Goal: Task Accomplishment & Management: Complete application form

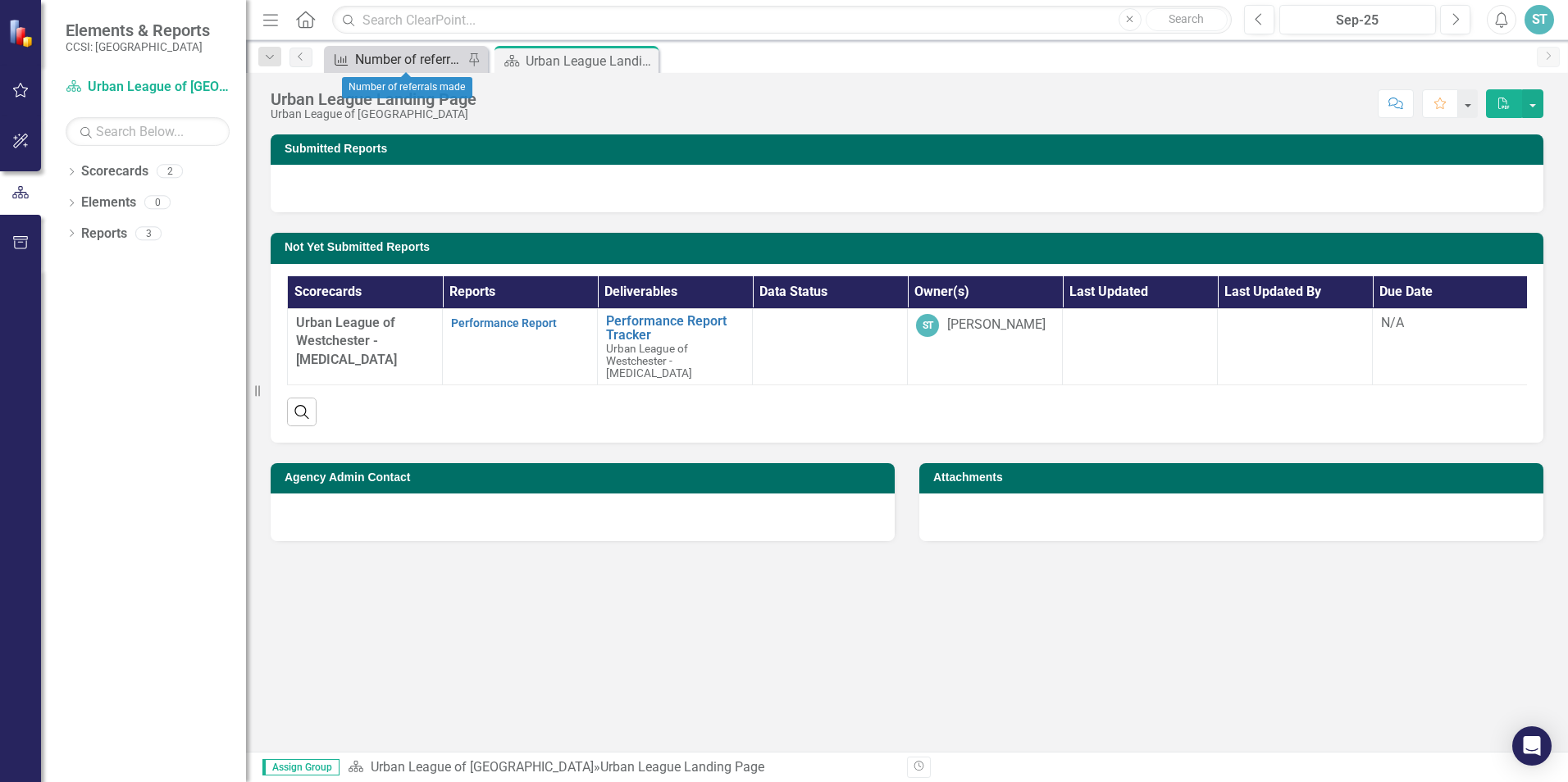
click at [426, 55] on div "Number of referrals made" at bounding box center [409, 59] width 108 height 21
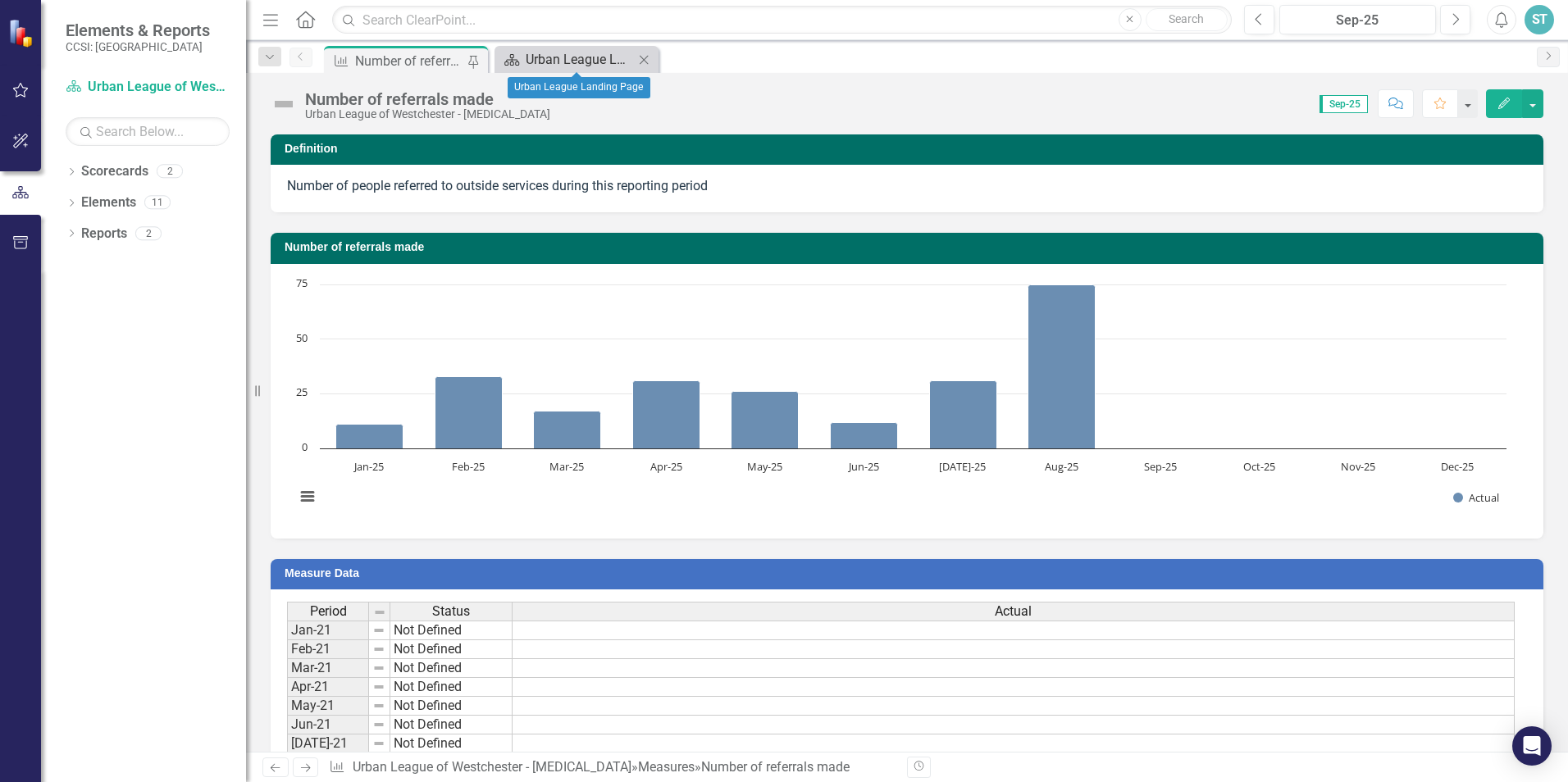
click at [584, 57] on div "Urban League Landing Page" at bounding box center [580, 59] width 108 height 21
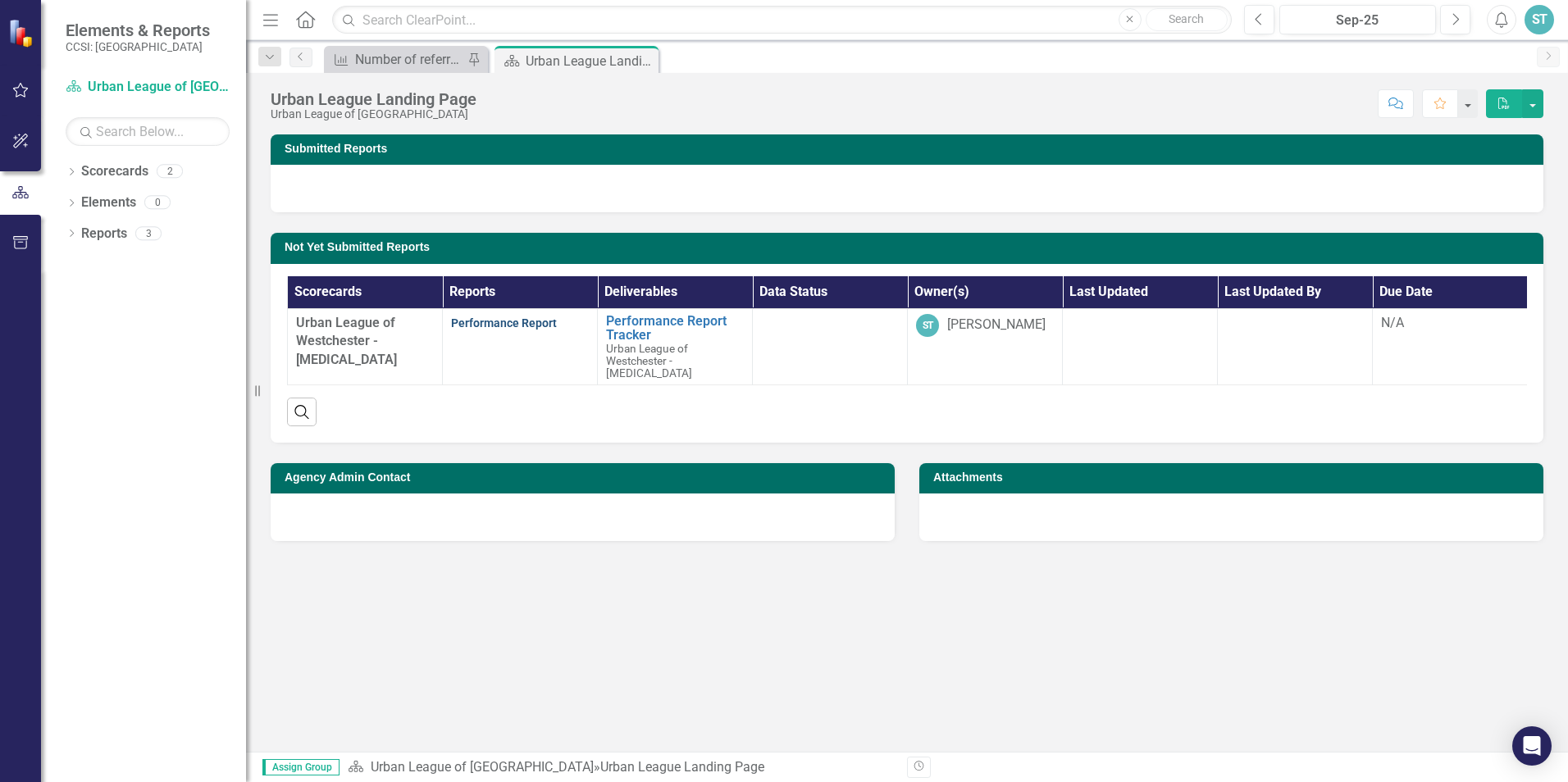
click at [516, 323] on link "Performance Report" at bounding box center [504, 323] width 106 height 13
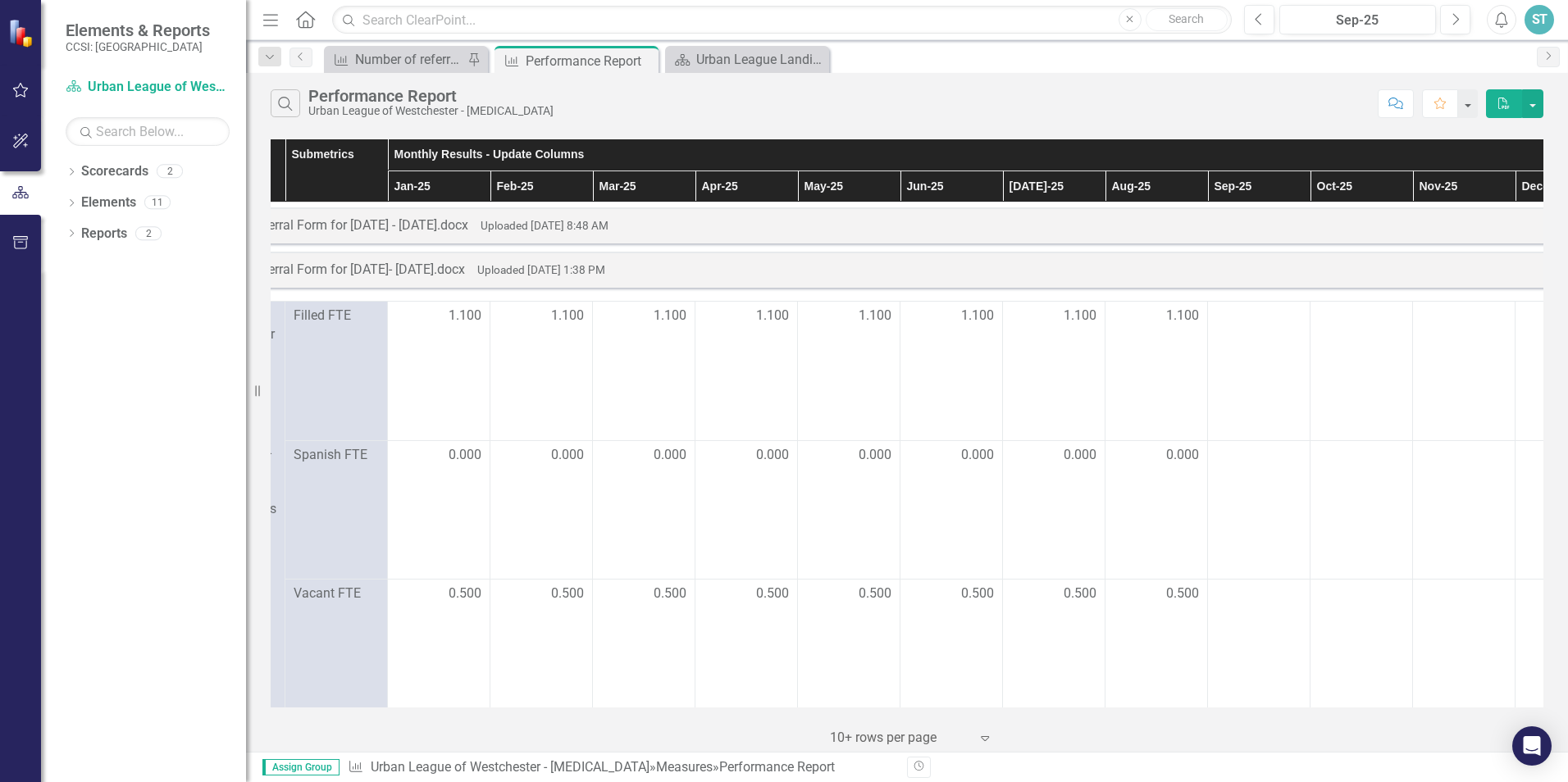
scroll to position [0, 296]
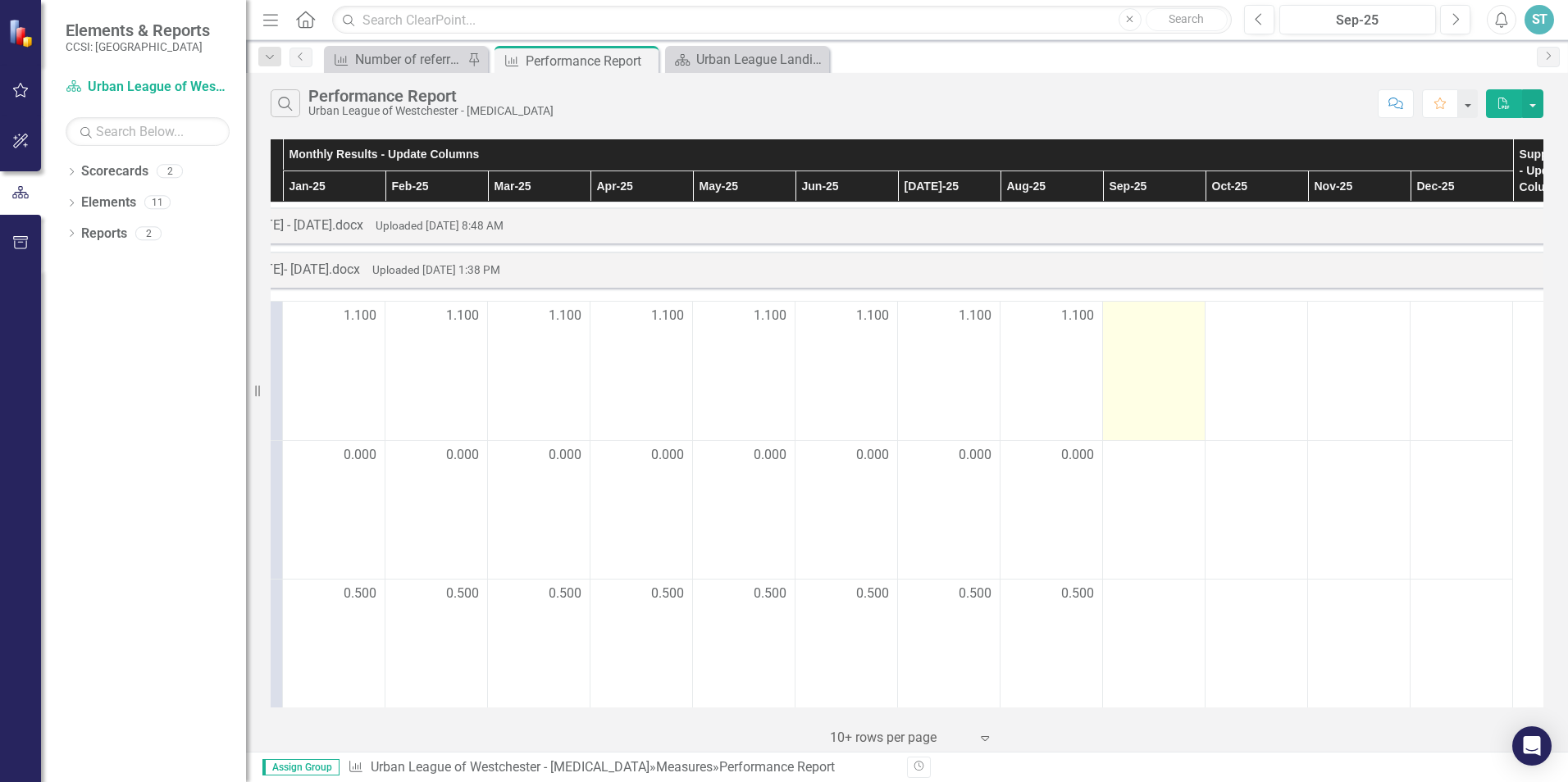
click at [1145, 321] on div at bounding box center [1153, 316] width 85 height 20
click at [1142, 313] on div at bounding box center [1153, 316] width 85 height 20
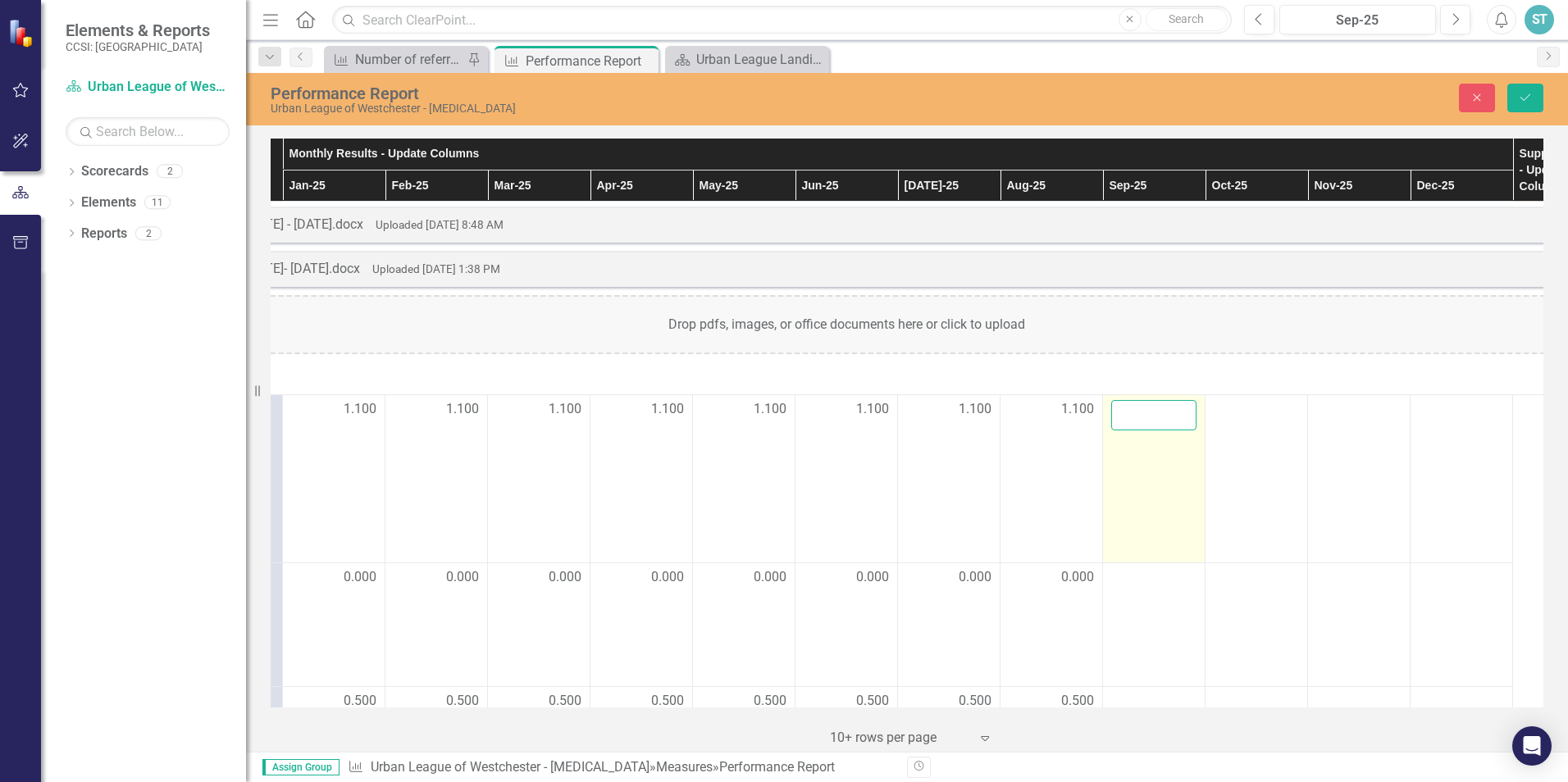
click at [1126, 419] on input "number" at bounding box center [1153, 414] width 85 height 30
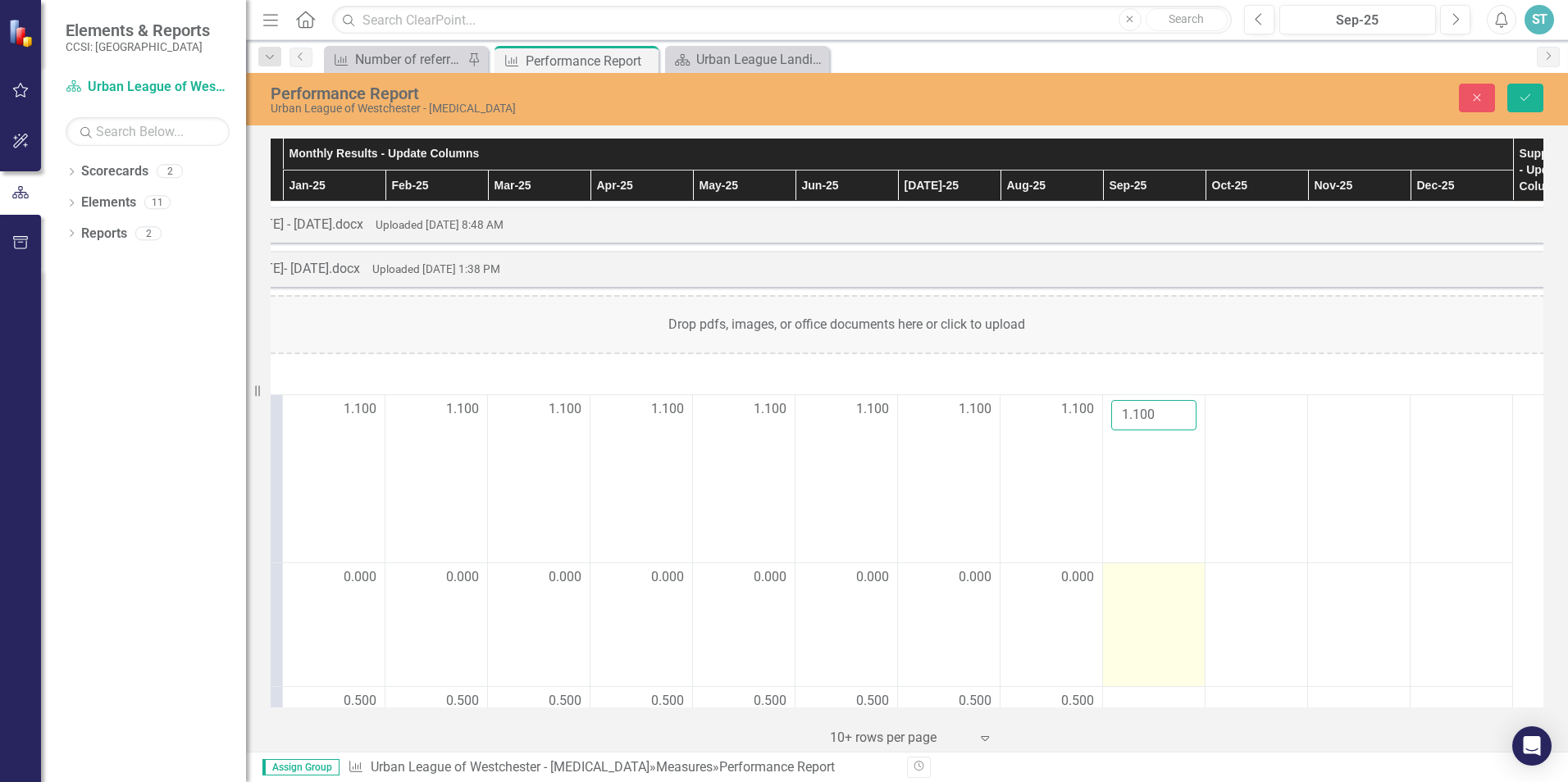
type input "1.100"
click at [1140, 586] on div at bounding box center [1153, 578] width 85 height 20
click at [1135, 588] on div at bounding box center [1153, 578] width 85 height 20
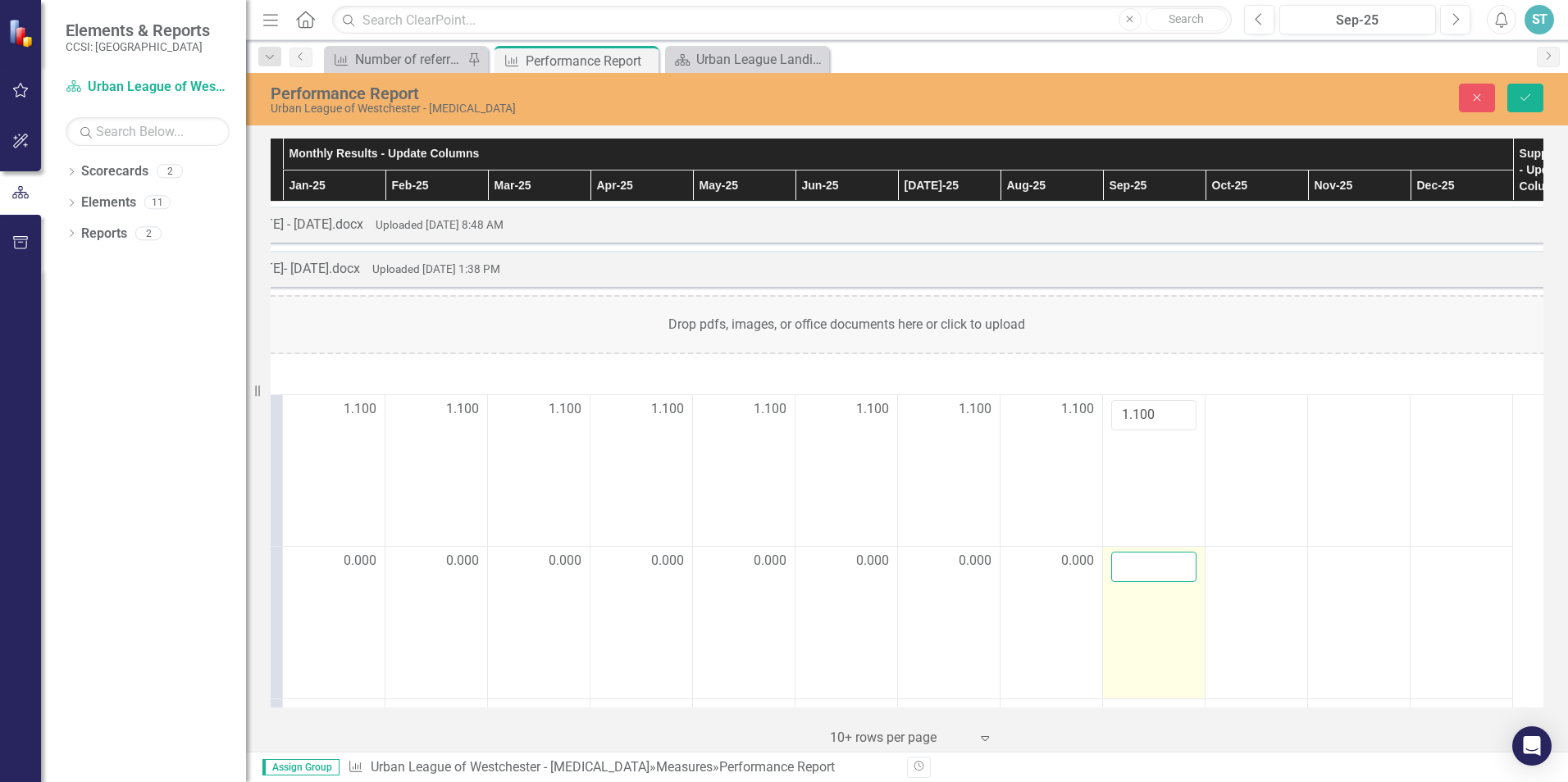
click at [1131, 578] on input "number" at bounding box center [1153, 566] width 85 height 30
type input "0.000"
click at [1175, 622] on td "0.000" at bounding box center [1154, 622] width 102 height 152
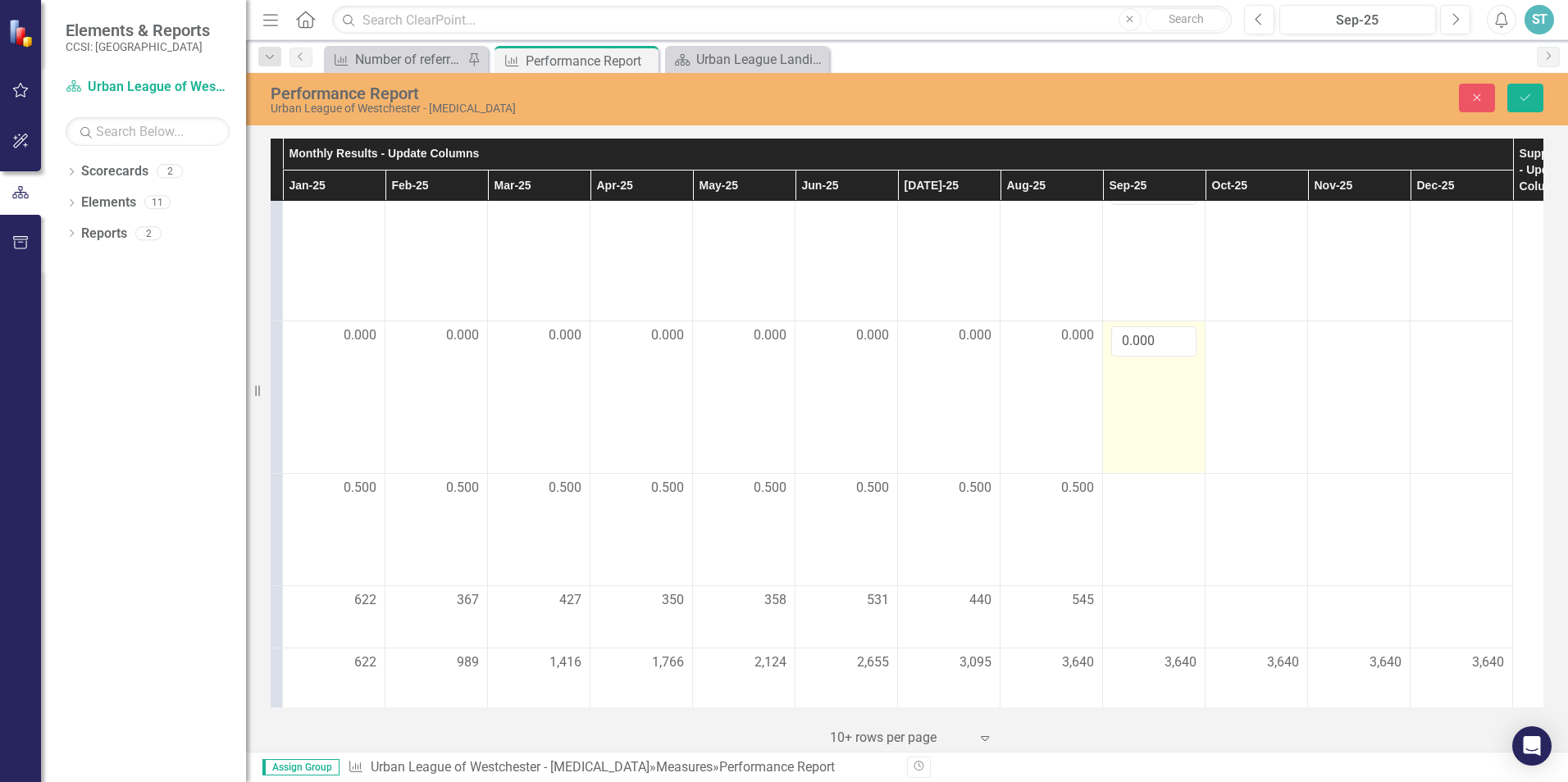
scroll to position [246, 296]
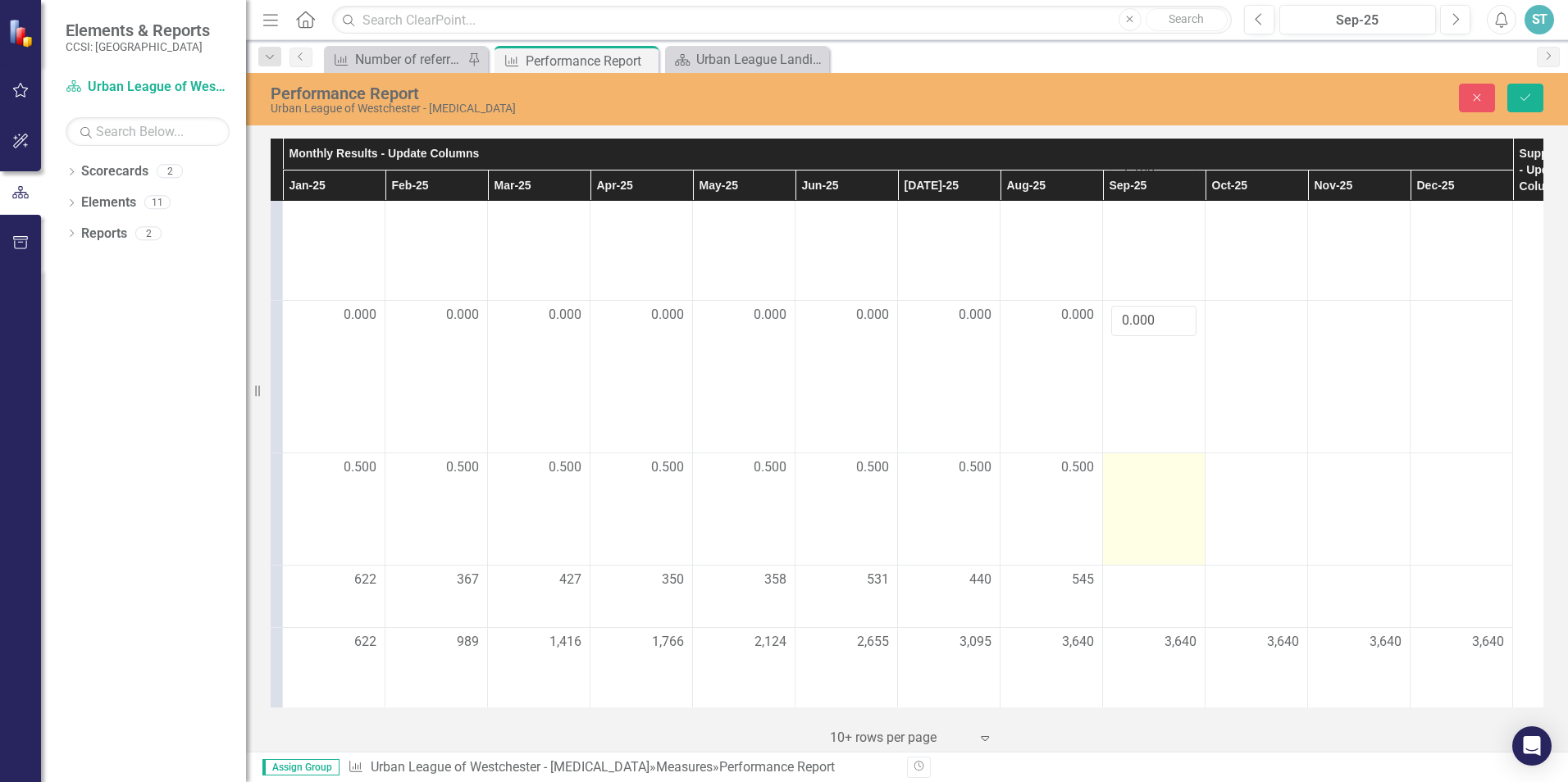
click at [1146, 478] on div at bounding box center [1153, 468] width 85 height 20
click at [1132, 478] on div at bounding box center [1153, 468] width 85 height 20
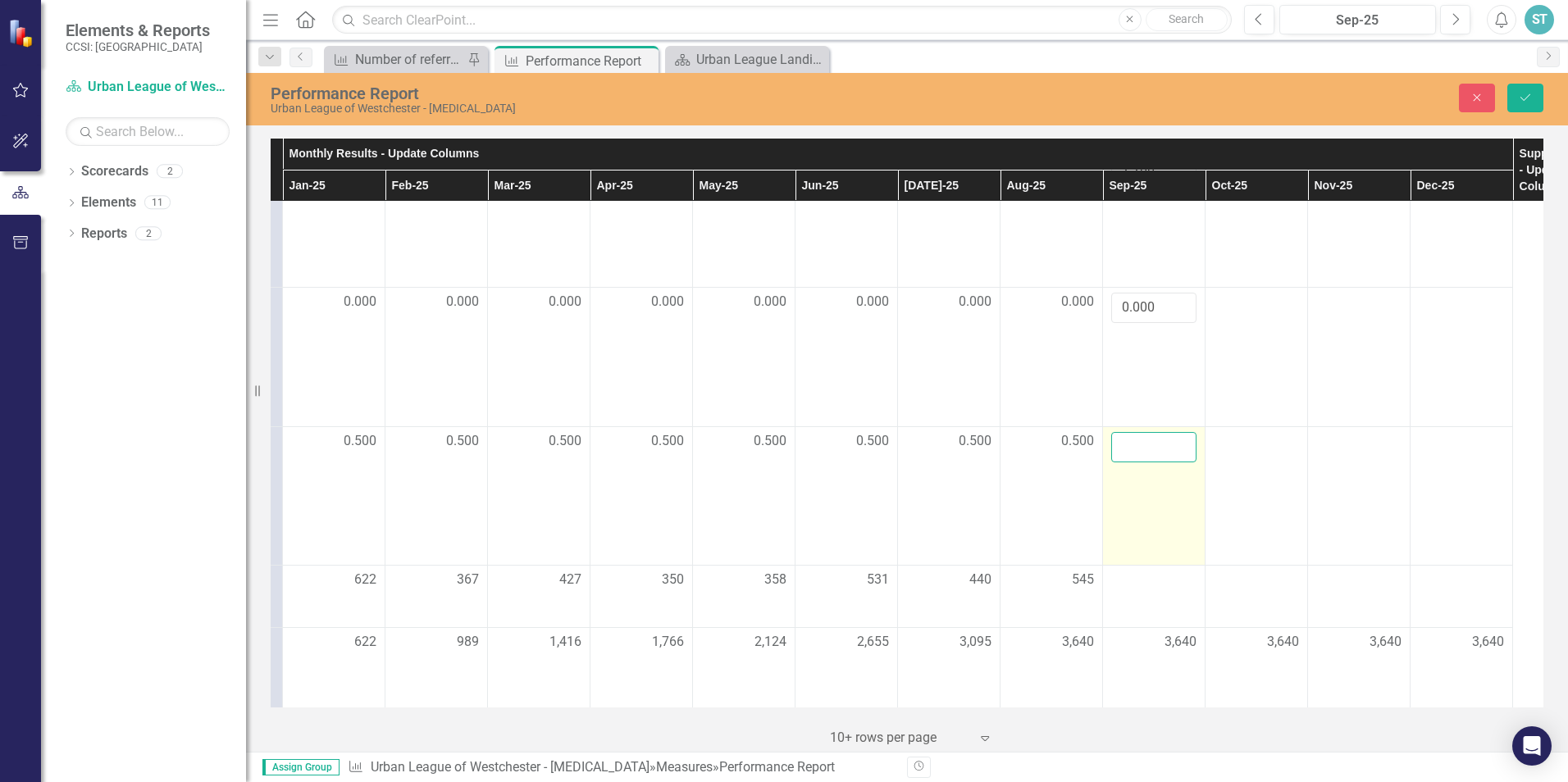
click at [1131, 462] on input "number" at bounding box center [1153, 447] width 85 height 30
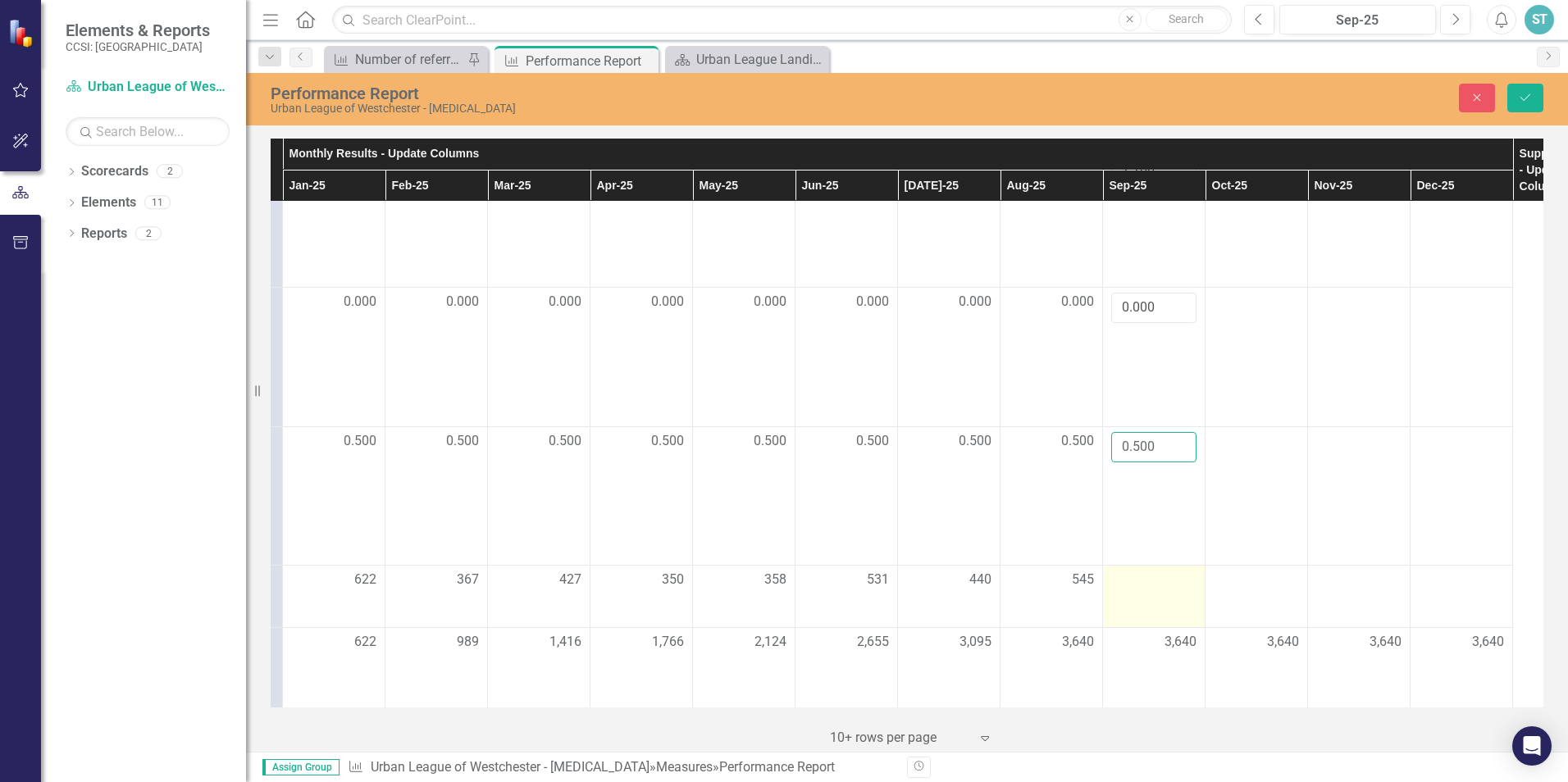
type input "0.500"
click at [1153, 590] on div at bounding box center [1153, 580] width 85 height 20
click at [1143, 590] on div at bounding box center [1153, 580] width 85 height 20
click at [1130, 601] on input "number" at bounding box center [1153, 585] width 85 height 30
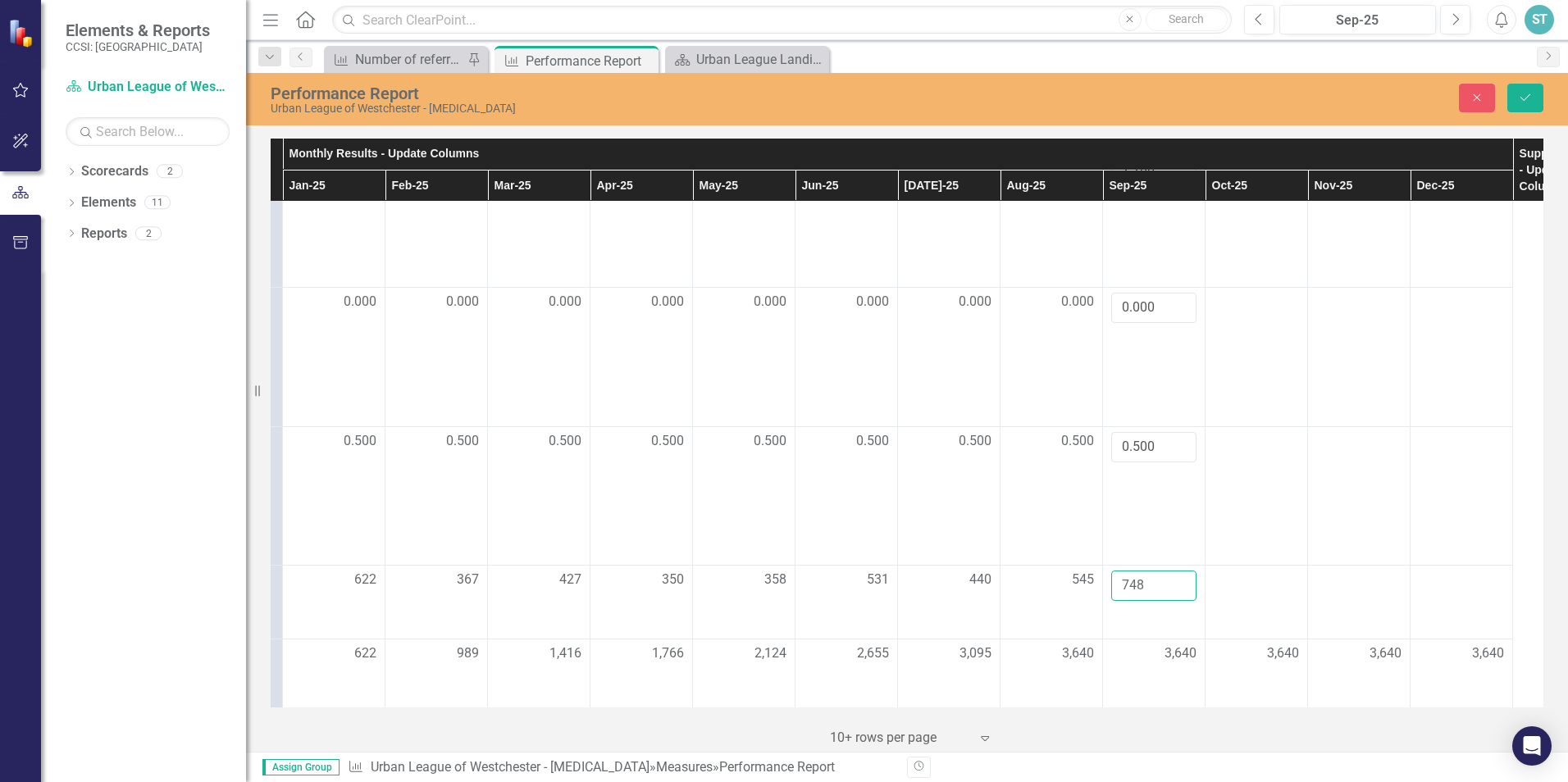
type input "748"
click at [1136, 663] on div "3,640" at bounding box center [1153, 653] width 85 height 19
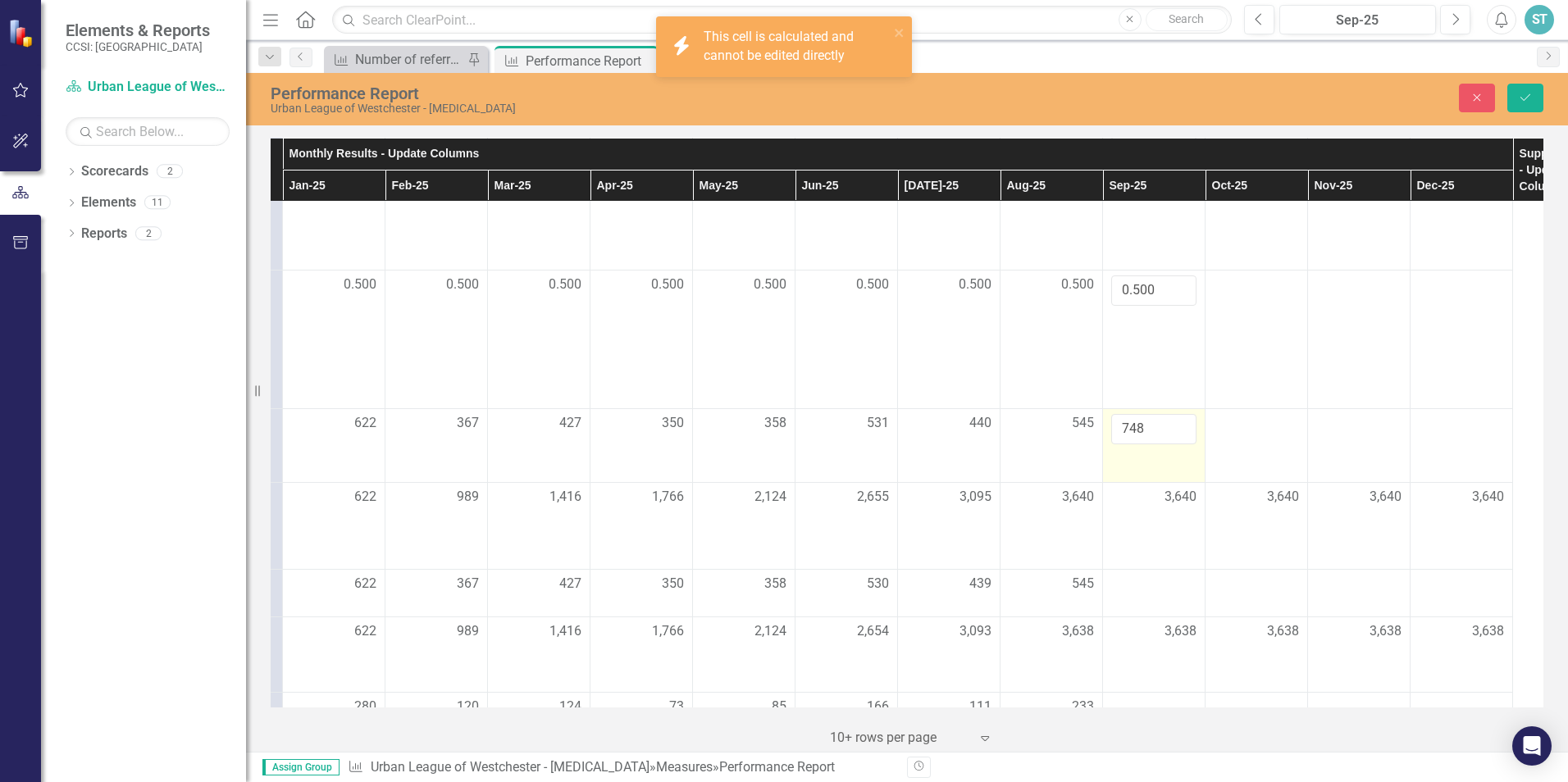
scroll to position [410, 296]
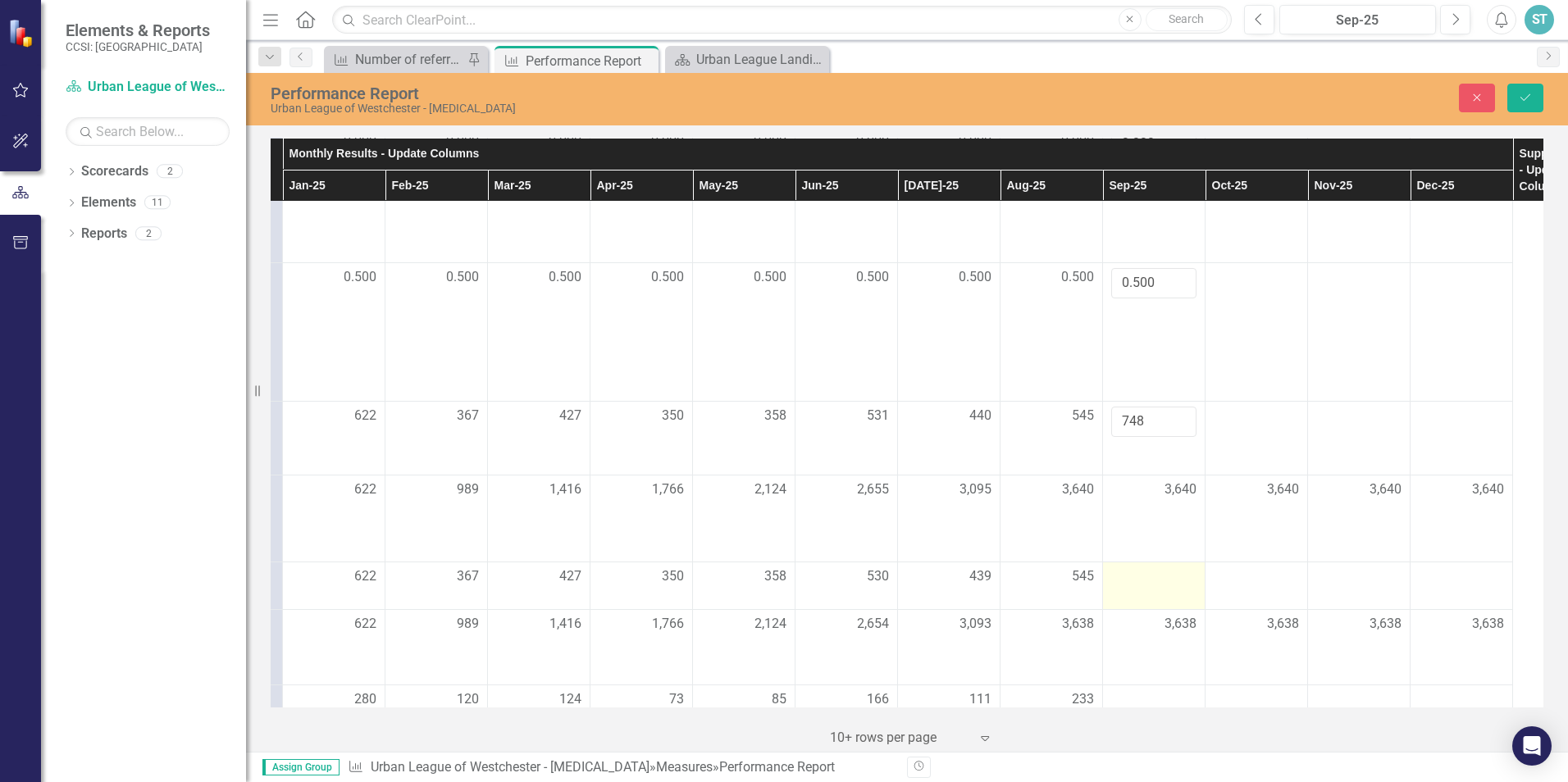
click at [1144, 608] on td at bounding box center [1154, 586] width 102 height 48
click at [1159, 587] on div at bounding box center [1153, 577] width 85 height 20
click at [1143, 587] on div at bounding box center [1153, 577] width 85 height 20
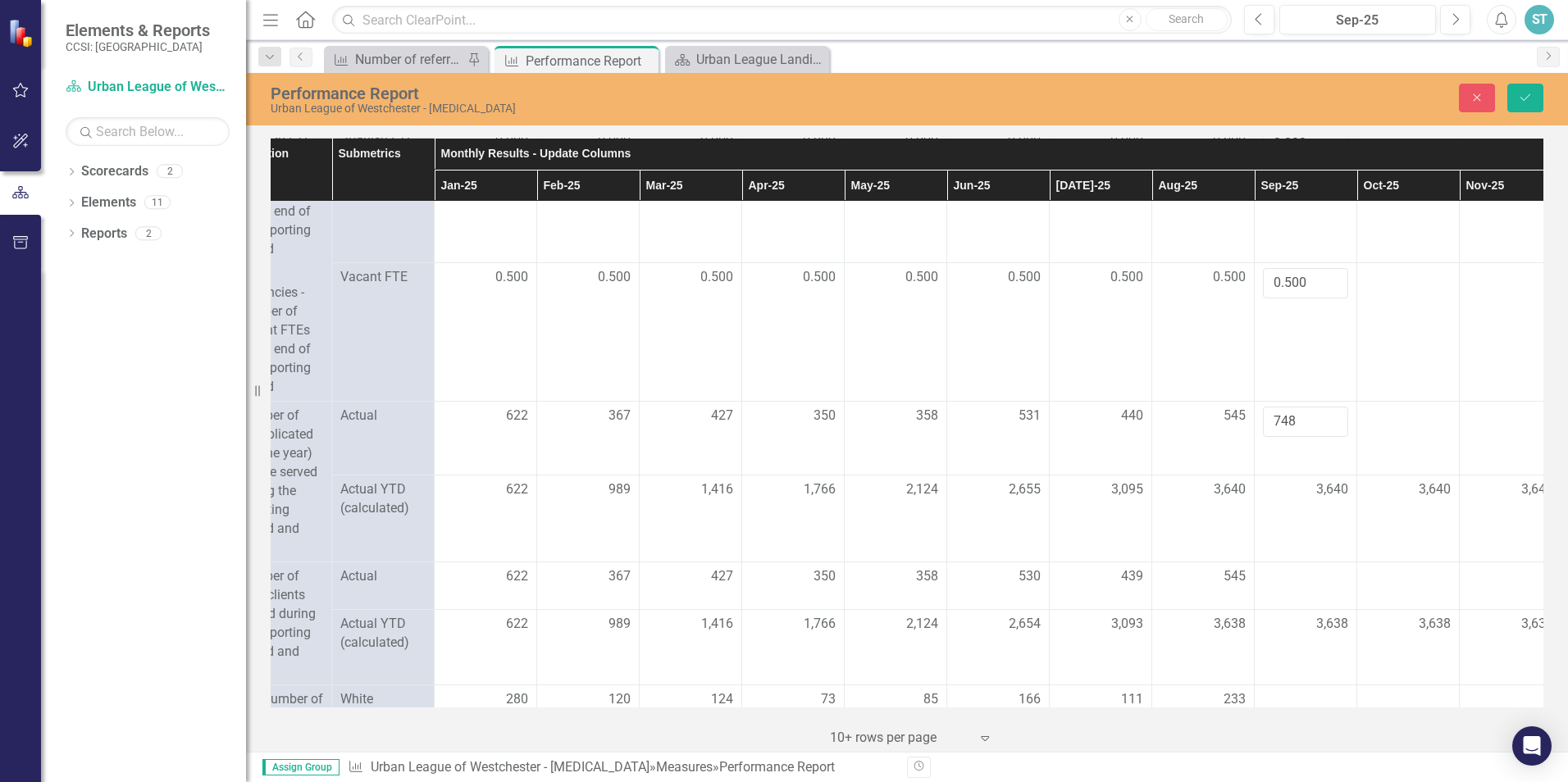
scroll to position [410, 169]
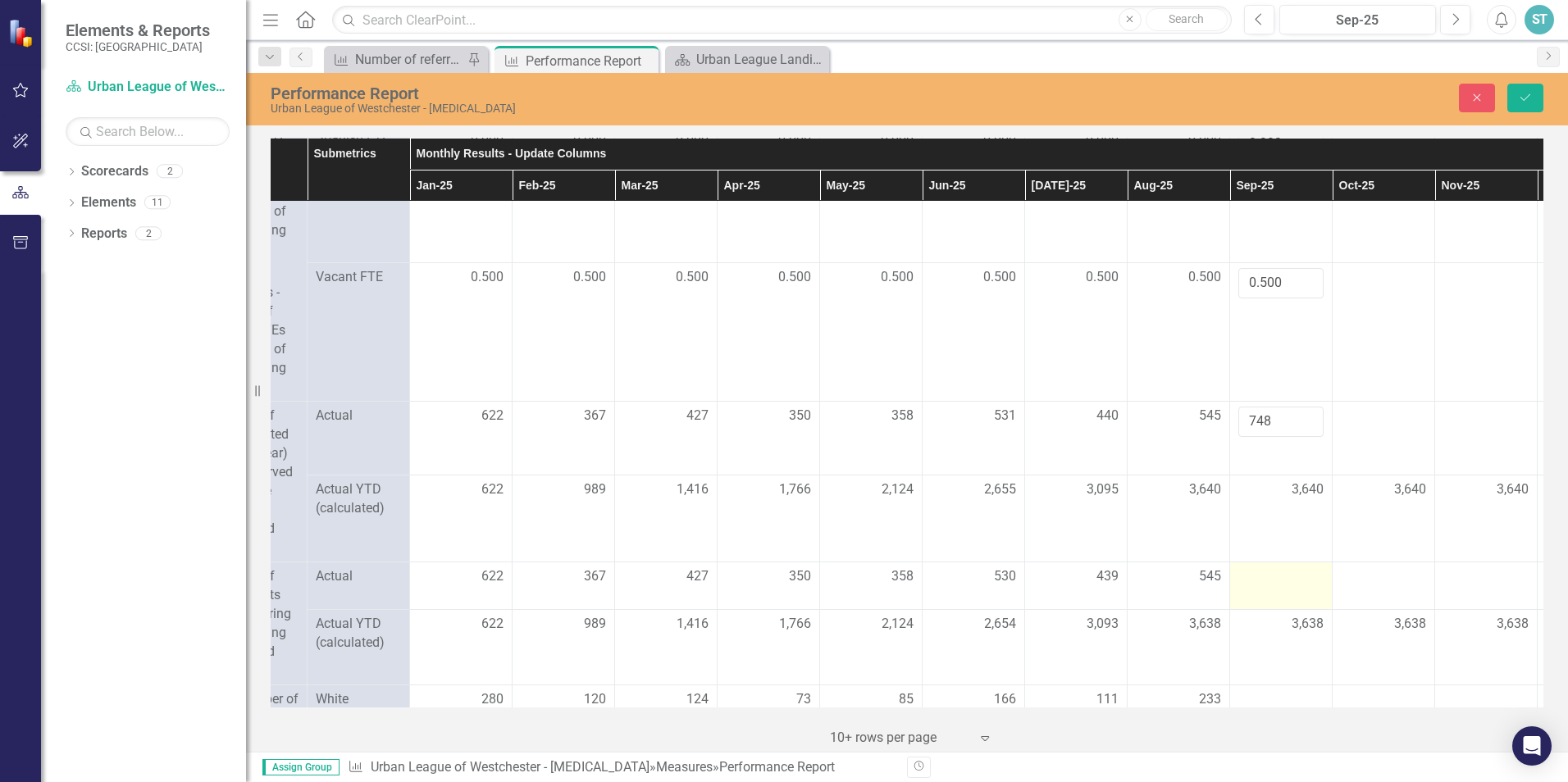
click at [1273, 606] on td at bounding box center [1281, 586] width 102 height 48
click at [1269, 587] on div at bounding box center [1280, 577] width 85 height 20
click at [1256, 597] on input "number" at bounding box center [1280, 582] width 85 height 30
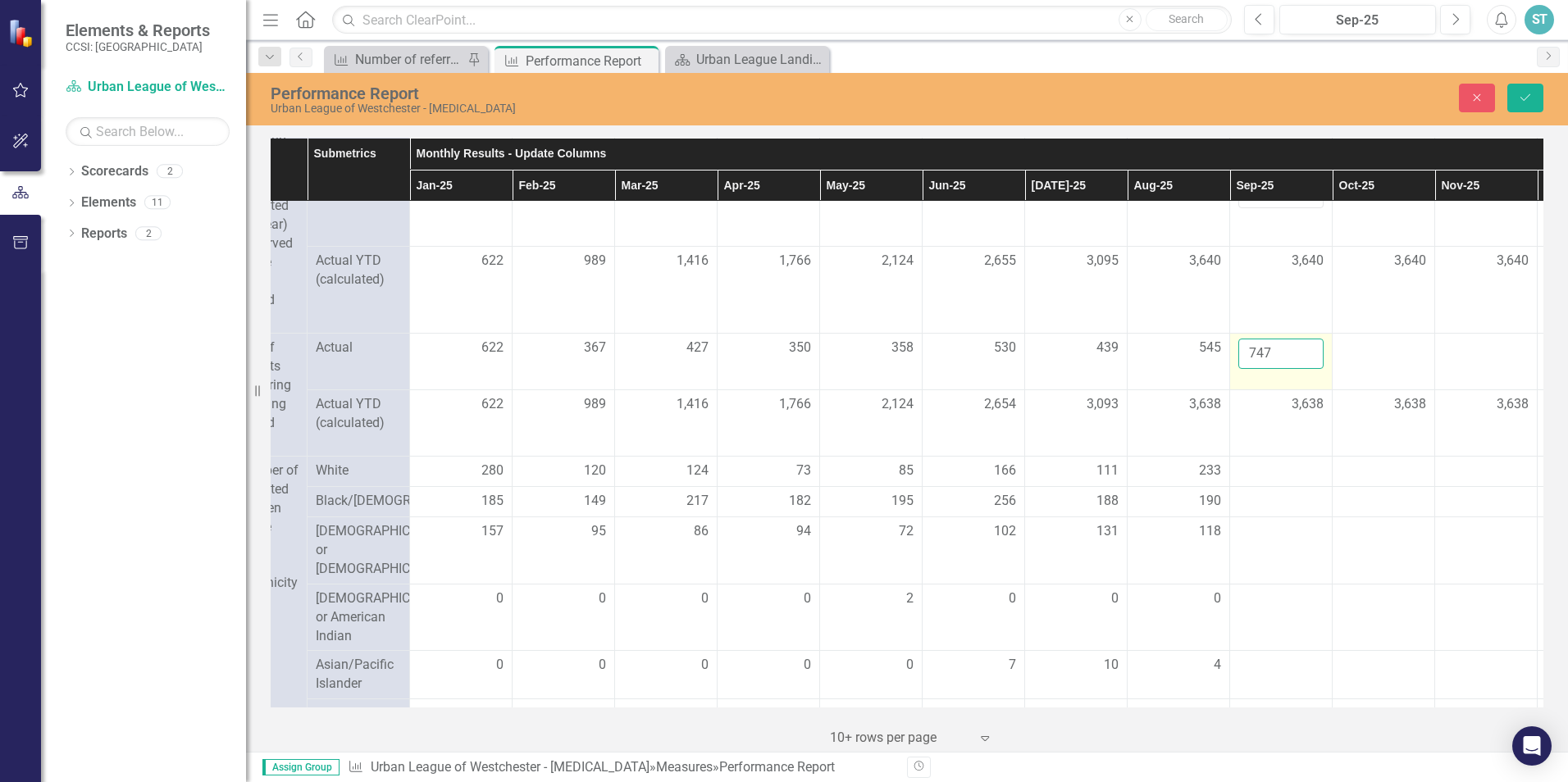
scroll to position [656, 169]
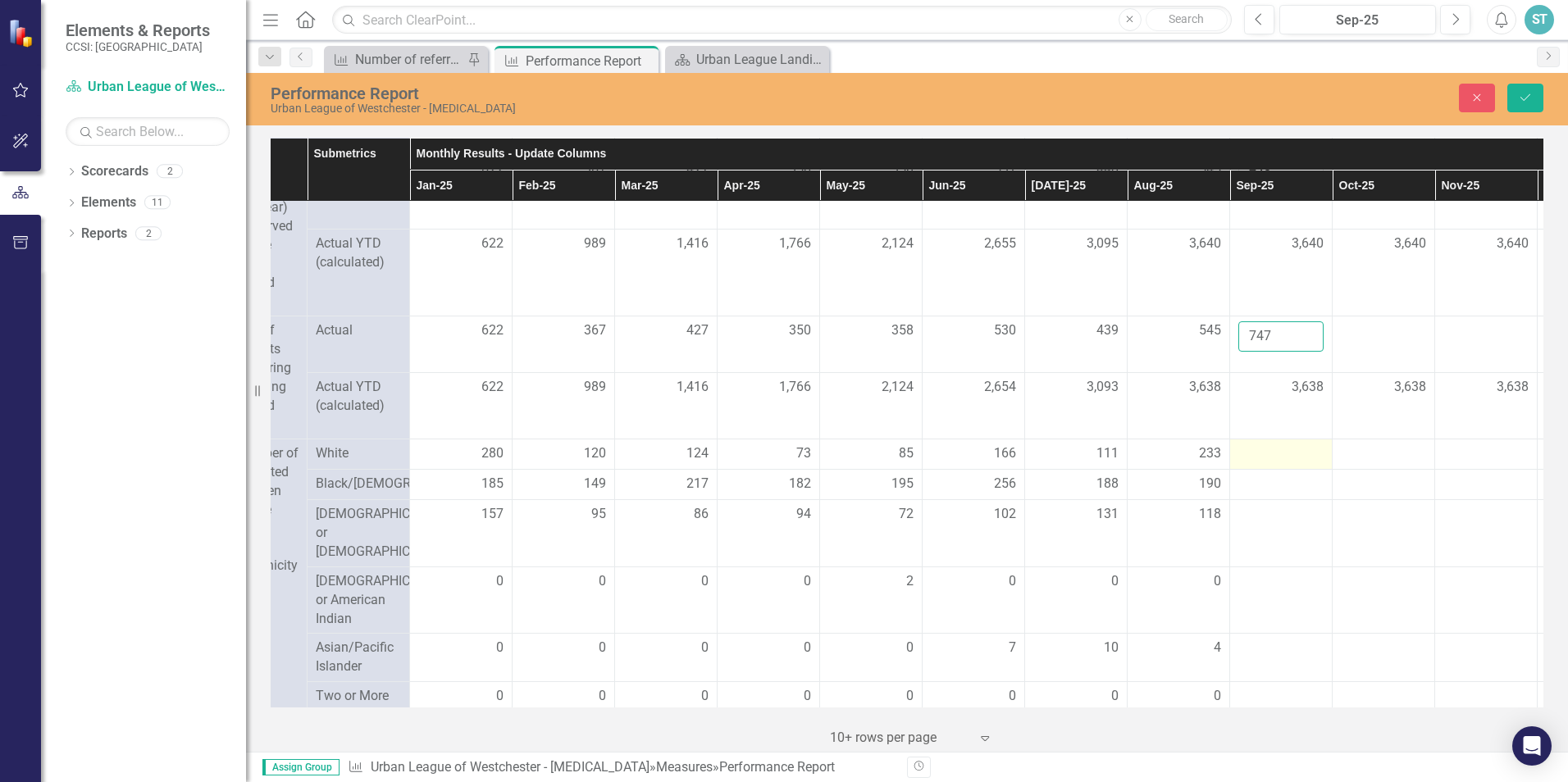
type input "747"
click at [1274, 464] on div at bounding box center [1280, 454] width 85 height 20
click at [1270, 464] on div at bounding box center [1280, 454] width 85 height 20
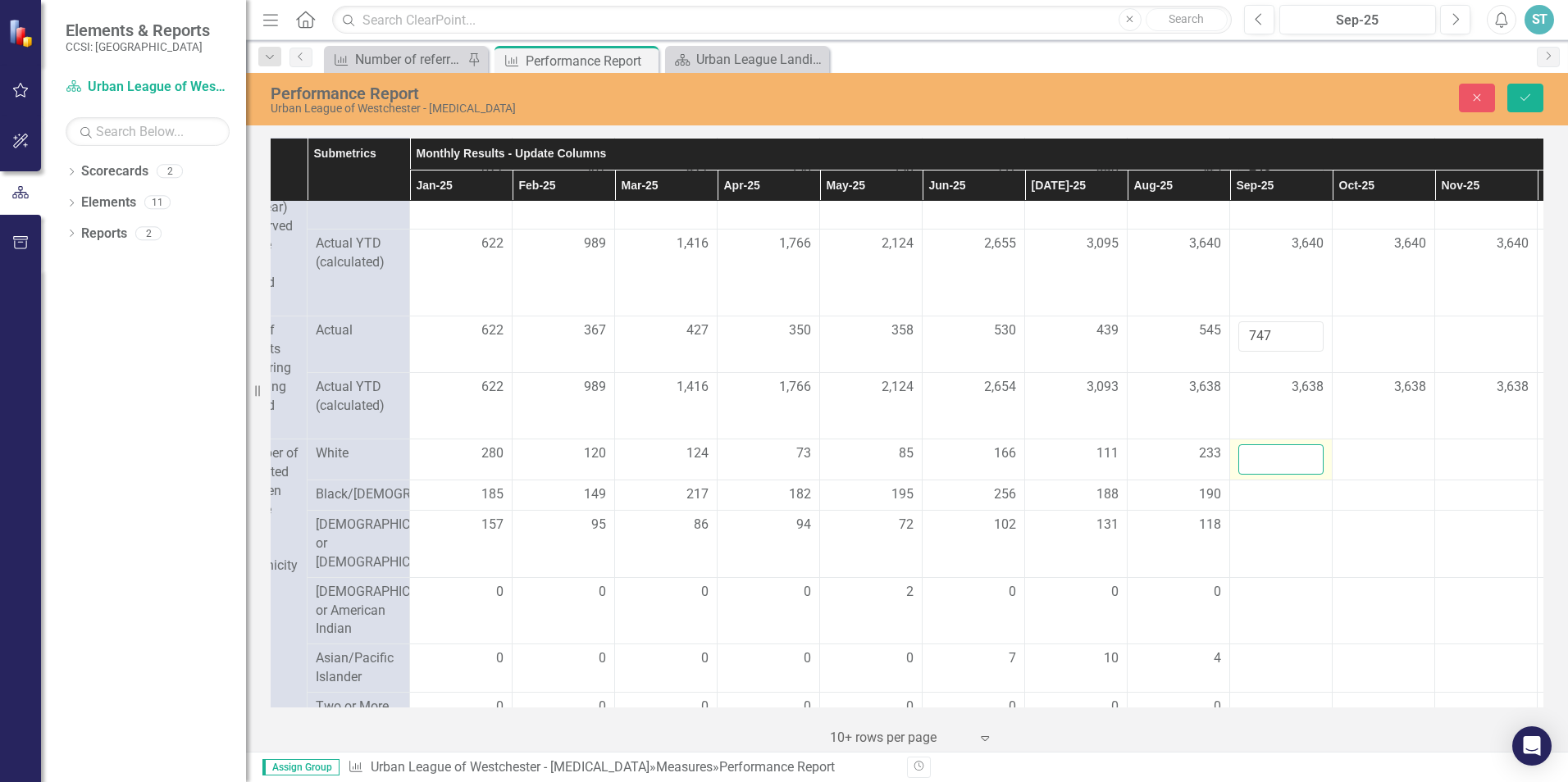
click at [1261, 473] on input "number" at bounding box center [1280, 459] width 85 height 30
type input "190"
click at [1264, 505] on div at bounding box center [1280, 495] width 85 height 20
click at [1264, 516] on input "number" at bounding box center [1280, 500] width 85 height 30
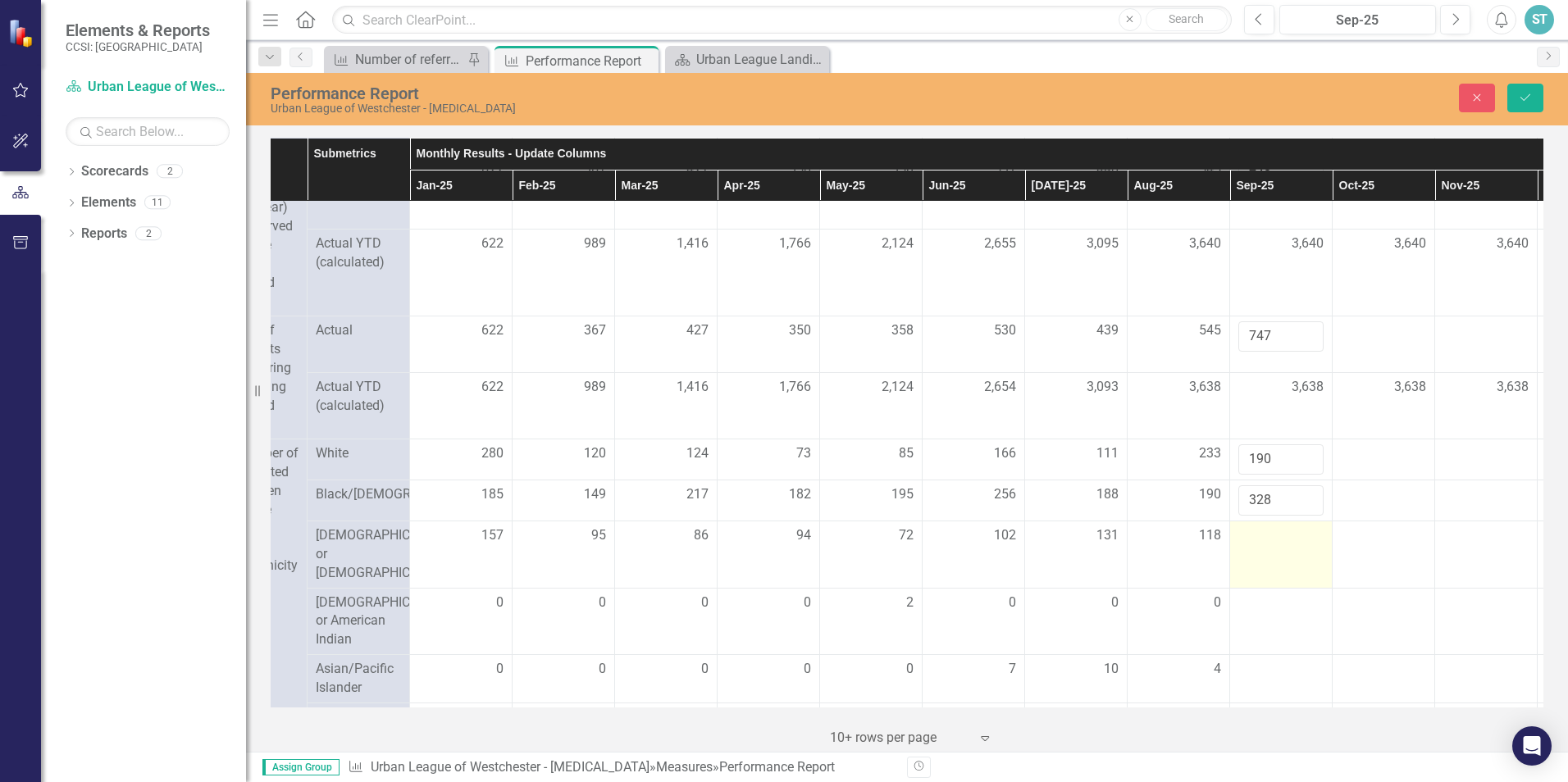
type input "328"
click at [1268, 546] on div at bounding box center [1280, 536] width 85 height 20
click at [1263, 546] on div at bounding box center [1280, 536] width 85 height 20
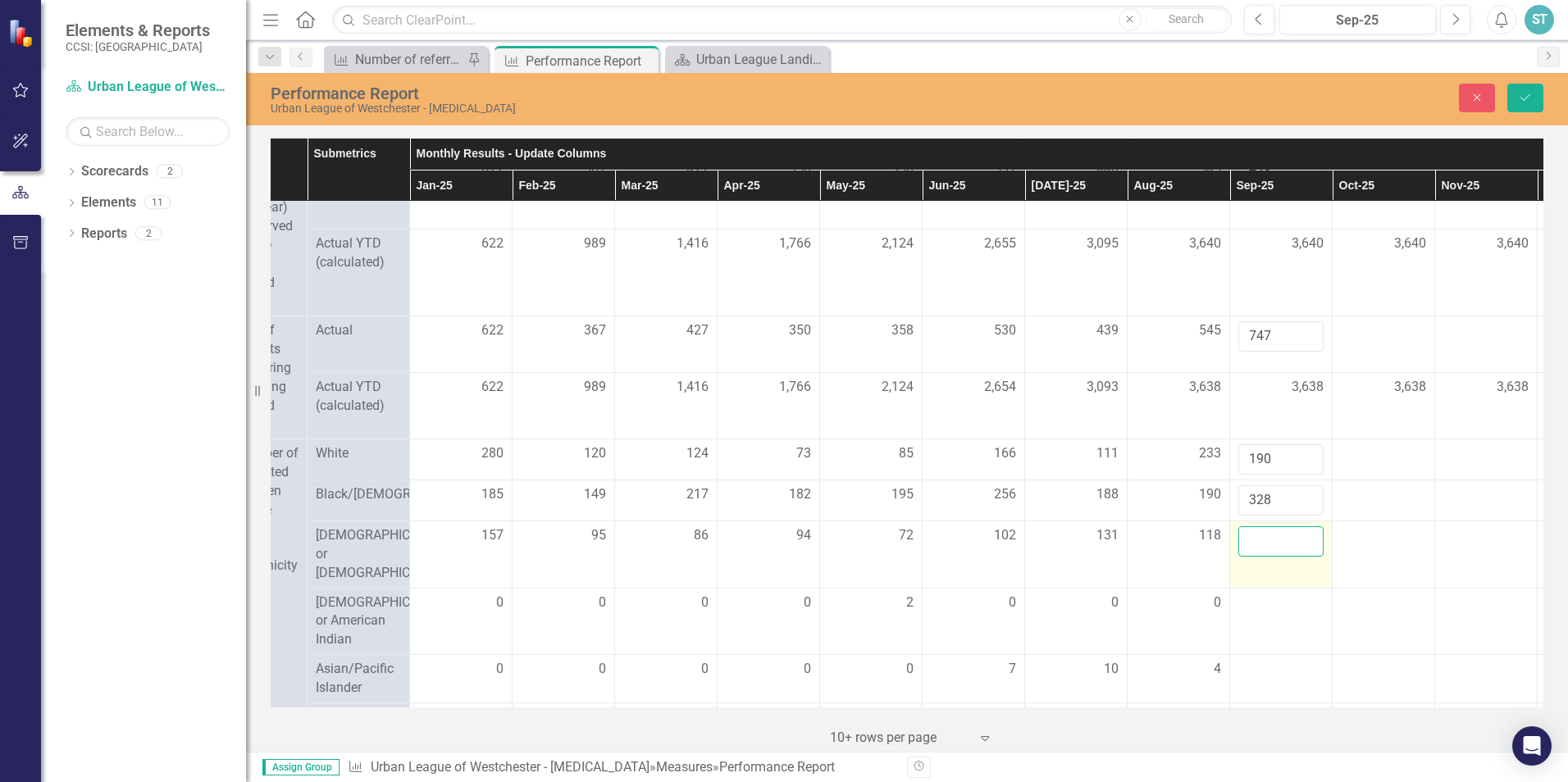
click at [1253, 556] on input "number" at bounding box center [1280, 541] width 85 height 30
type input "228"
click at [1257, 620] on td at bounding box center [1281, 621] width 102 height 68
click at [1258, 616] on input "number" at bounding box center [1280, 608] width 85 height 30
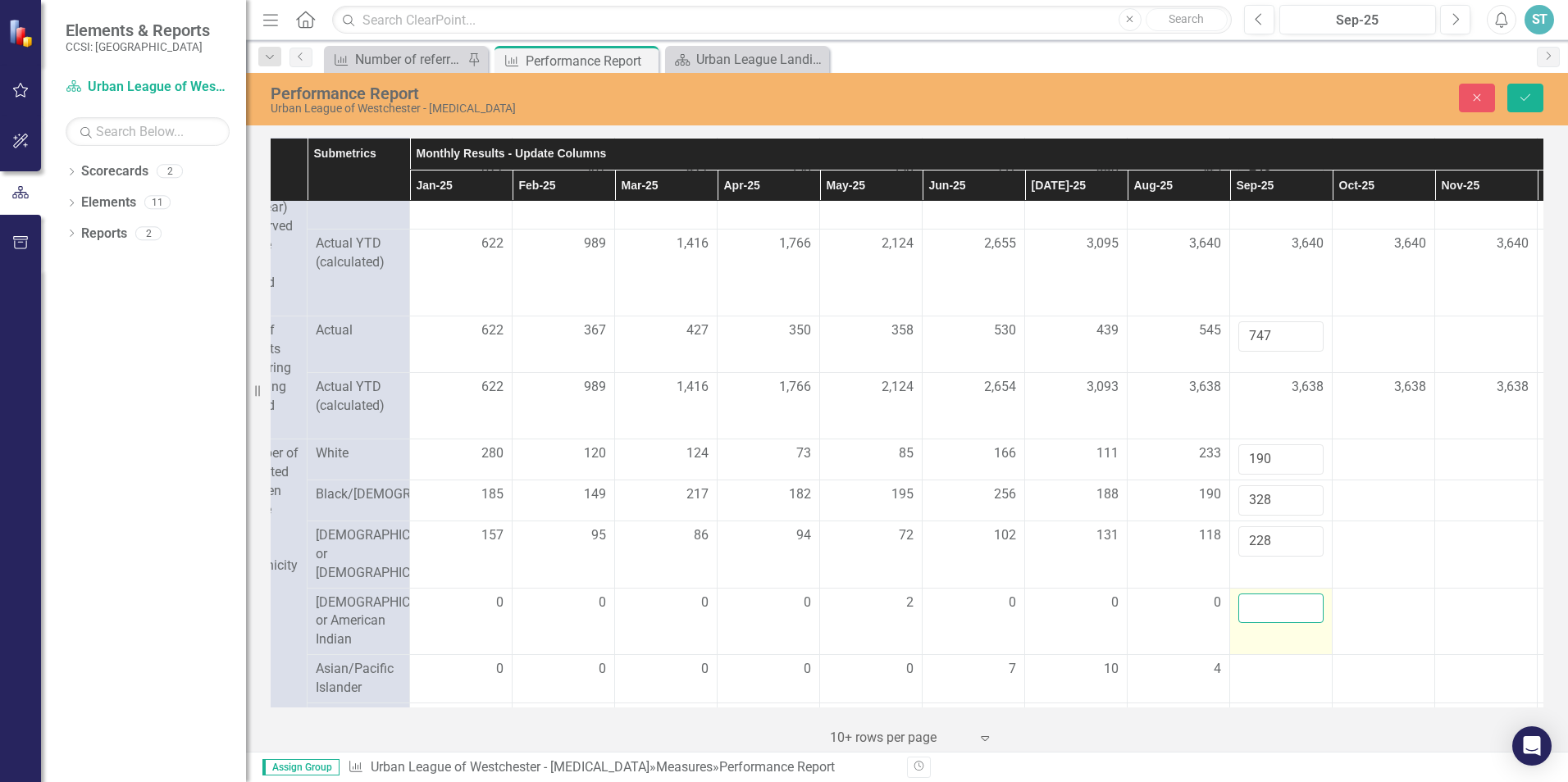
type input "4"
click at [1252, 616] on input "4" at bounding box center [1280, 608] width 85 height 30
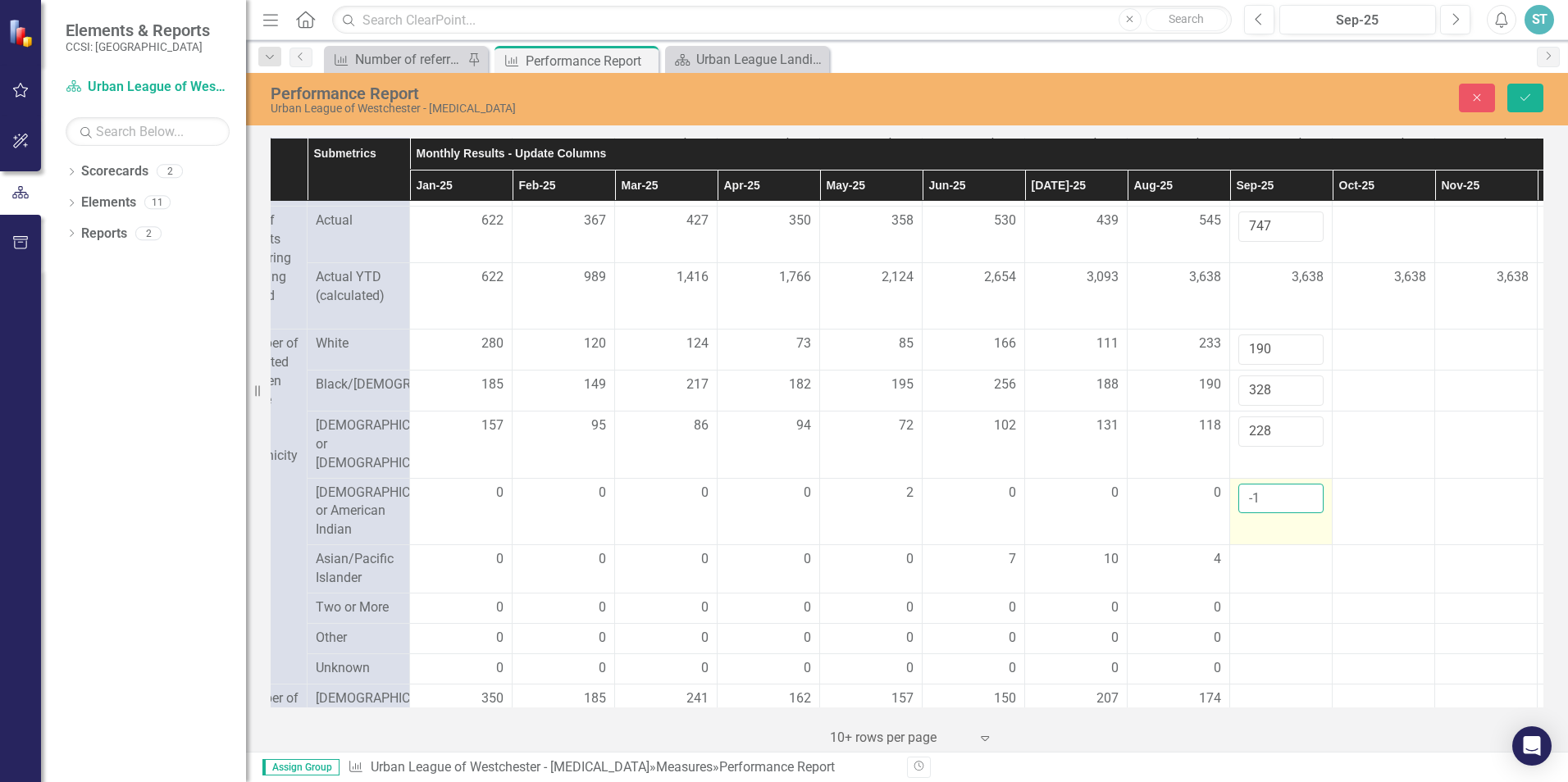
scroll to position [820, 169]
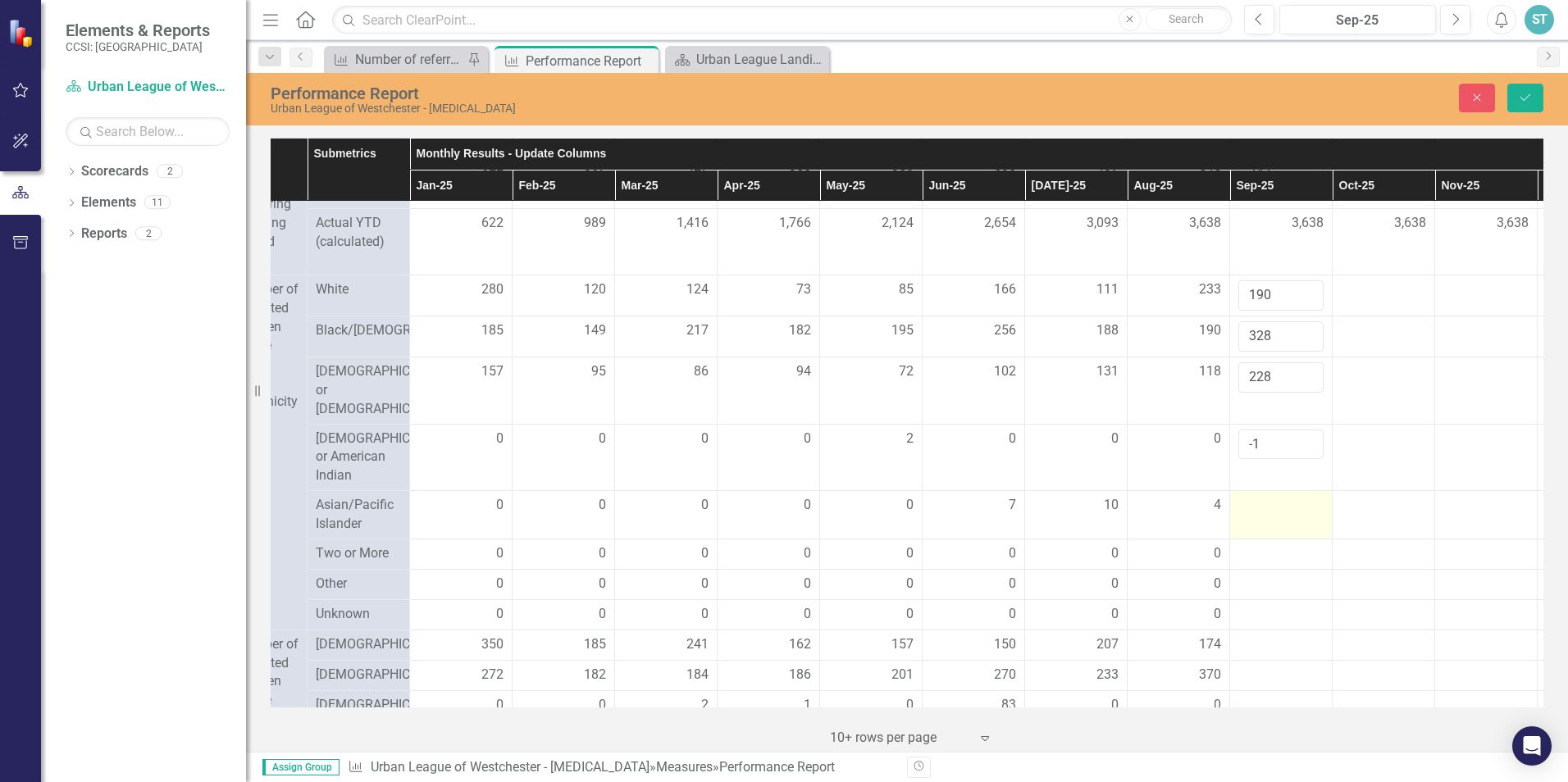
click at [1260, 516] on div at bounding box center [1280, 506] width 85 height 20
click at [1308, 456] on input "-2" at bounding box center [1280, 444] width 85 height 30
click at [1308, 445] on input "-1" at bounding box center [1280, 444] width 85 height 30
type input "0"
click at [1308, 445] on input "0" at bounding box center [1280, 444] width 85 height 30
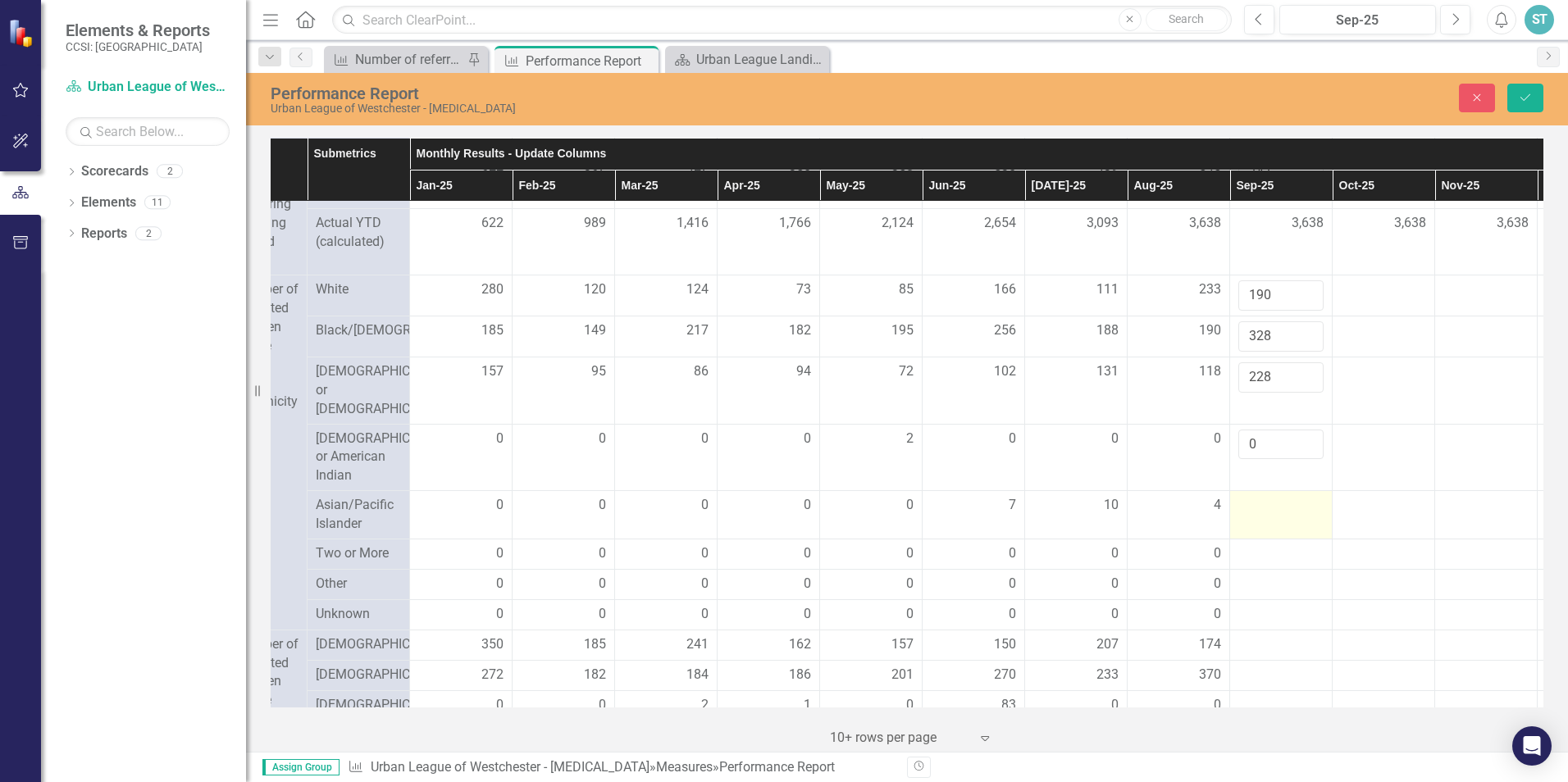
click at [1259, 516] on div at bounding box center [1280, 506] width 85 height 20
click at [1255, 516] on div at bounding box center [1280, 506] width 85 height 20
click at [1255, 527] on input "number" at bounding box center [1280, 511] width 85 height 30
type input "4"
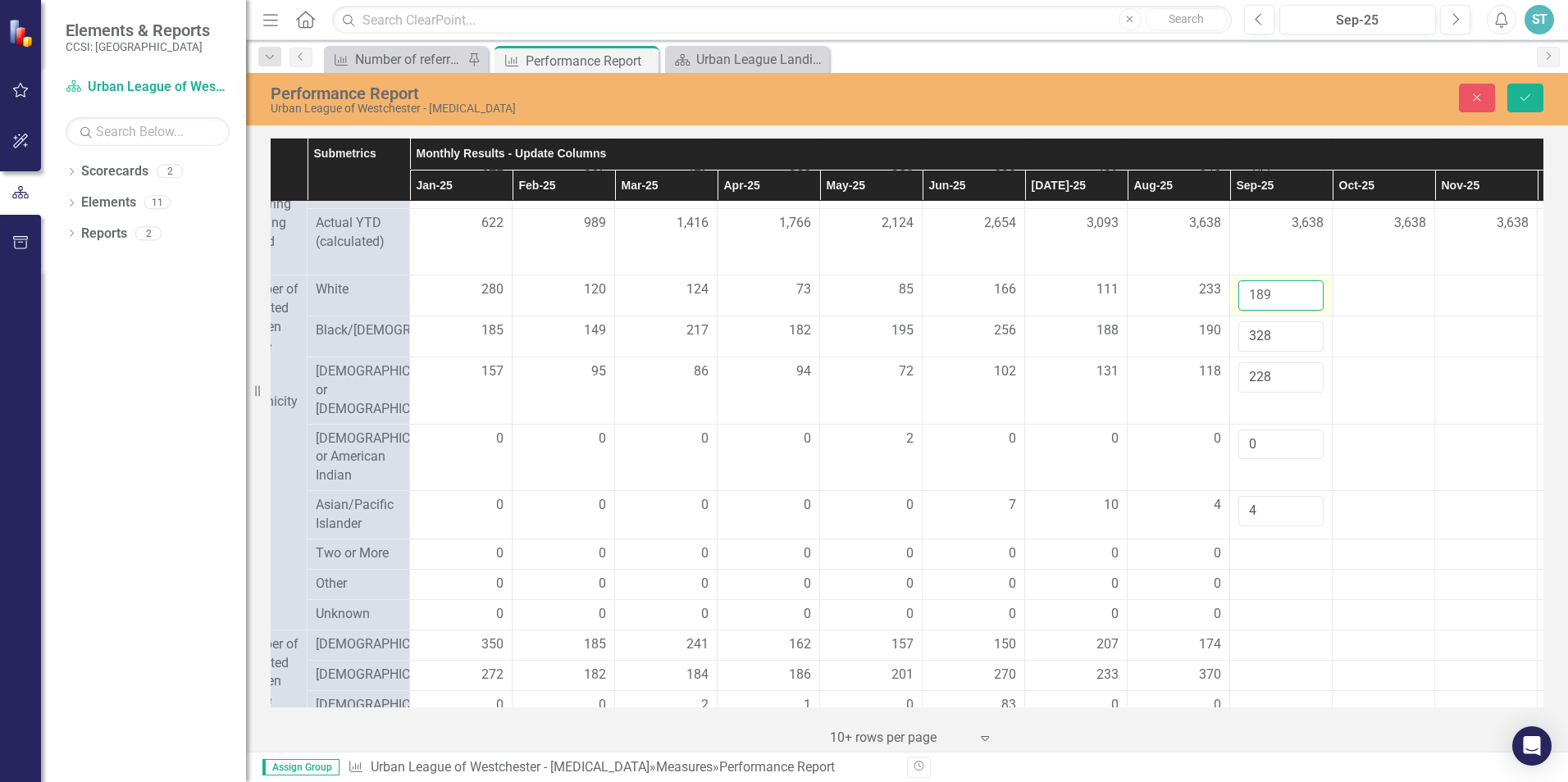
click at [1306, 311] on input "189" at bounding box center [1280, 295] width 85 height 30
type input "188"
click at [1306, 311] on input "188" at bounding box center [1280, 295] width 85 height 30
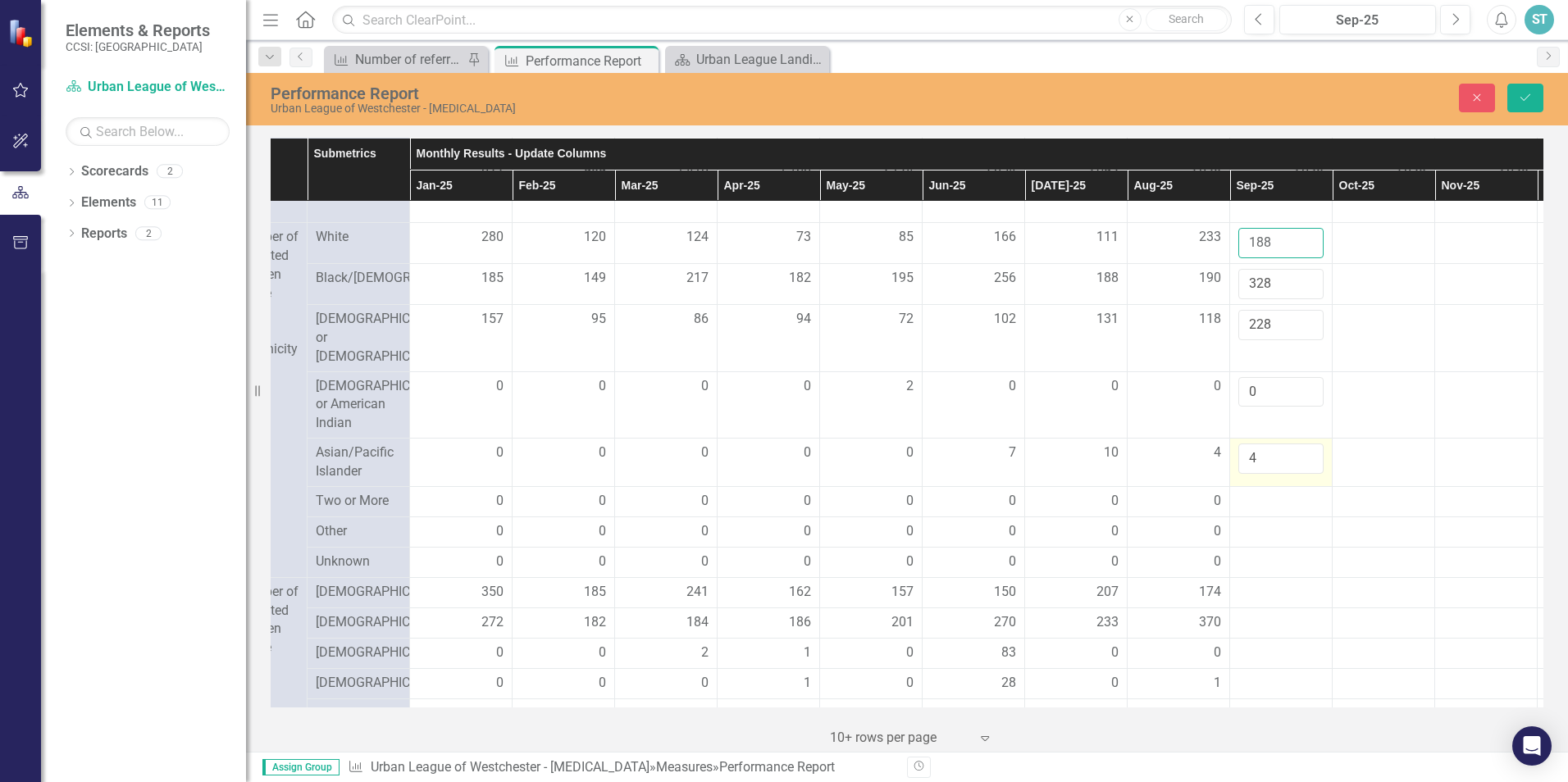
scroll to position [901, 169]
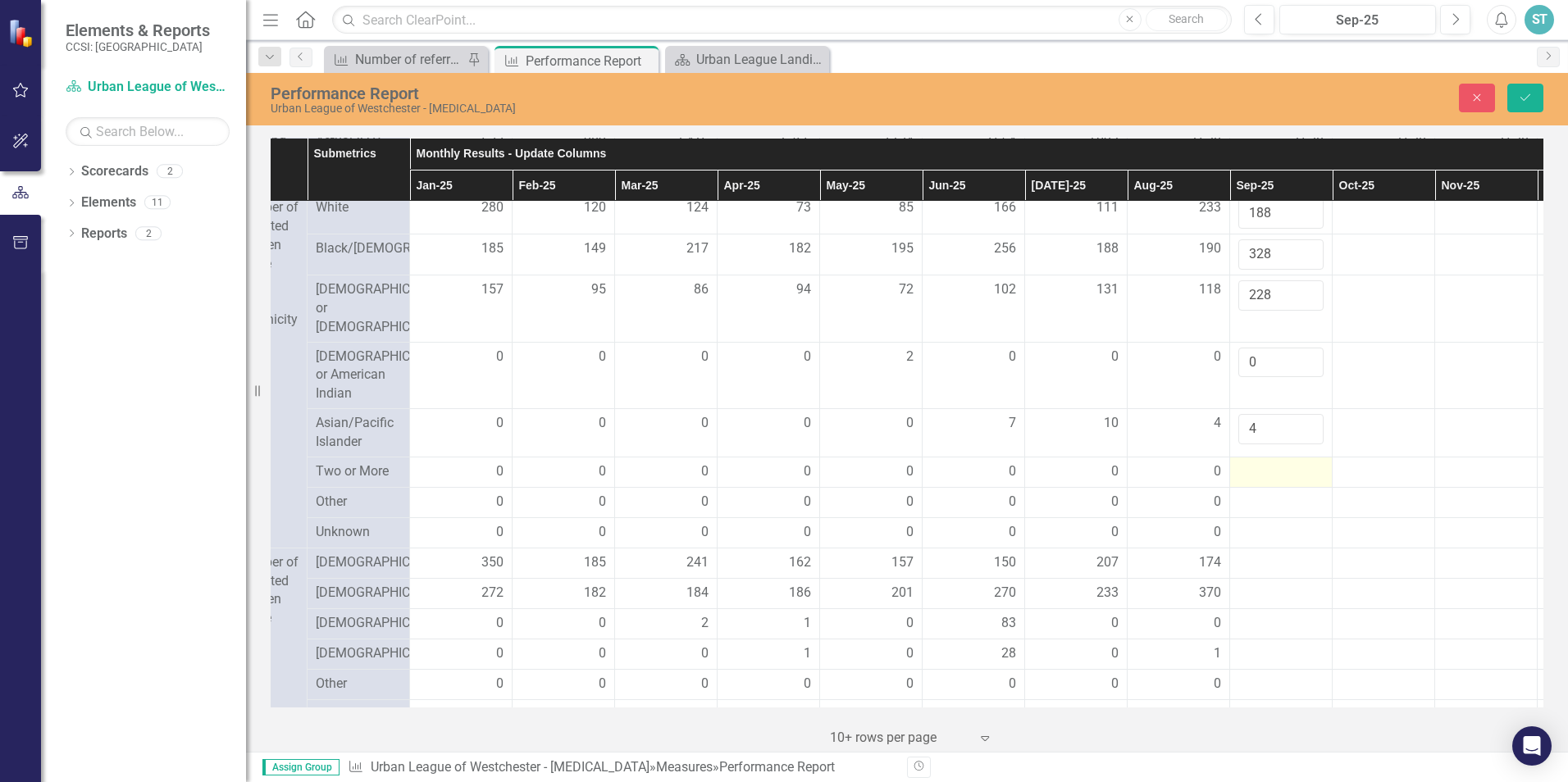
click at [1262, 482] on div at bounding box center [1280, 472] width 85 height 20
click at [1255, 482] on div at bounding box center [1280, 472] width 85 height 20
click at [1246, 482] on div at bounding box center [1280, 472] width 85 height 20
click at [1254, 493] on input "number" at bounding box center [1280, 477] width 85 height 30
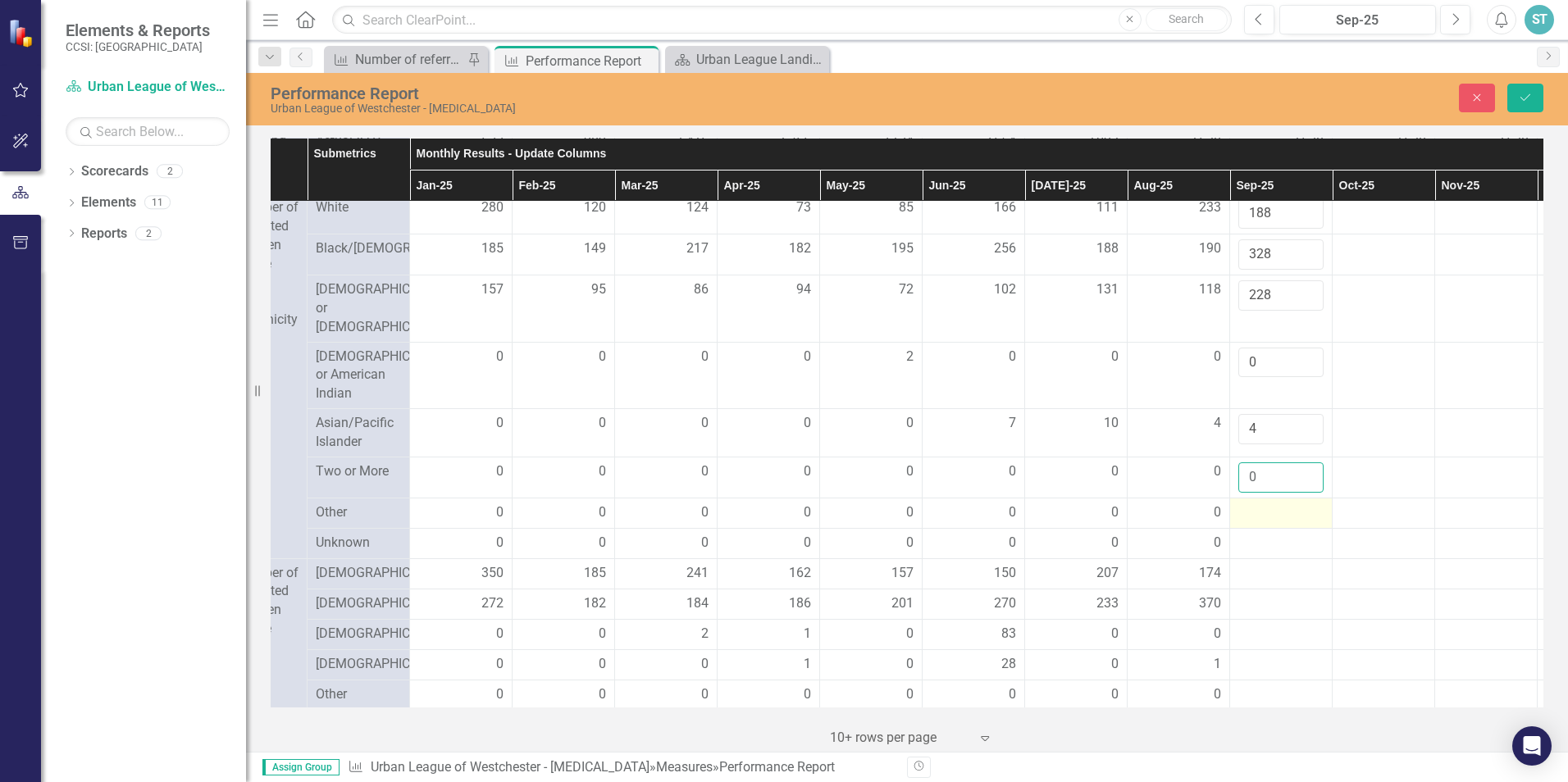
type input "0"
click at [1252, 523] on div at bounding box center [1280, 513] width 85 height 20
click at [1255, 523] on div at bounding box center [1280, 513] width 85 height 20
click at [1253, 533] on input "number" at bounding box center [1280, 518] width 85 height 30
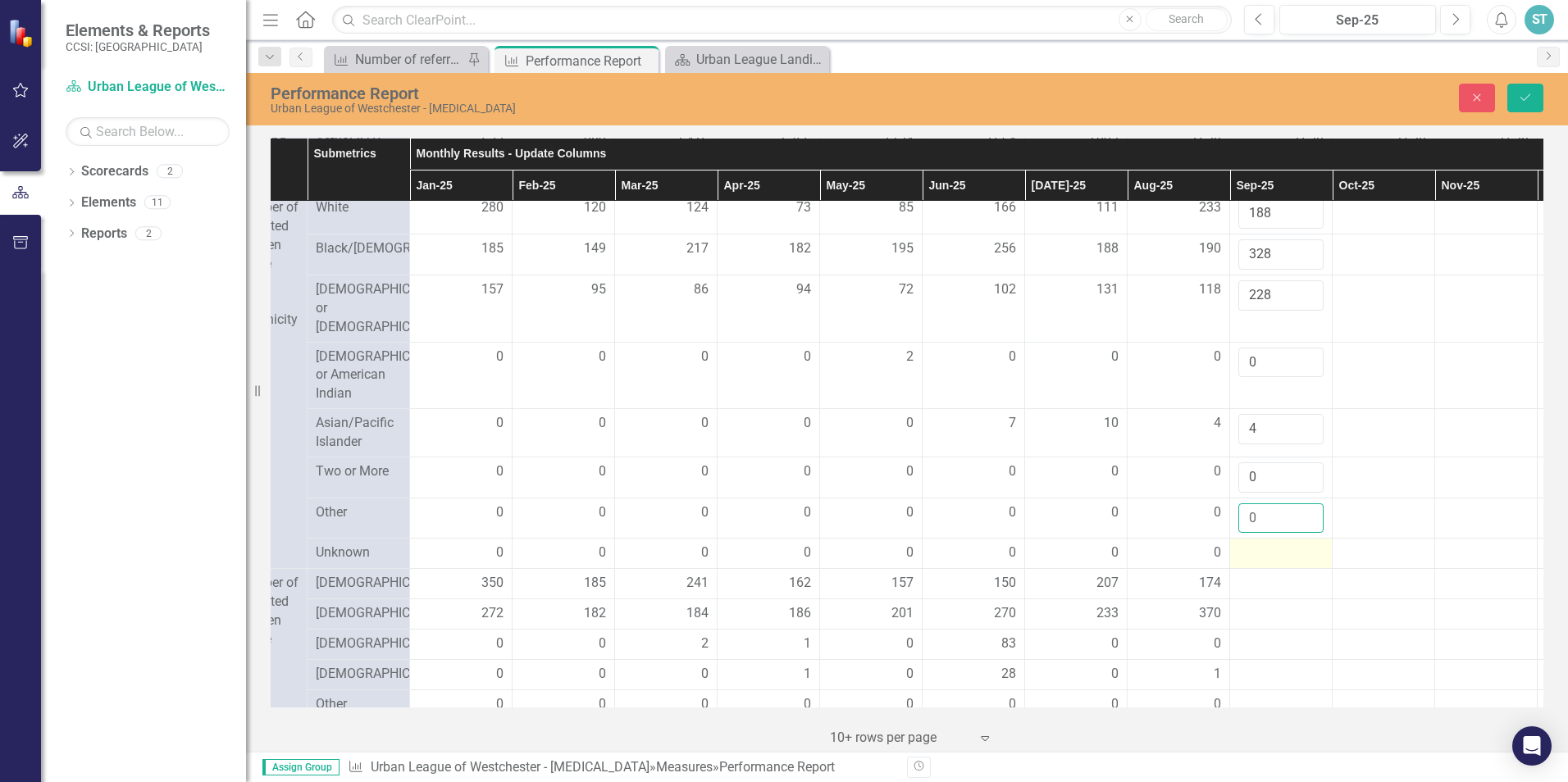
type input "0"
click at [1259, 563] on div at bounding box center [1280, 553] width 85 height 20
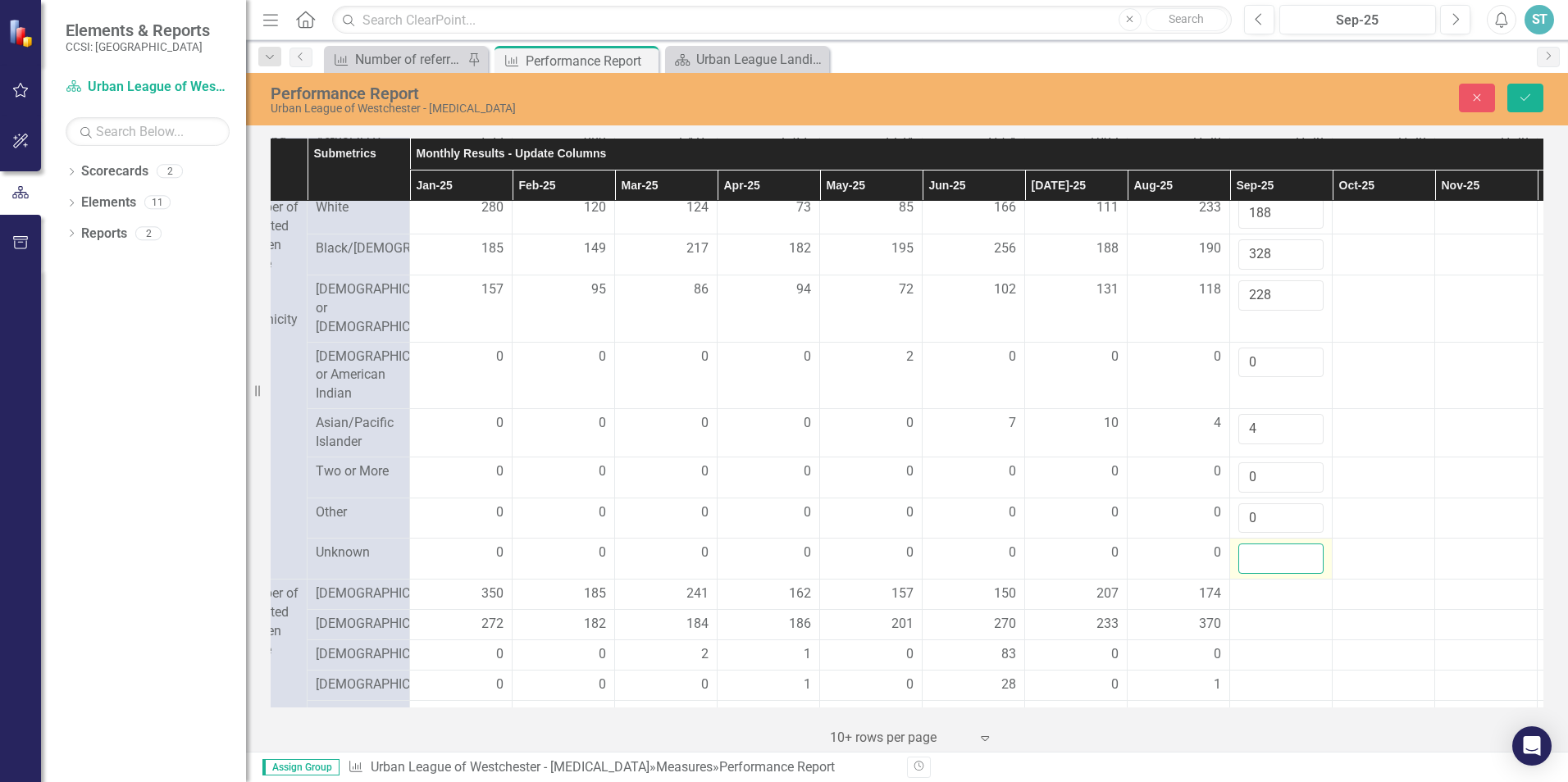
click at [1255, 574] on input "number" at bounding box center [1280, 558] width 85 height 30
type input "0"
click at [1251, 604] on div at bounding box center [1280, 594] width 85 height 20
click at [1251, 615] on input "number" at bounding box center [1280, 599] width 85 height 30
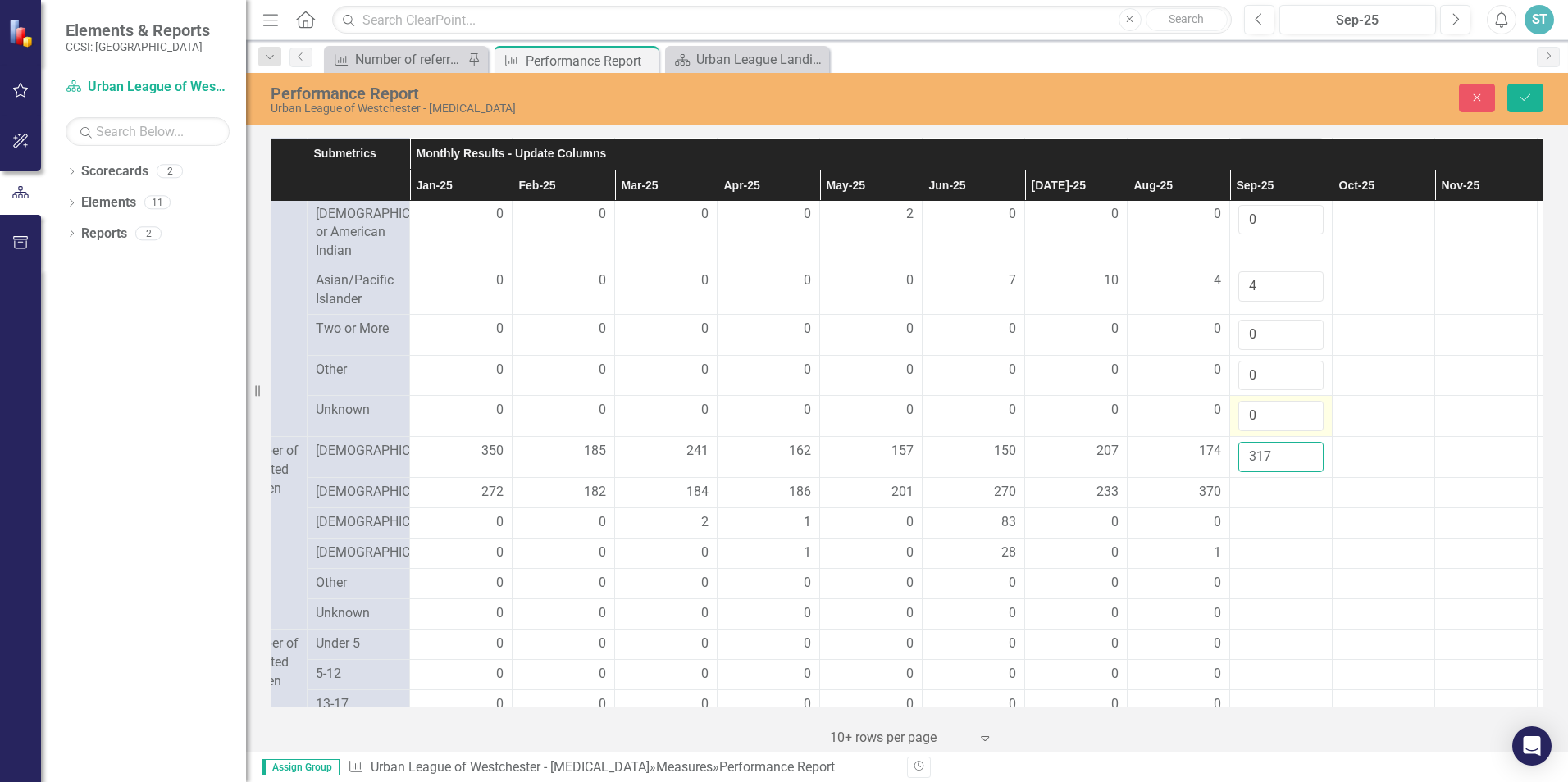
scroll to position [1065, 169]
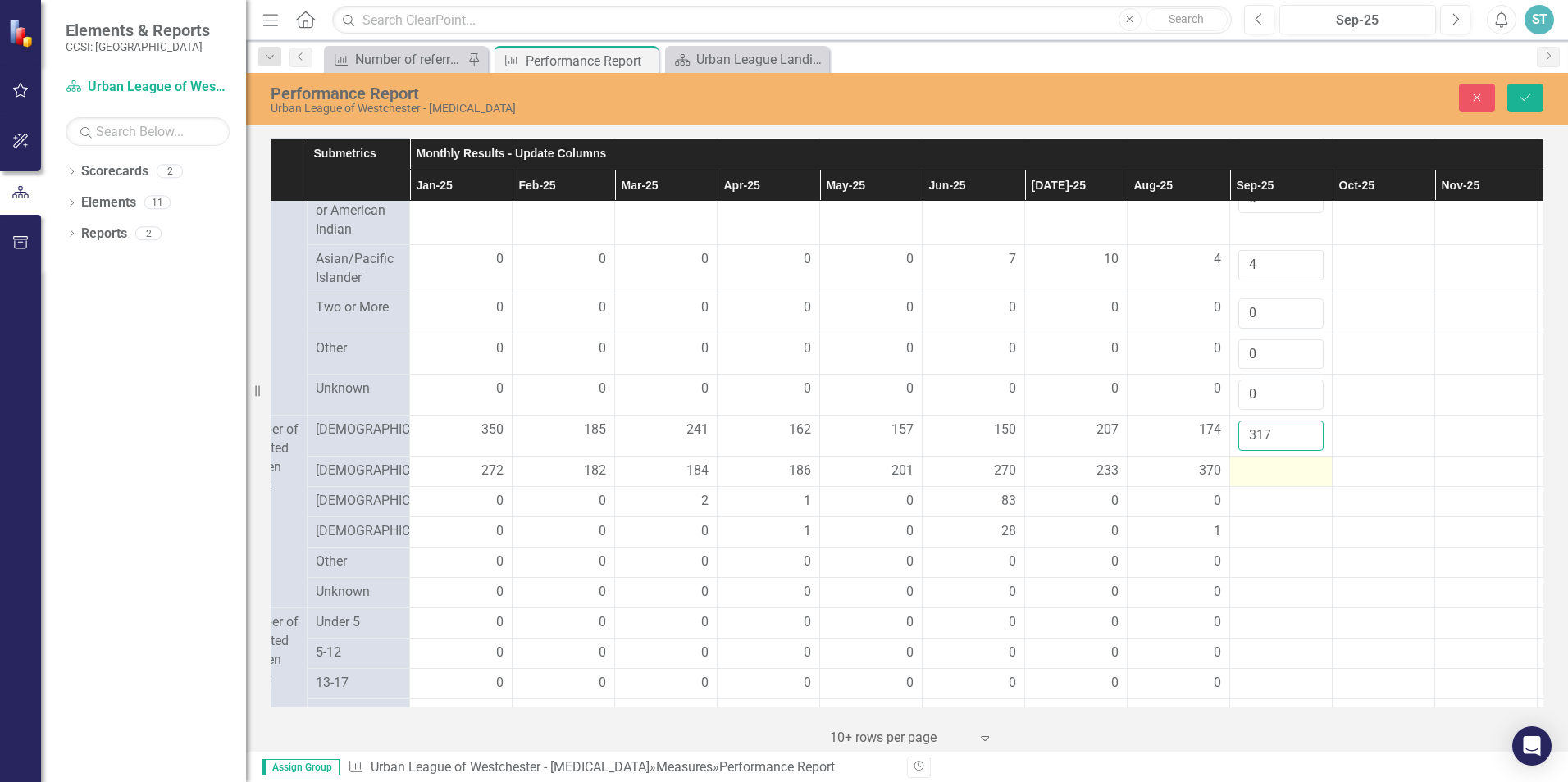
type input "317"
click at [1256, 481] on div at bounding box center [1280, 471] width 85 height 20
click at [1256, 492] on input "number" at bounding box center [1280, 476] width 85 height 30
type input "431"
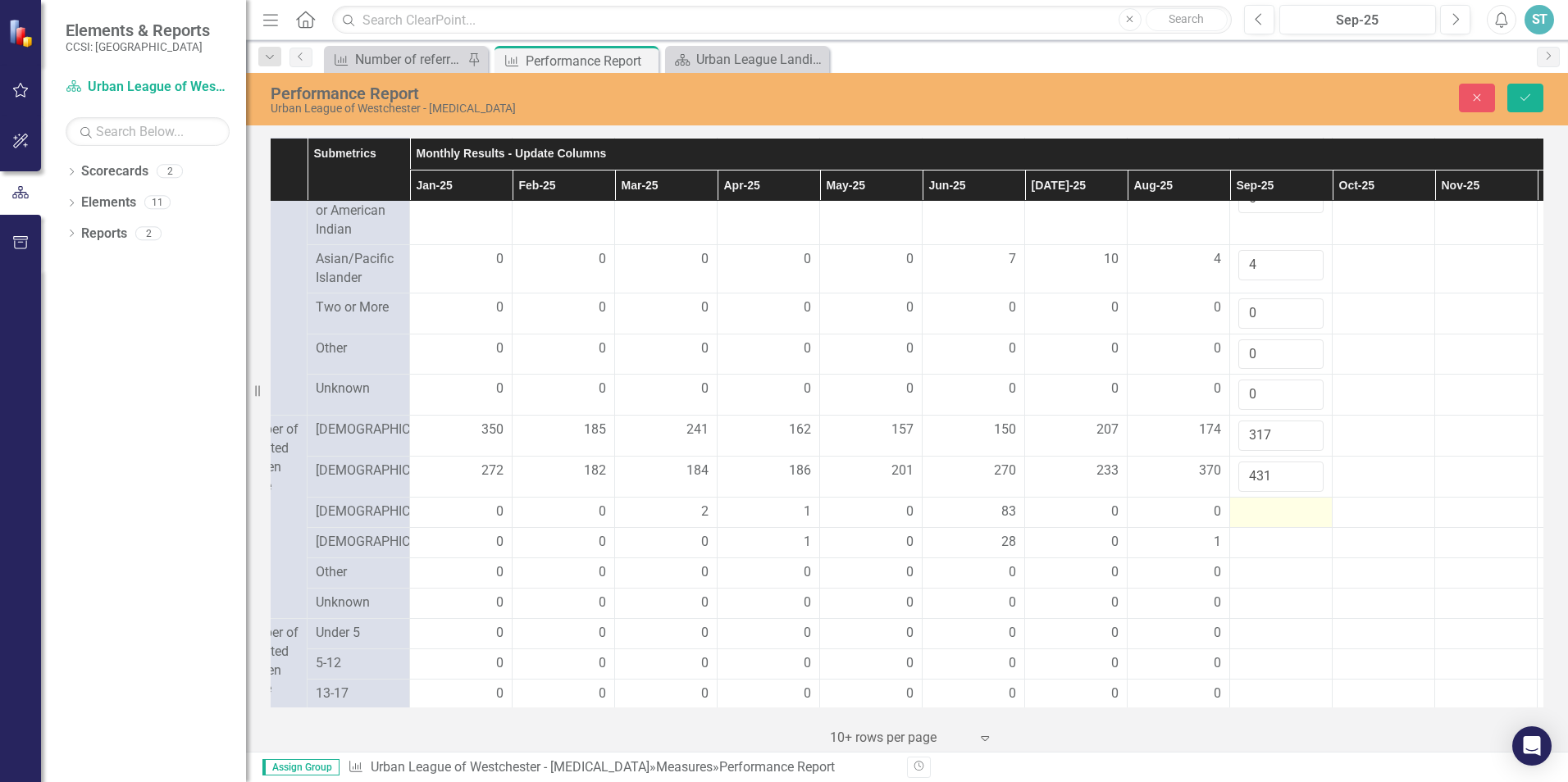
click at [1267, 522] on div at bounding box center [1280, 513] width 85 height 20
click at [1263, 522] on div at bounding box center [1280, 513] width 85 height 20
click at [1256, 532] on input "number" at bounding box center [1280, 517] width 85 height 30
type input "0"
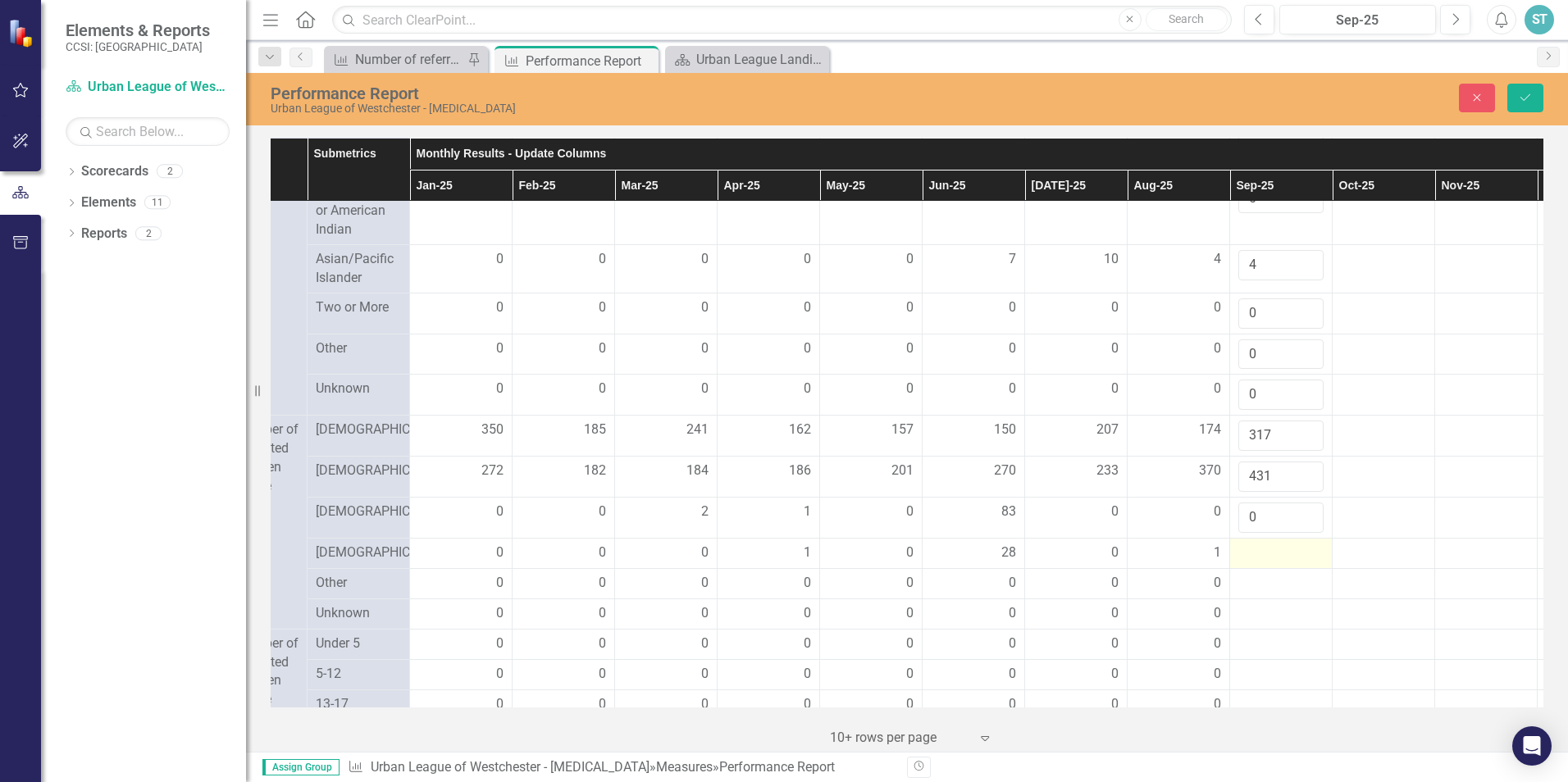
click at [1258, 563] on div at bounding box center [1280, 553] width 85 height 20
click at [1256, 574] on input "number" at bounding box center [1280, 558] width 85 height 30
type input "0"
click at [1256, 604] on div at bounding box center [1280, 594] width 85 height 20
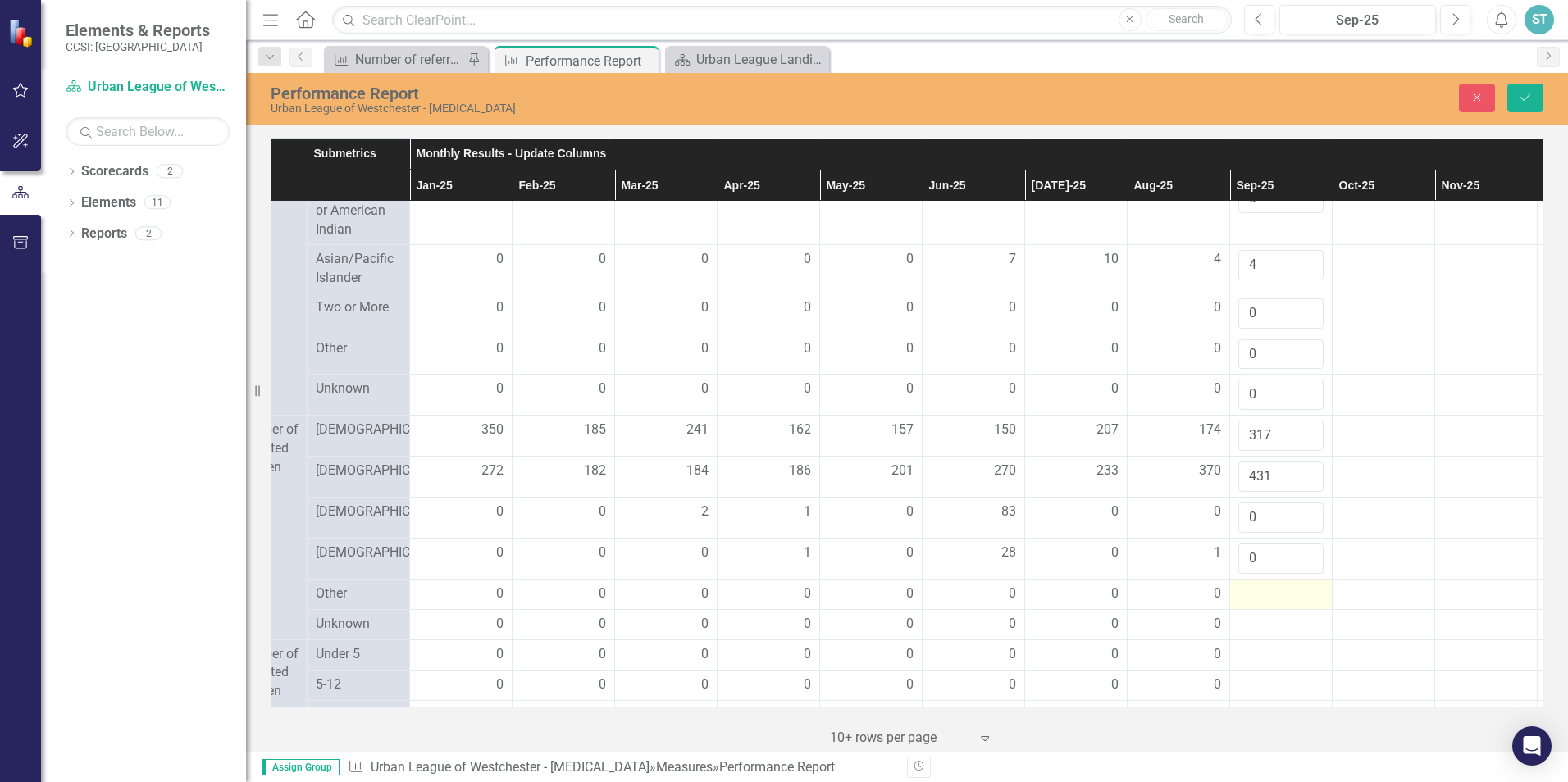
click at [1256, 604] on div at bounding box center [1280, 594] width 85 height 20
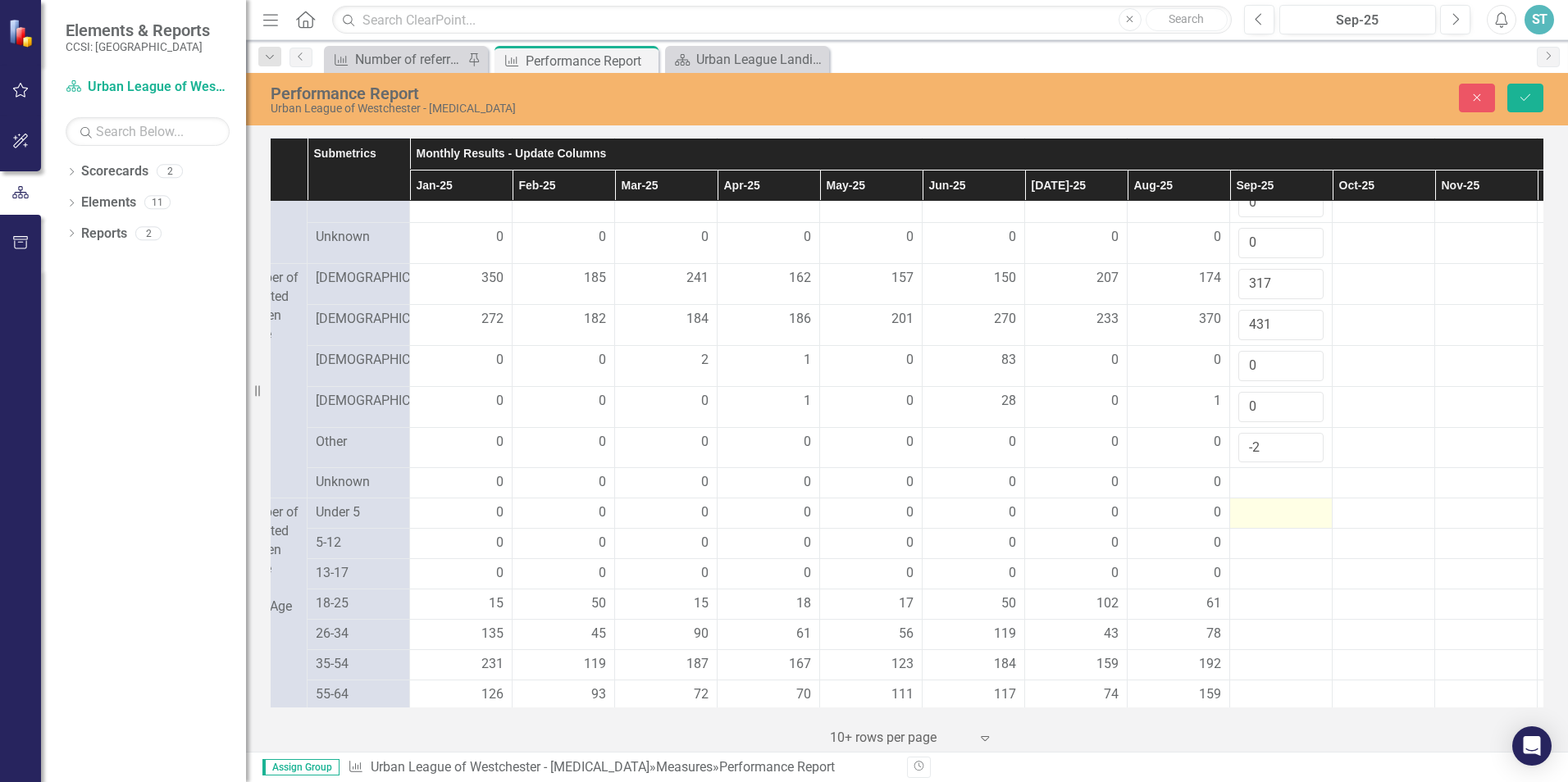
scroll to position [1229, 169]
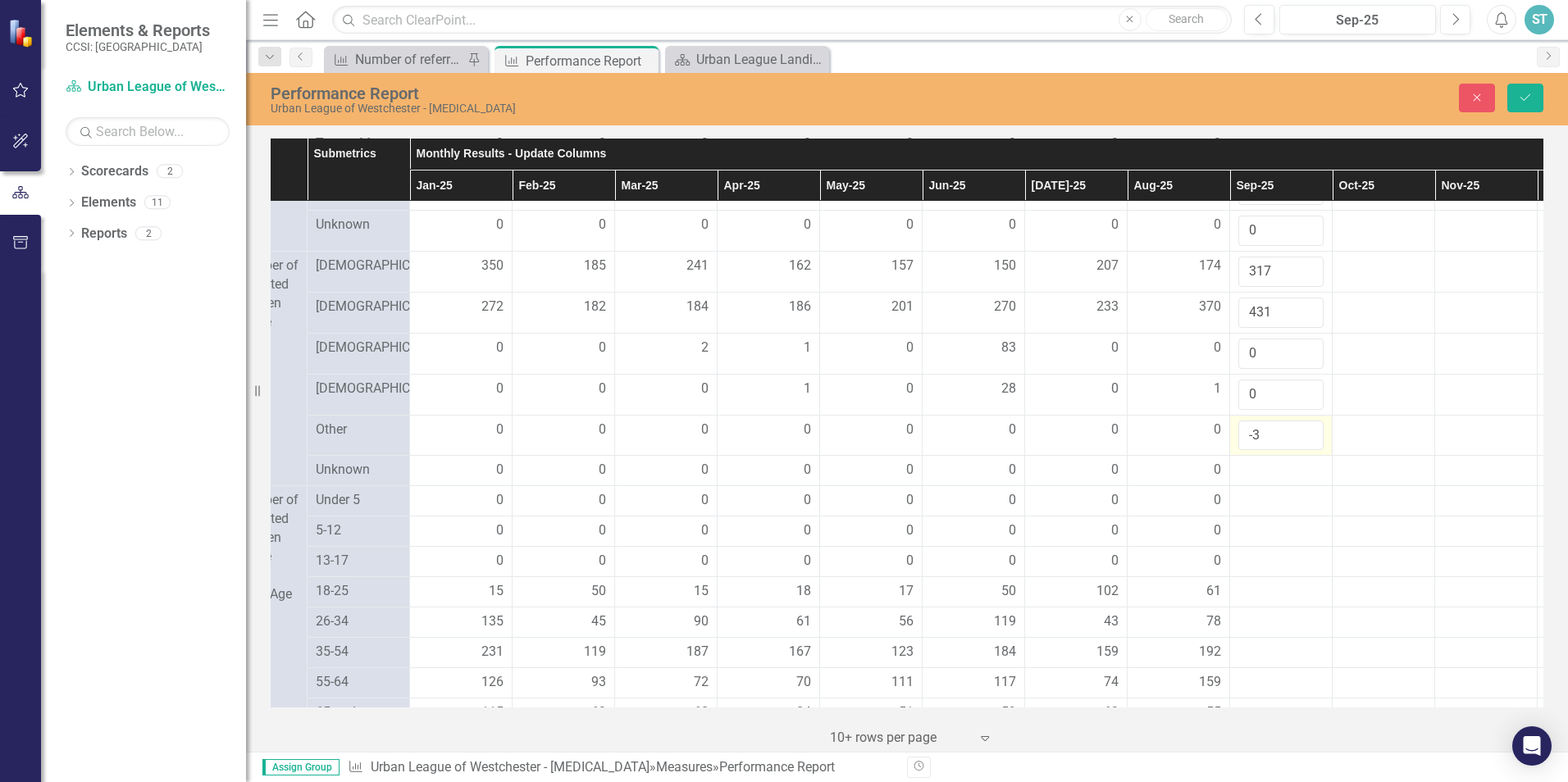
click at [1308, 451] on input "-3" at bounding box center [1280, 435] width 85 height 30
click at [1307, 451] on input "-2" at bounding box center [1280, 435] width 85 height 30
click at [1307, 451] on input "-1" at bounding box center [1280, 435] width 85 height 30
type input "0"
click at [1307, 451] on input "0" at bounding box center [1280, 435] width 85 height 30
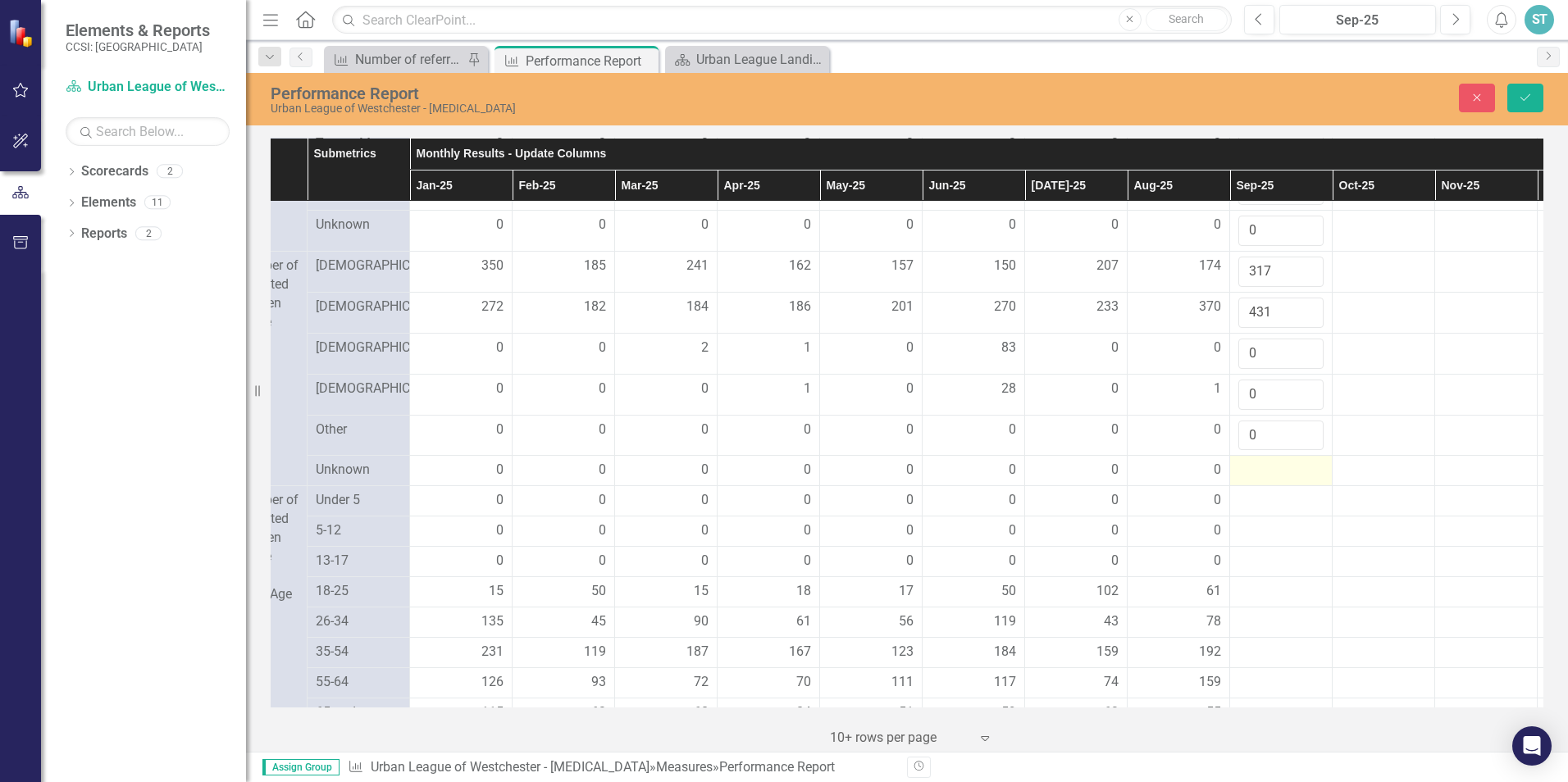
click at [1248, 480] on div at bounding box center [1280, 471] width 85 height 20
click at [1248, 491] on input "number" at bounding box center [1280, 475] width 85 height 30
type input "0"
click at [1257, 522] on div at bounding box center [1280, 512] width 85 height 20
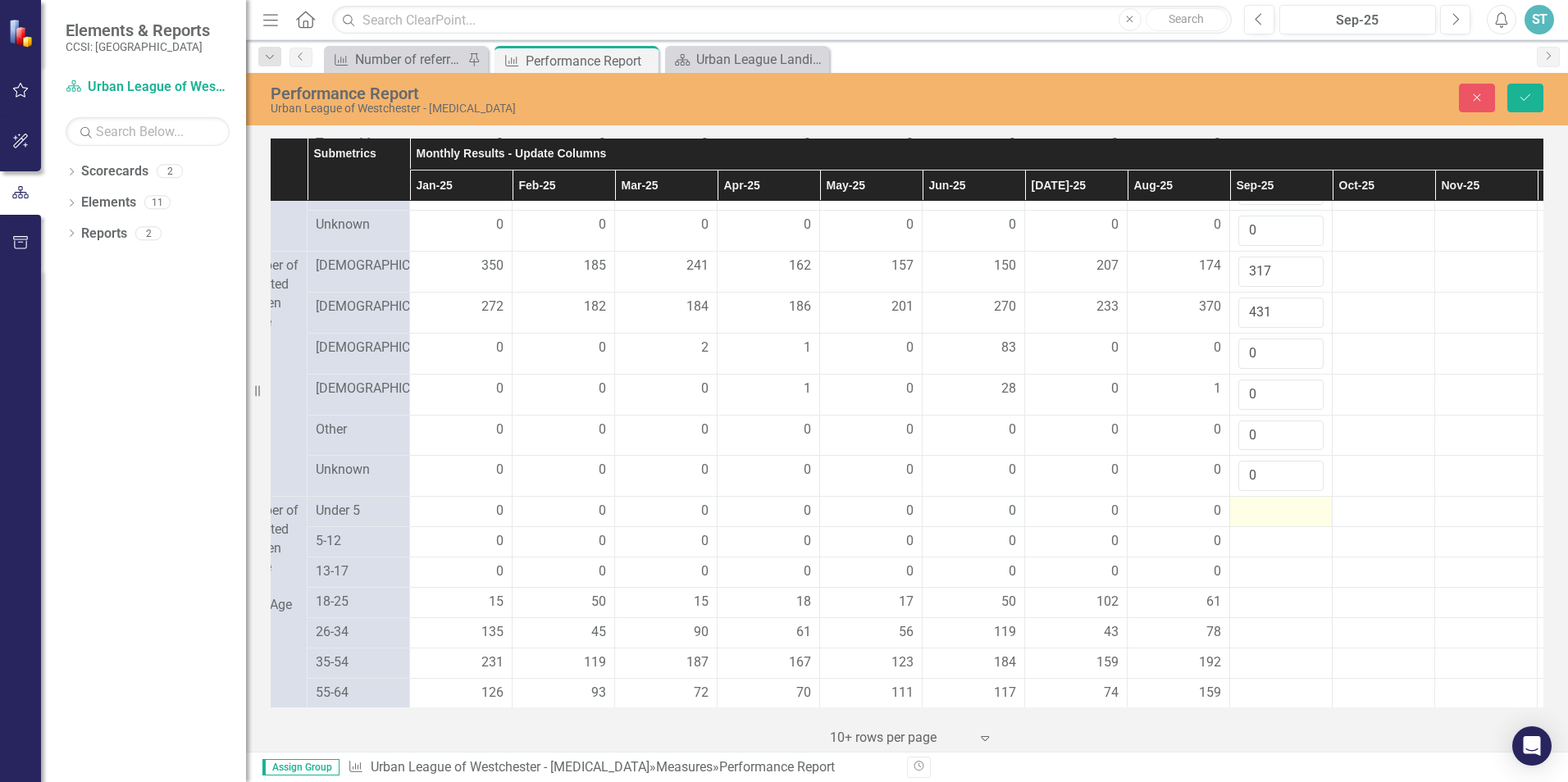
click at [1256, 522] on div at bounding box center [1280, 512] width 85 height 20
click at [1253, 531] on input "number" at bounding box center [1280, 517] width 85 height 30
type input "0"
click at [1262, 562] on div at bounding box center [1280, 552] width 85 height 20
click at [1256, 562] on div at bounding box center [1280, 552] width 85 height 20
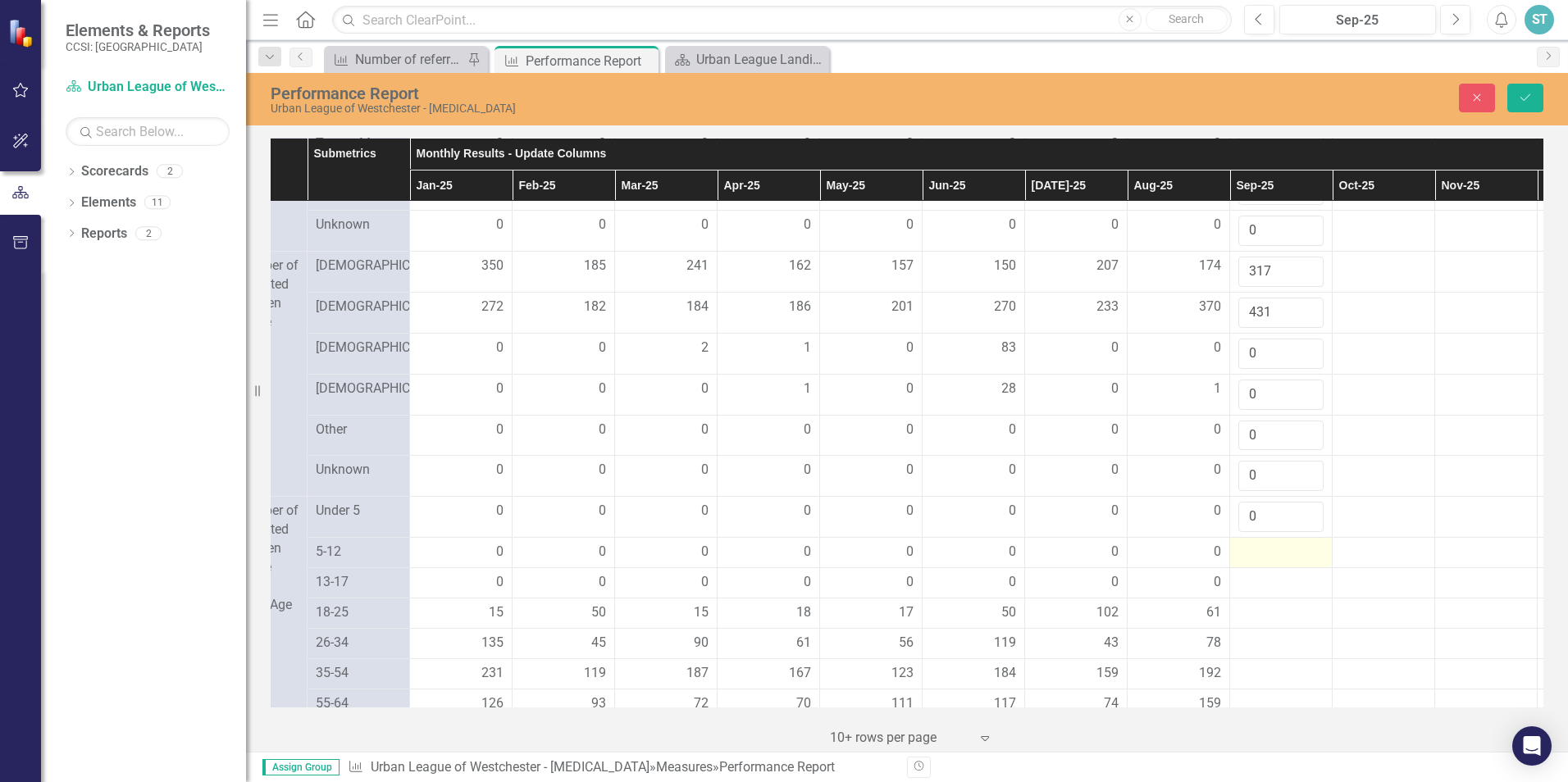
click at [1256, 562] on div at bounding box center [1280, 552] width 85 height 20
click at [1256, 573] on input "number" at bounding box center [1280, 557] width 85 height 30
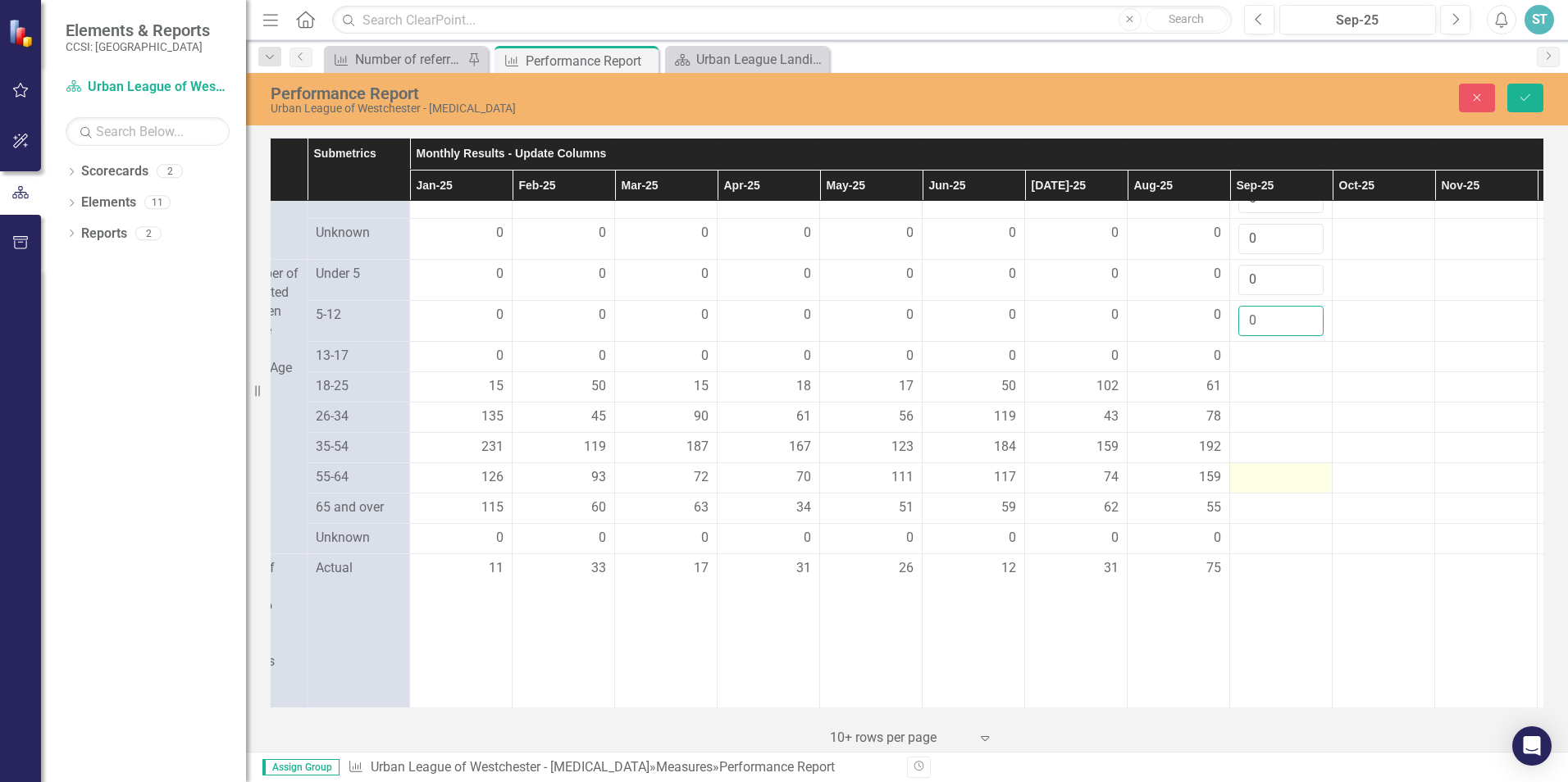
scroll to position [1475, 169]
type input "0"
click at [1263, 358] on div at bounding box center [1280, 348] width 85 height 20
click at [1251, 358] on div at bounding box center [1280, 348] width 85 height 20
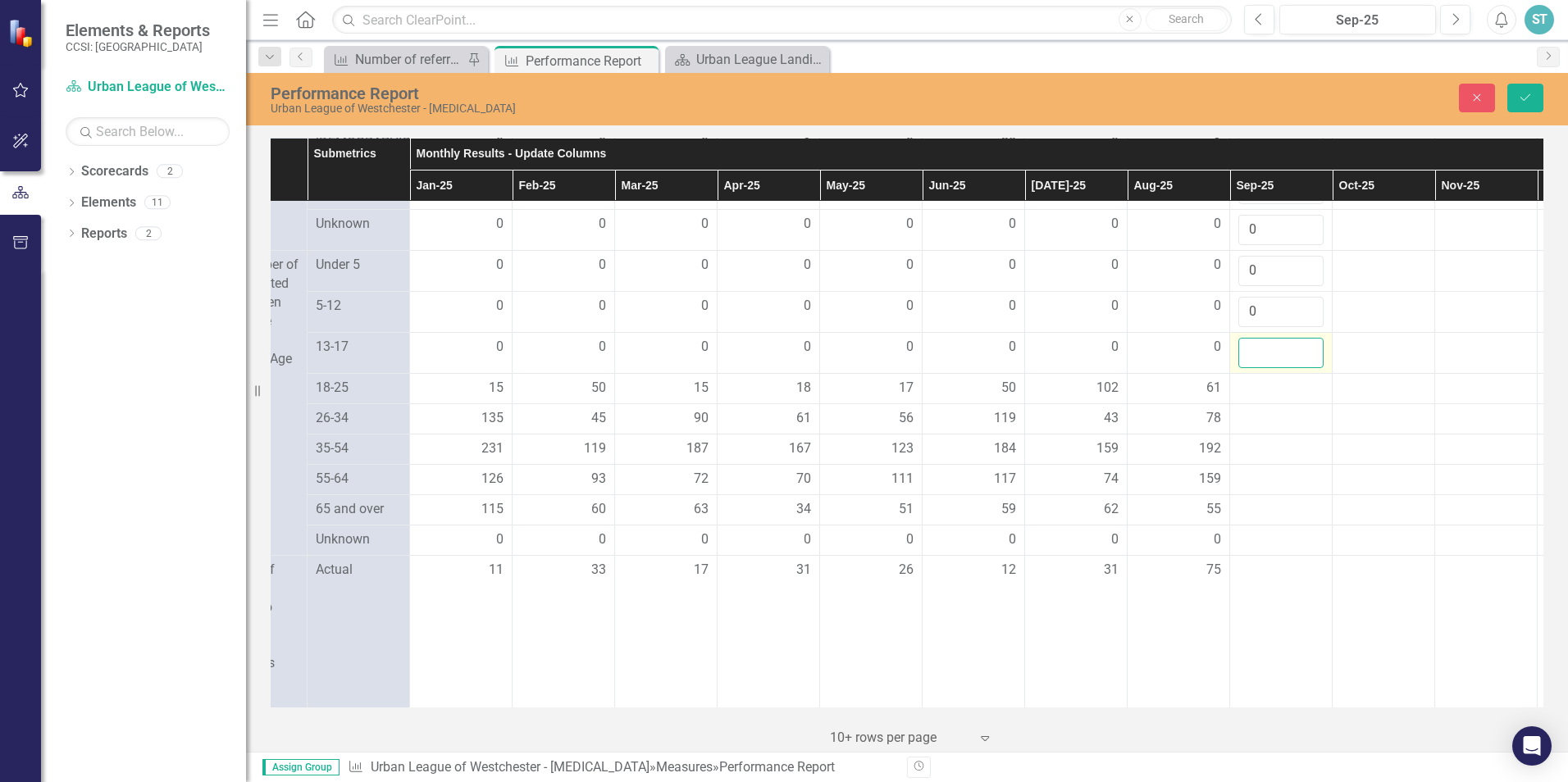
click at [1251, 368] on input "number" at bounding box center [1280, 353] width 85 height 30
type input "0"
click at [1254, 398] on div at bounding box center [1280, 388] width 85 height 20
click at [1254, 409] on input "number" at bounding box center [1280, 393] width 85 height 30
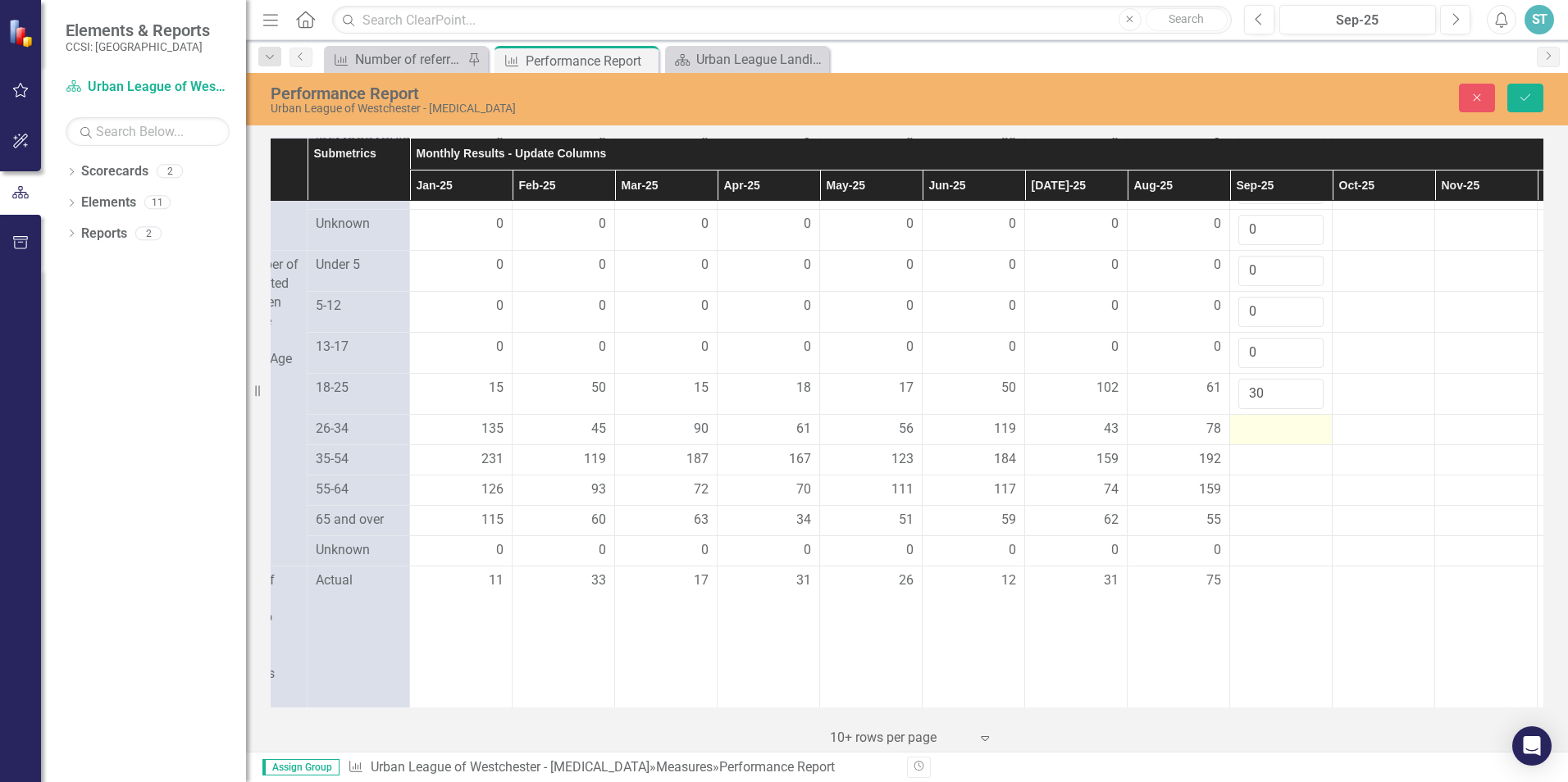
type input "30"
click at [1257, 439] on div at bounding box center [1280, 429] width 85 height 20
click at [1254, 439] on div at bounding box center [1280, 429] width 85 height 20
click at [1254, 450] on input "number" at bounding box center [1280, 434] width 85 height 30
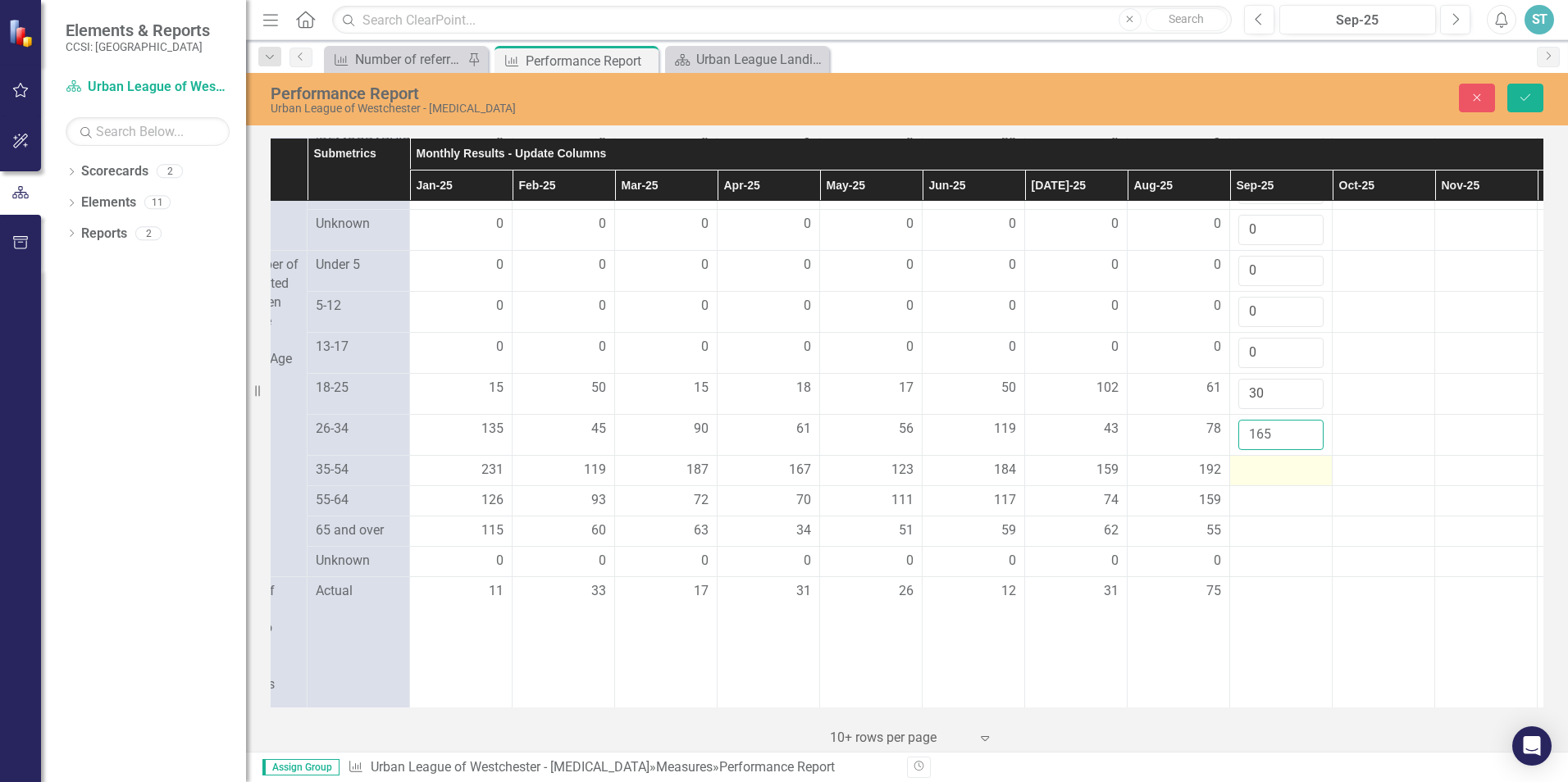
type input "165"
click at [1247, 480] on div at bounding box center [1280, 471] width 85 height 20
click at [1248, 480] on div at bounding box center [1280, 471] width 85 height 20
click at [1248, 491] on input "number" at bounding box center [1280, 475] width 85 height 30
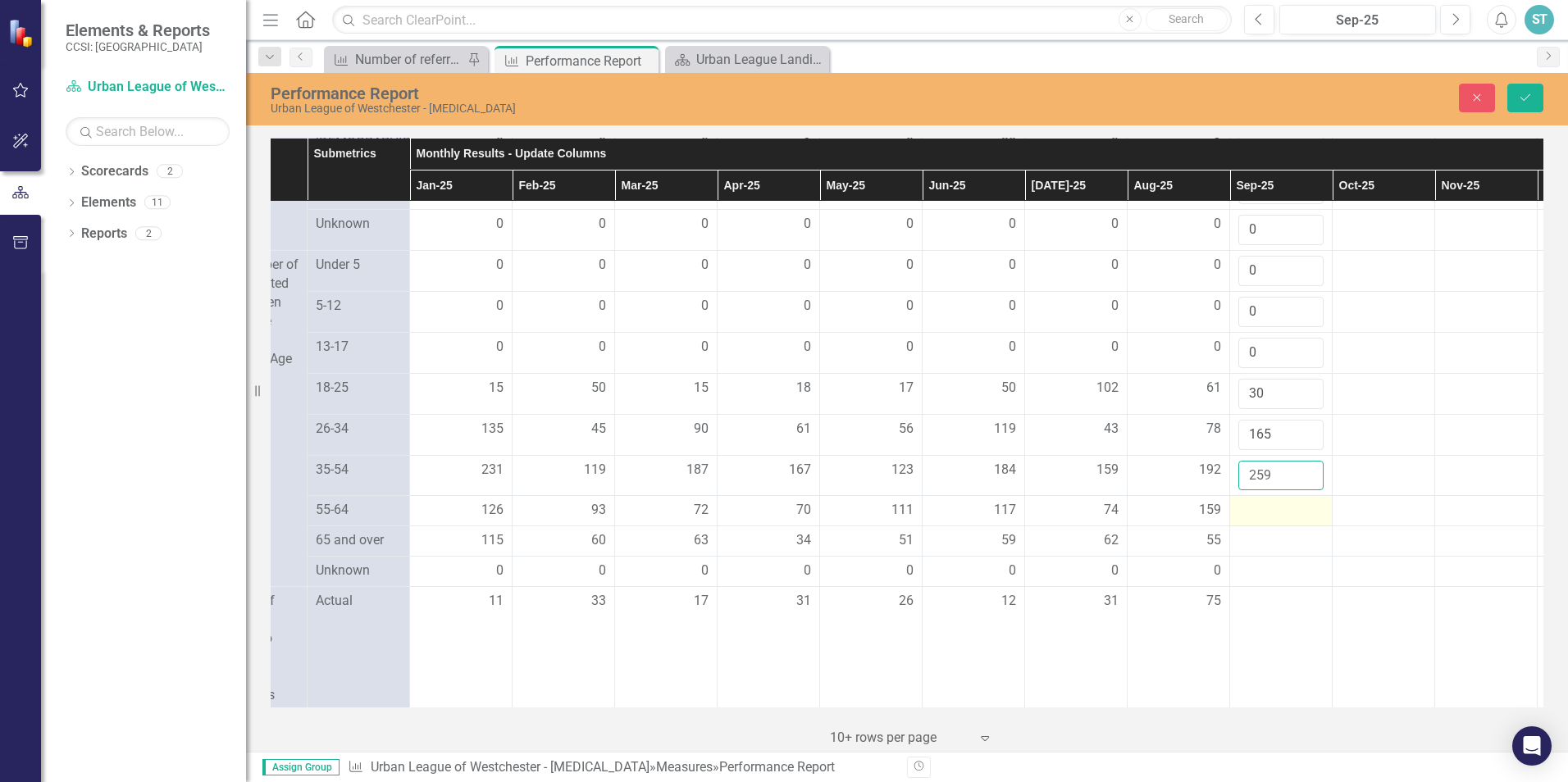
type input "259"
click at [1251, 521] on div at bounding box center [1280, 511] width 85 height 20
click at [1248, 521] on div at bounding box center [1280, 511] width 85 height 20
click at [1248, 531] on input "number" at bounding box center [1280, 516] width 85 height 30
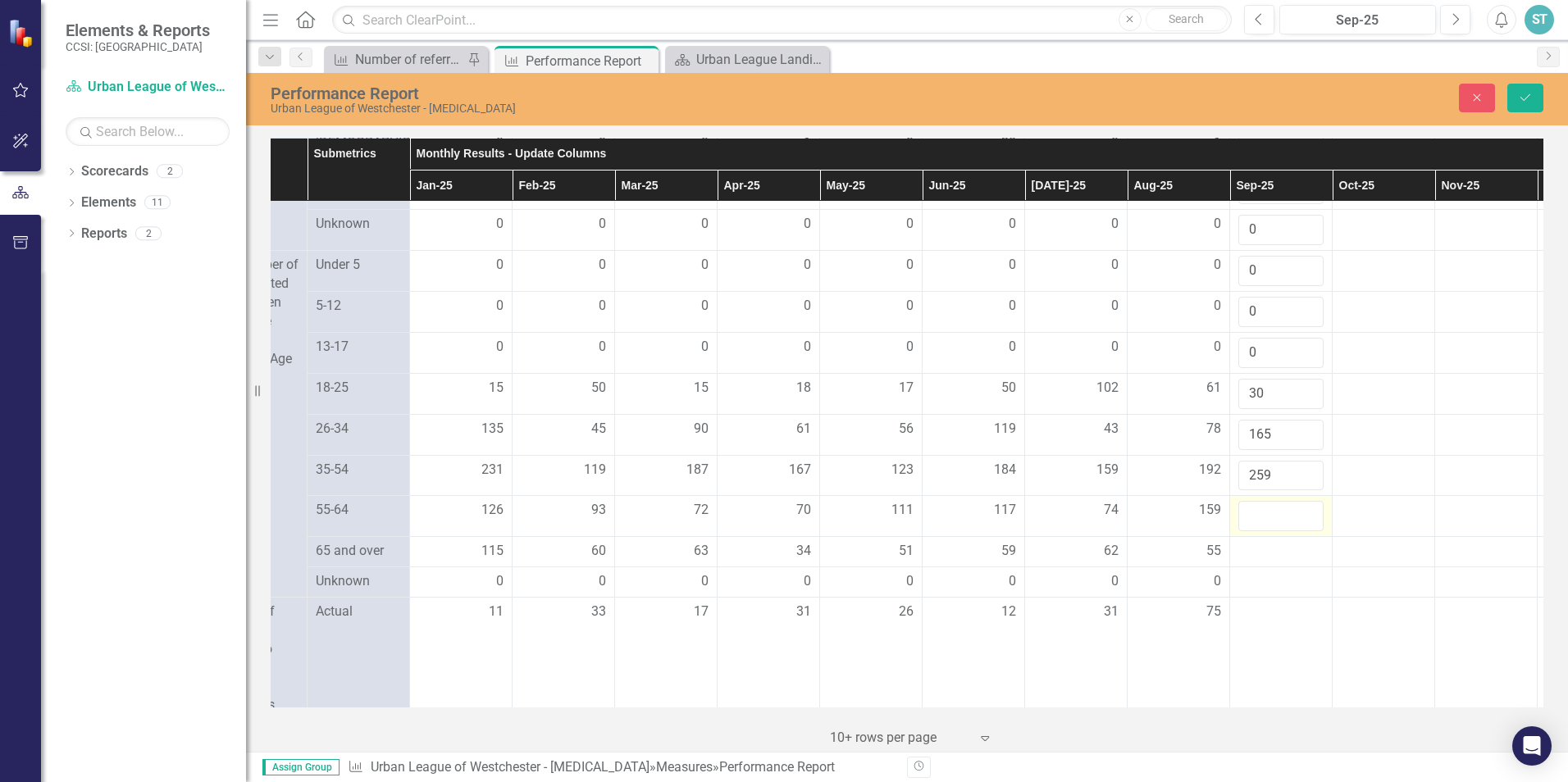
click at [1248, 531] on input "number" at bounding box center [1280, 516] width 85 height 30
type input "216"
click at [1255, 561] on div at bounding box center [1280, 551] width 85 height 20
click at [1255, 572] on input "number" at bounding box center [1280, 556] width 85 height 30
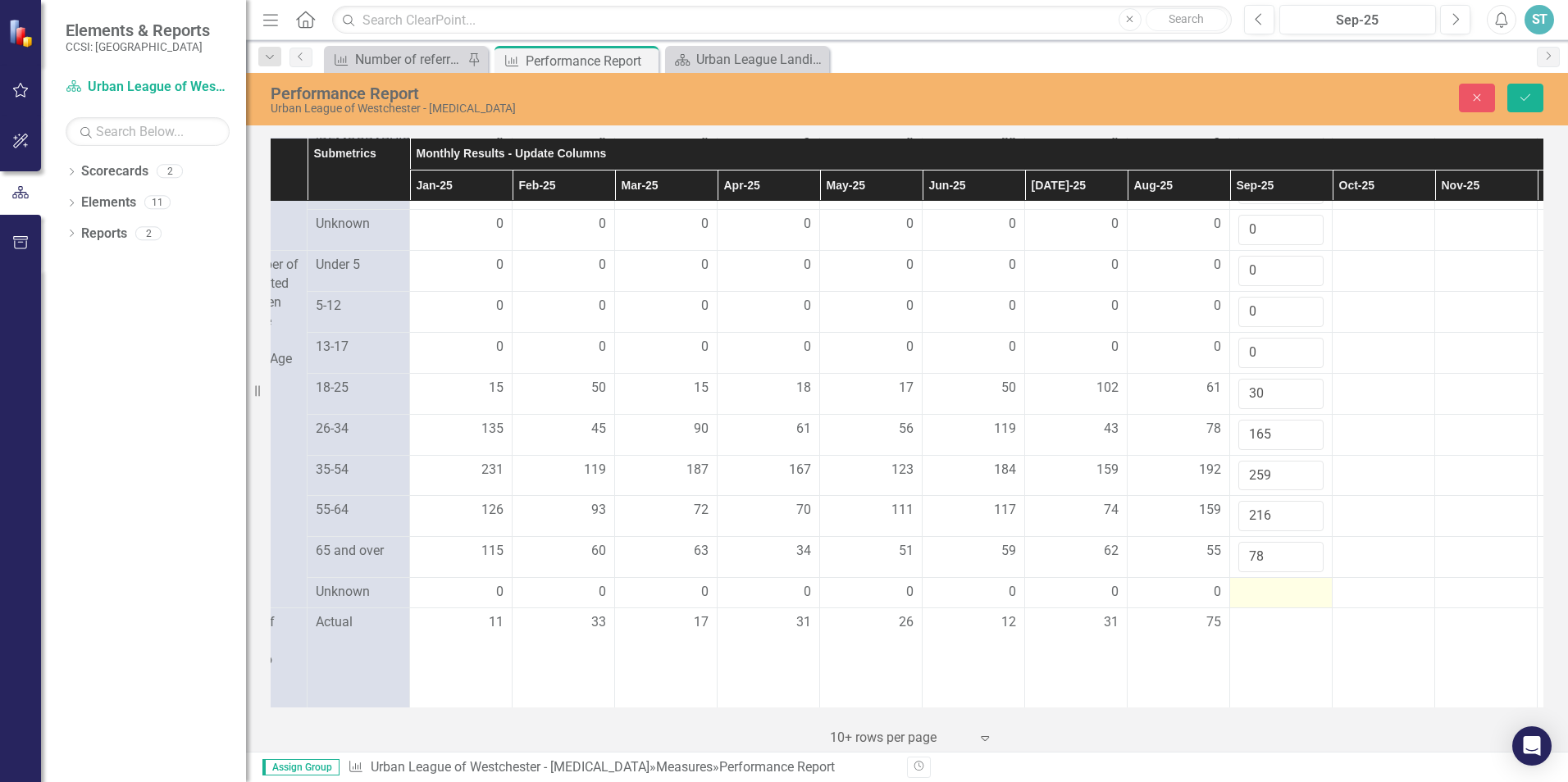
type input "78"
click at [1251, 602] on div at bounding box center [1280, 592] width 85 height 20
click at [1256, 602] on div at bounding box center [1280, 592] width 85 height 20
click at [1255, 613] on input "number" at bounding box center [1280, 597] width 85 height 30
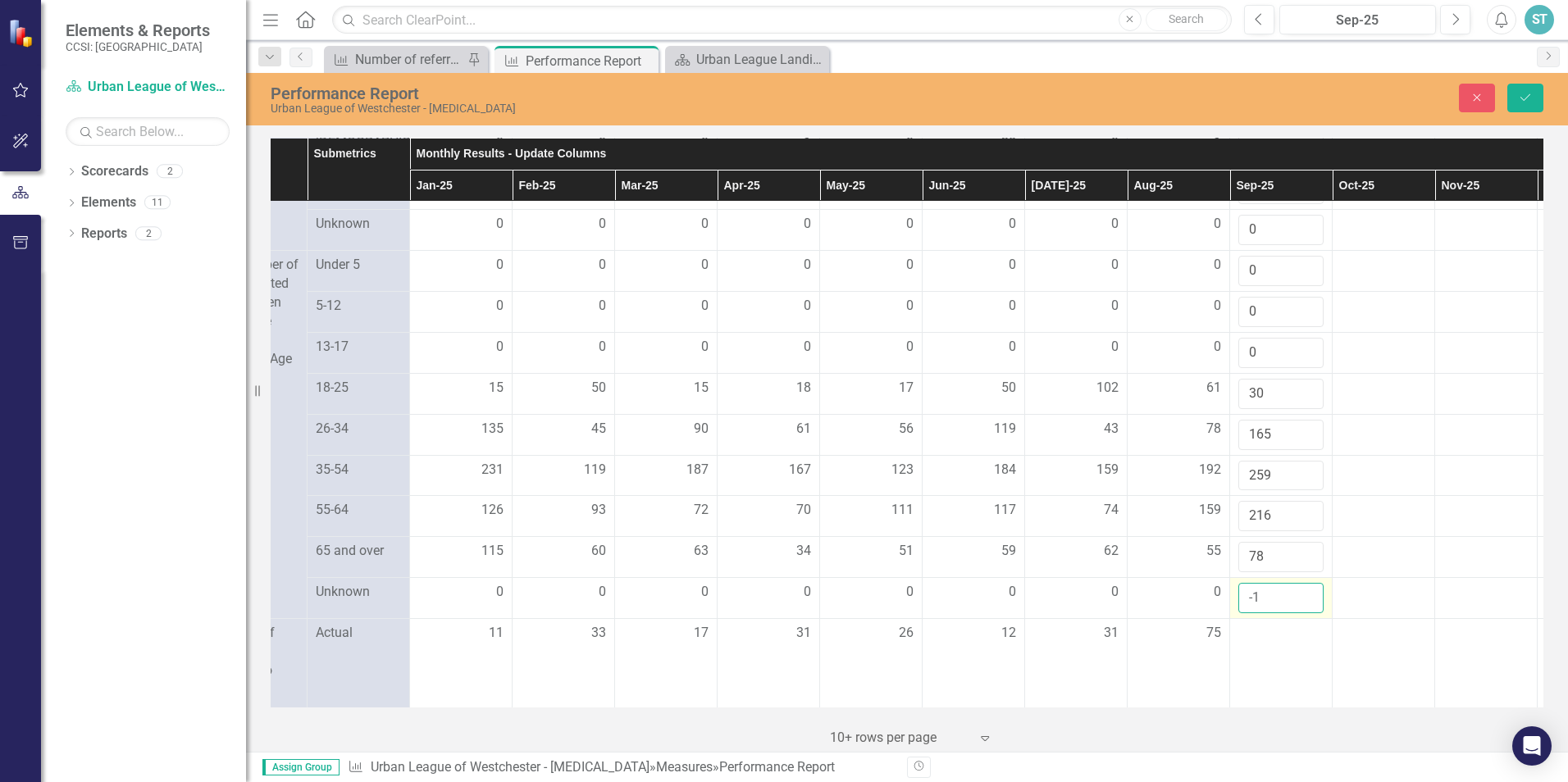
scroll to position [1639, 169]
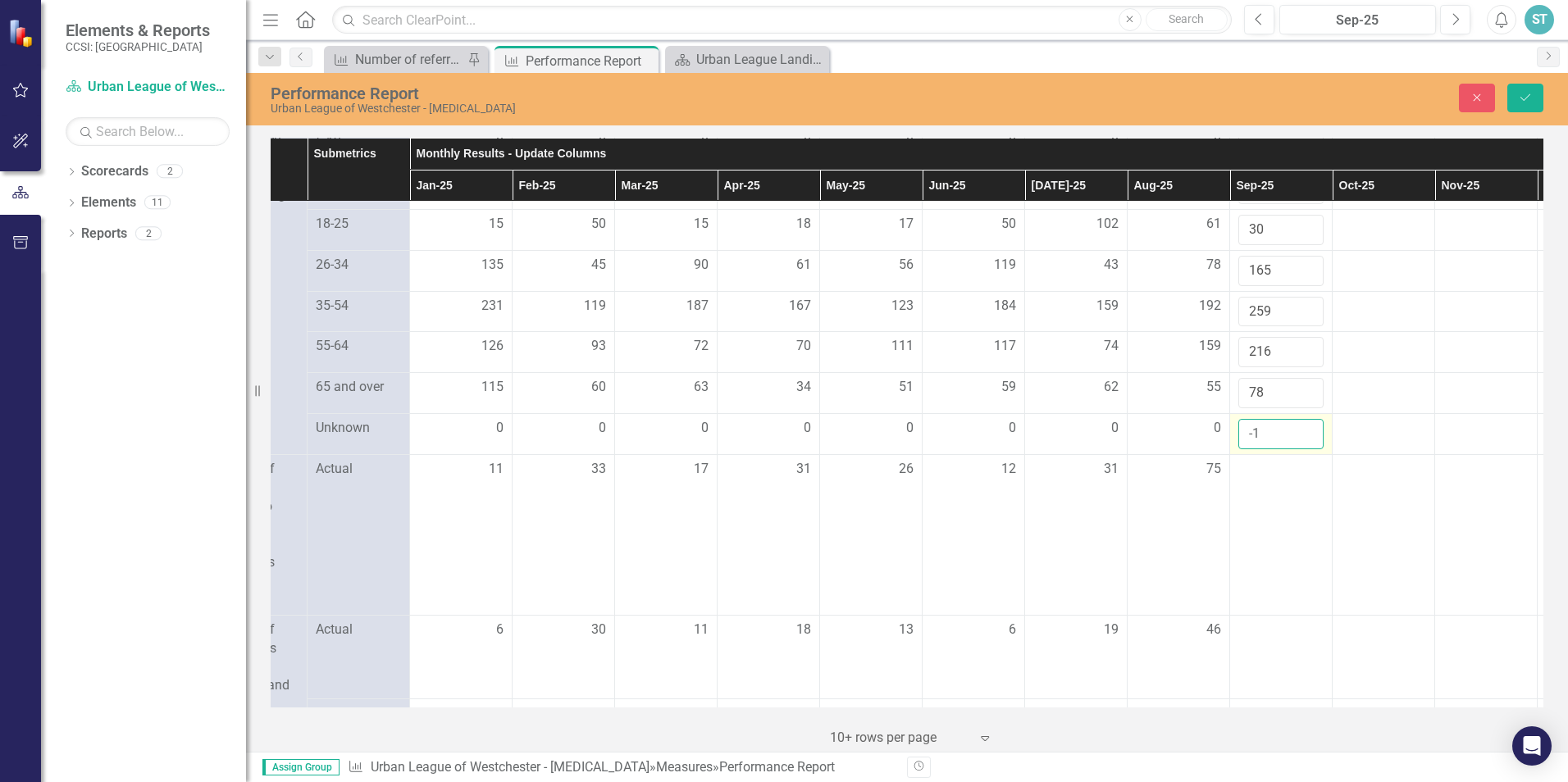
type input "0"
click at [1305, 449] on input "0" at bounding box center [1280, 433] width 85 height 30
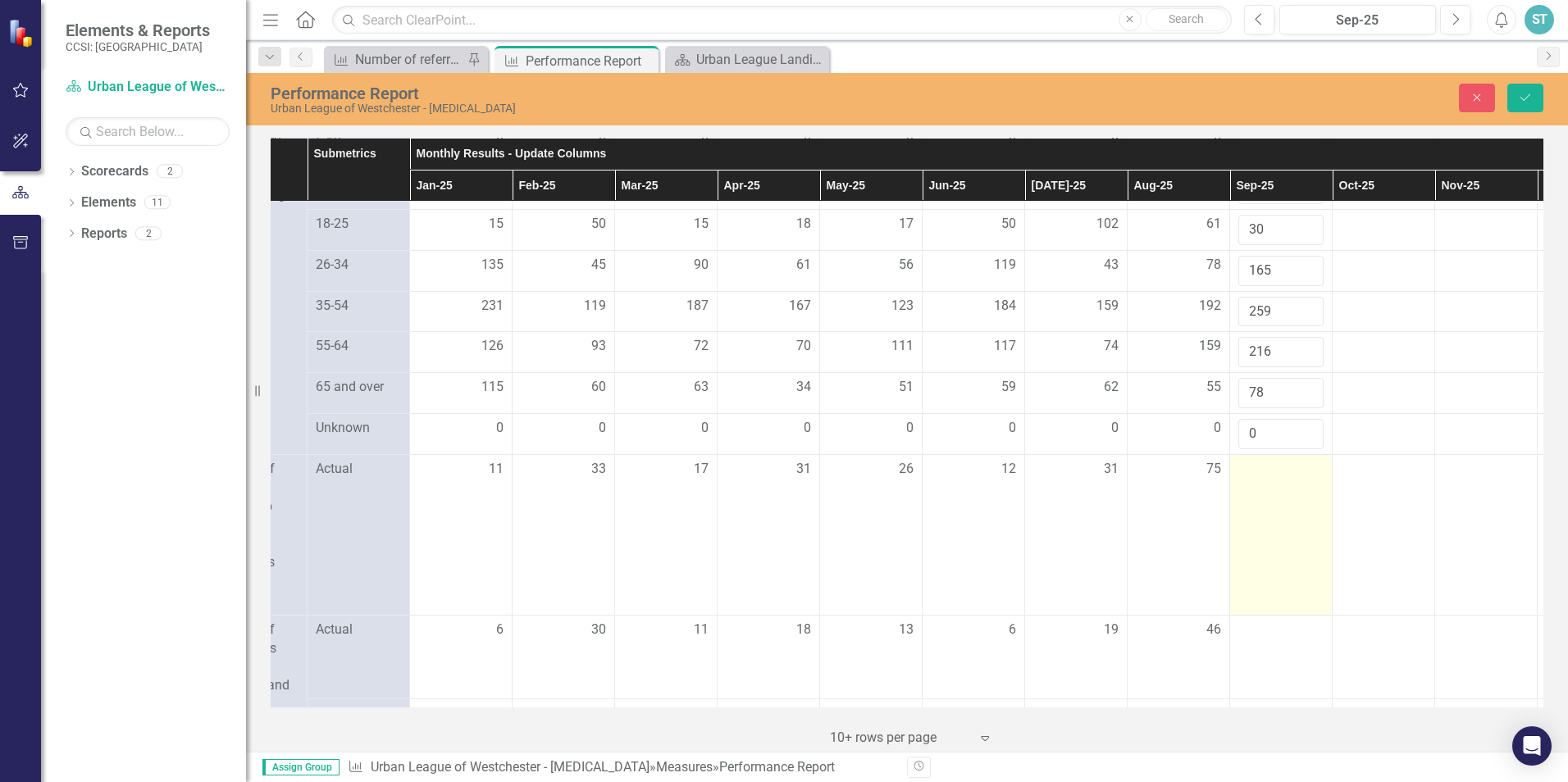
click at [1254, 480] on div at bounding box center [1280, 470] width 85 height 20
click at [1258, 480] on div at bounding box center [1280, 470] width 85 height 20
click at [1258, 490] on input "number" at bounding box center [1280, 475] width 85 height 30
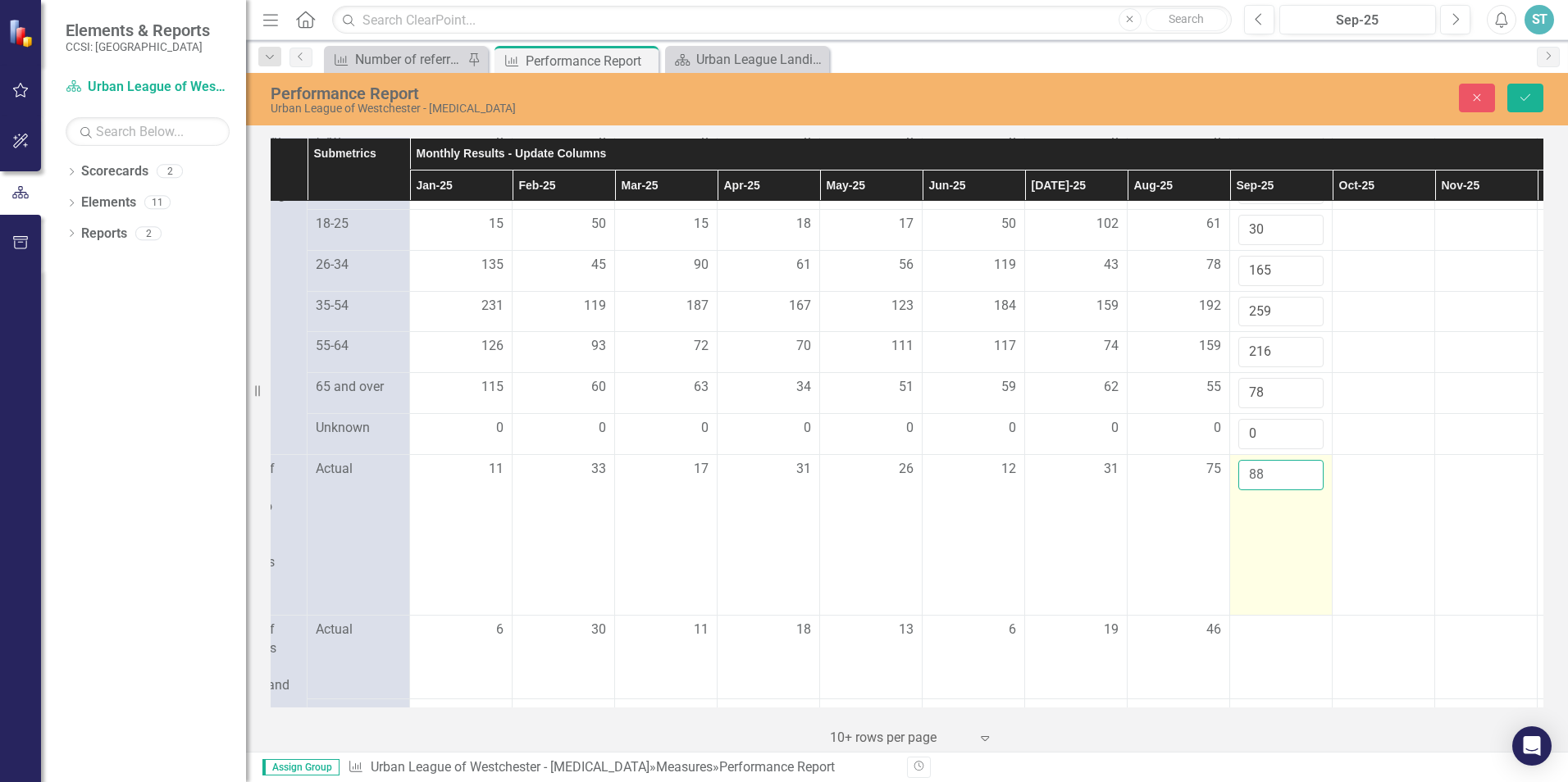
scroll to position [1803, 169]
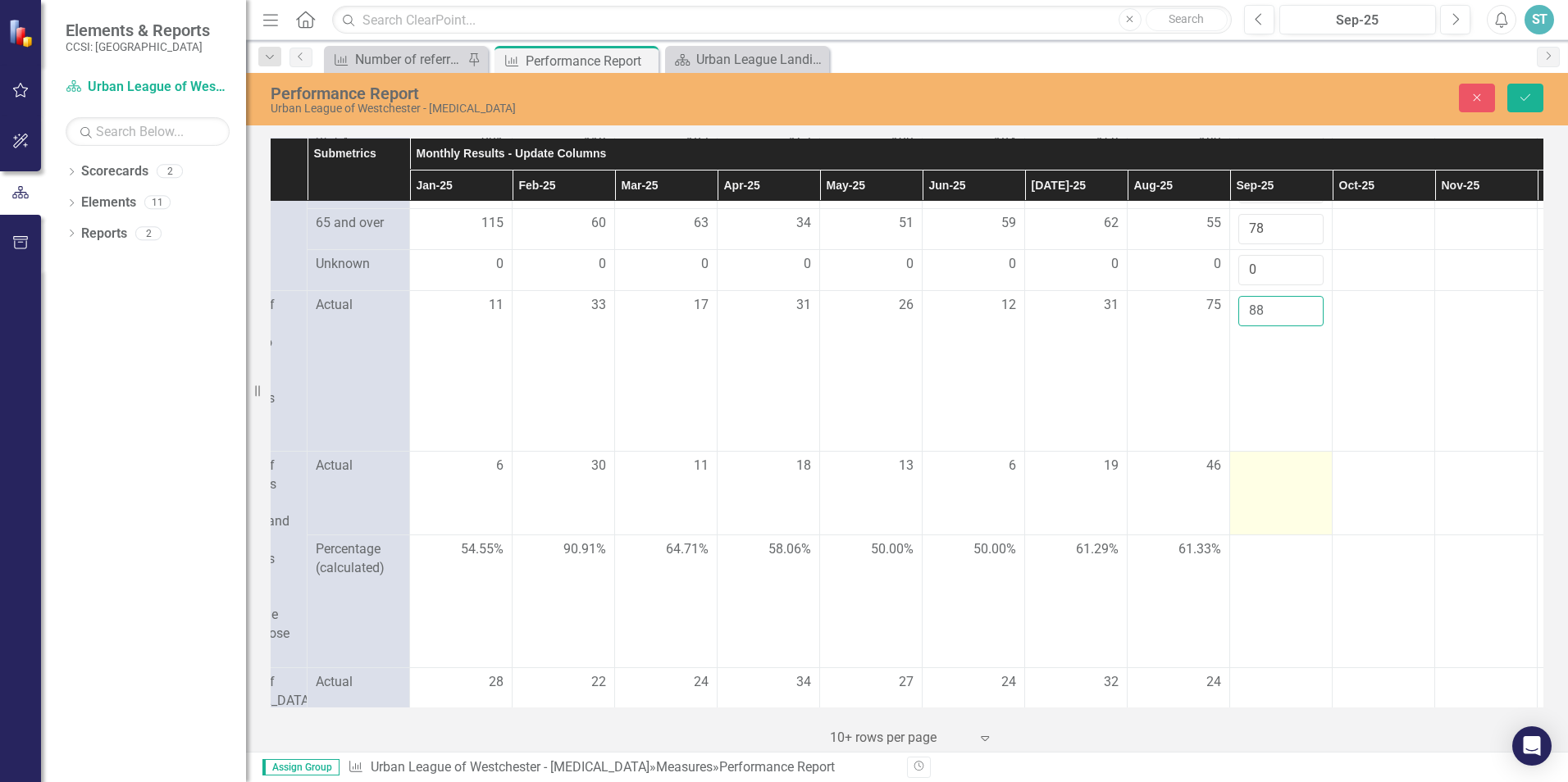
type input "88"
click at [1257, 476] on div at bounding box center [1280, 466] width 85 height 20
click at [1253, 476] on div at bounding box center [1280, 466] width 85 height 20
click at [1253, 487] on input "number" at bounding box center [1280, 471] width 85 height 30
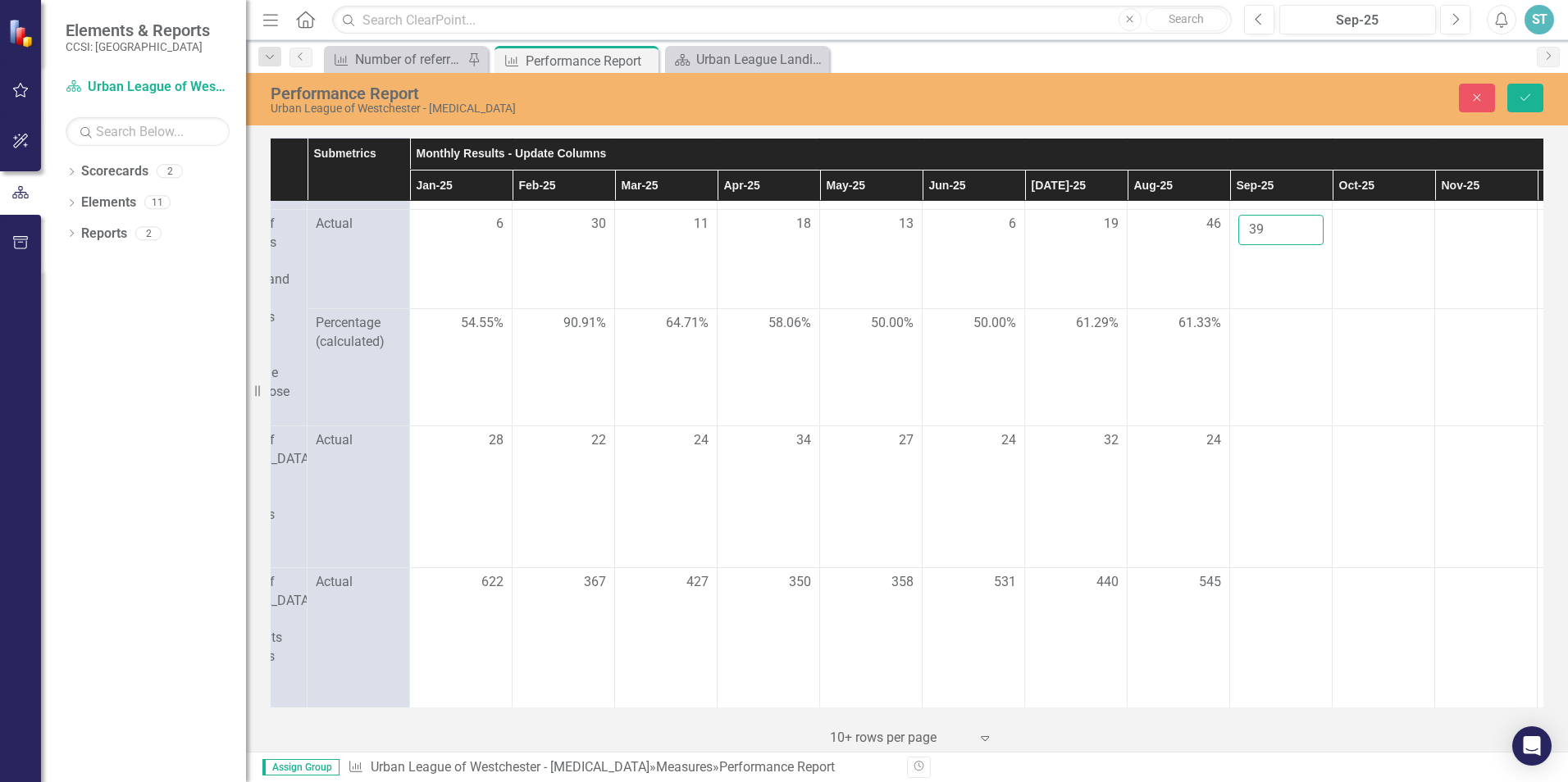
scroll to position [2049, 169]
type input "39"
click at [1271, 449] on div at bounding box center [1280, 439] width 85 height 20
click at [1265, 449] on div at bounding box center [1280, 439] width 85 height 20
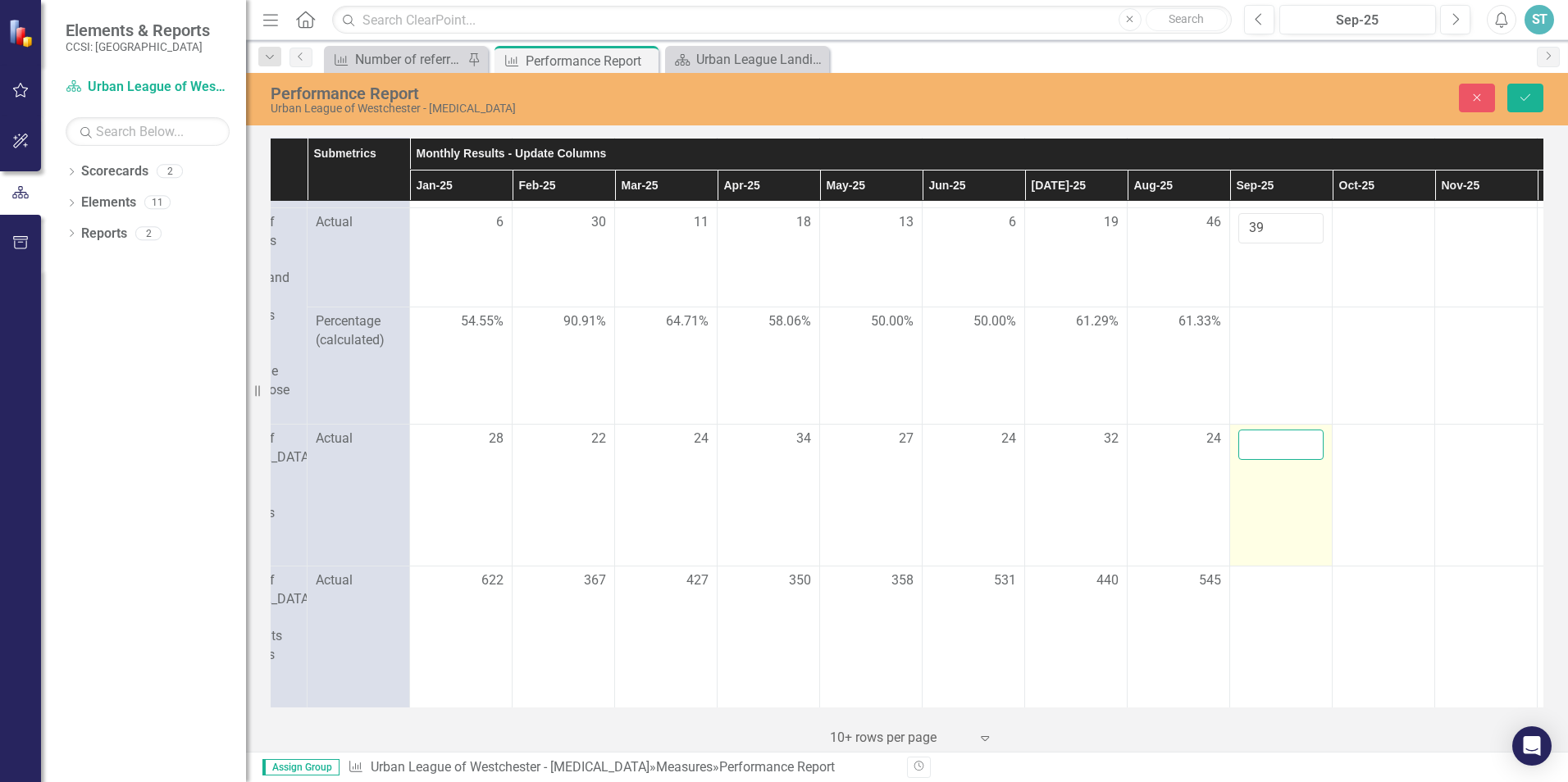
click at [1261, 460] on input "number" at bounding box center [1280, 444] width 85 height 30
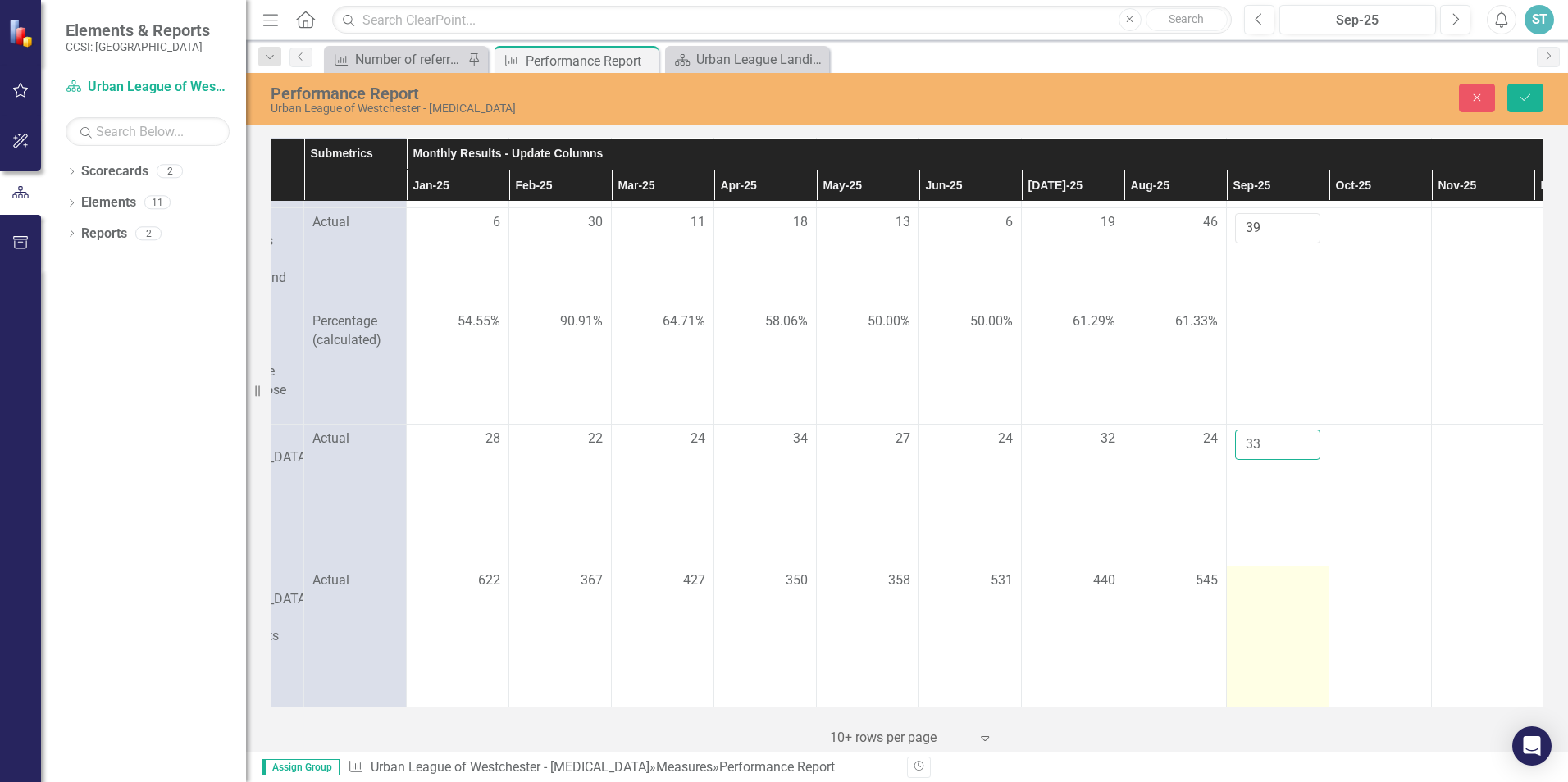
type input "33"
click at [1255, 639] on td at bounding box center [1278, 636] width 102 height 142
click at [1245, 591] on div at bounding box center [1277, 581] width 85 height 20
click at [1245, 602] on input "number" at bounding box center [1277, 586] width 85 height 30
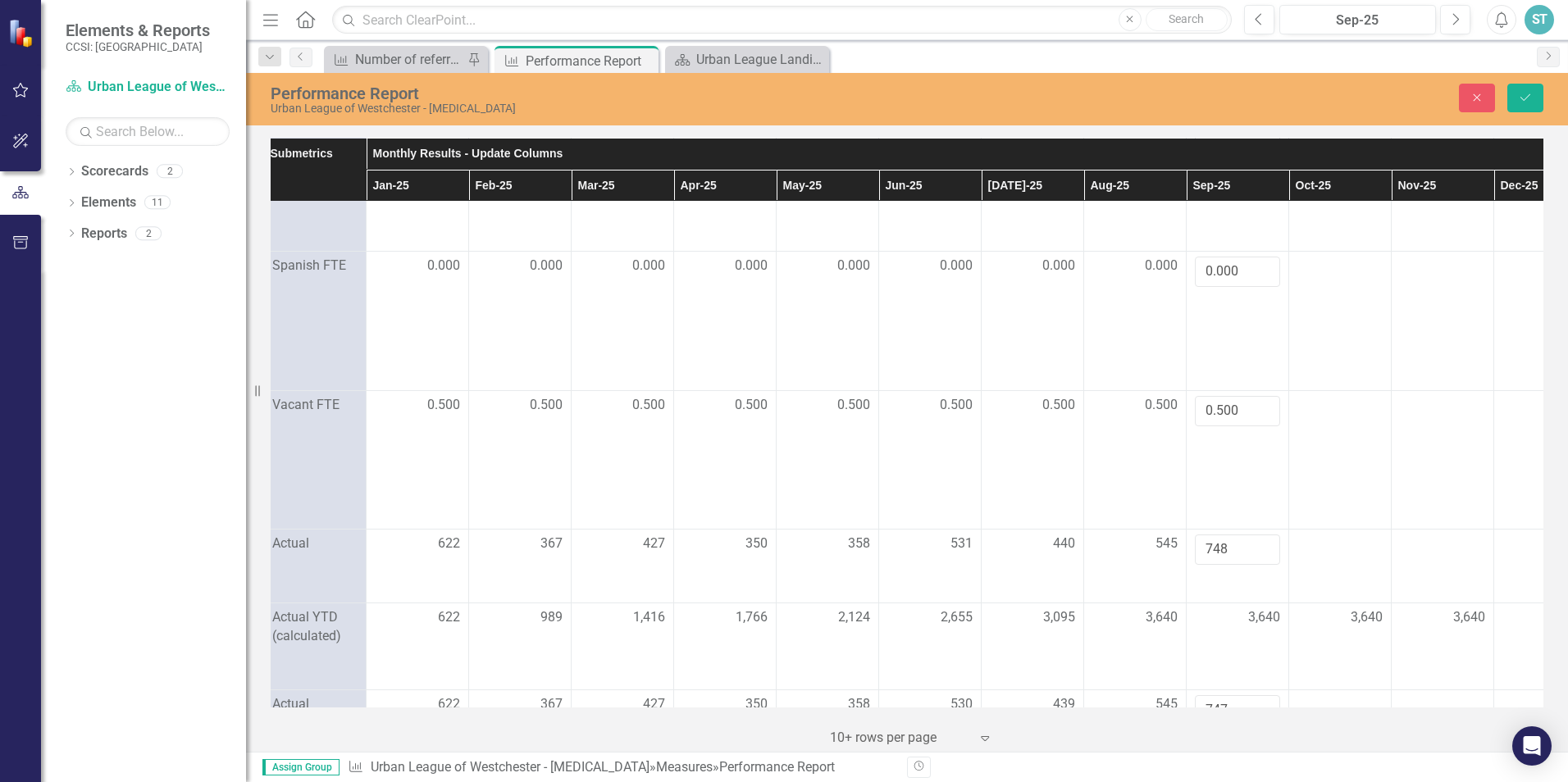
scroll to position [0, 213]
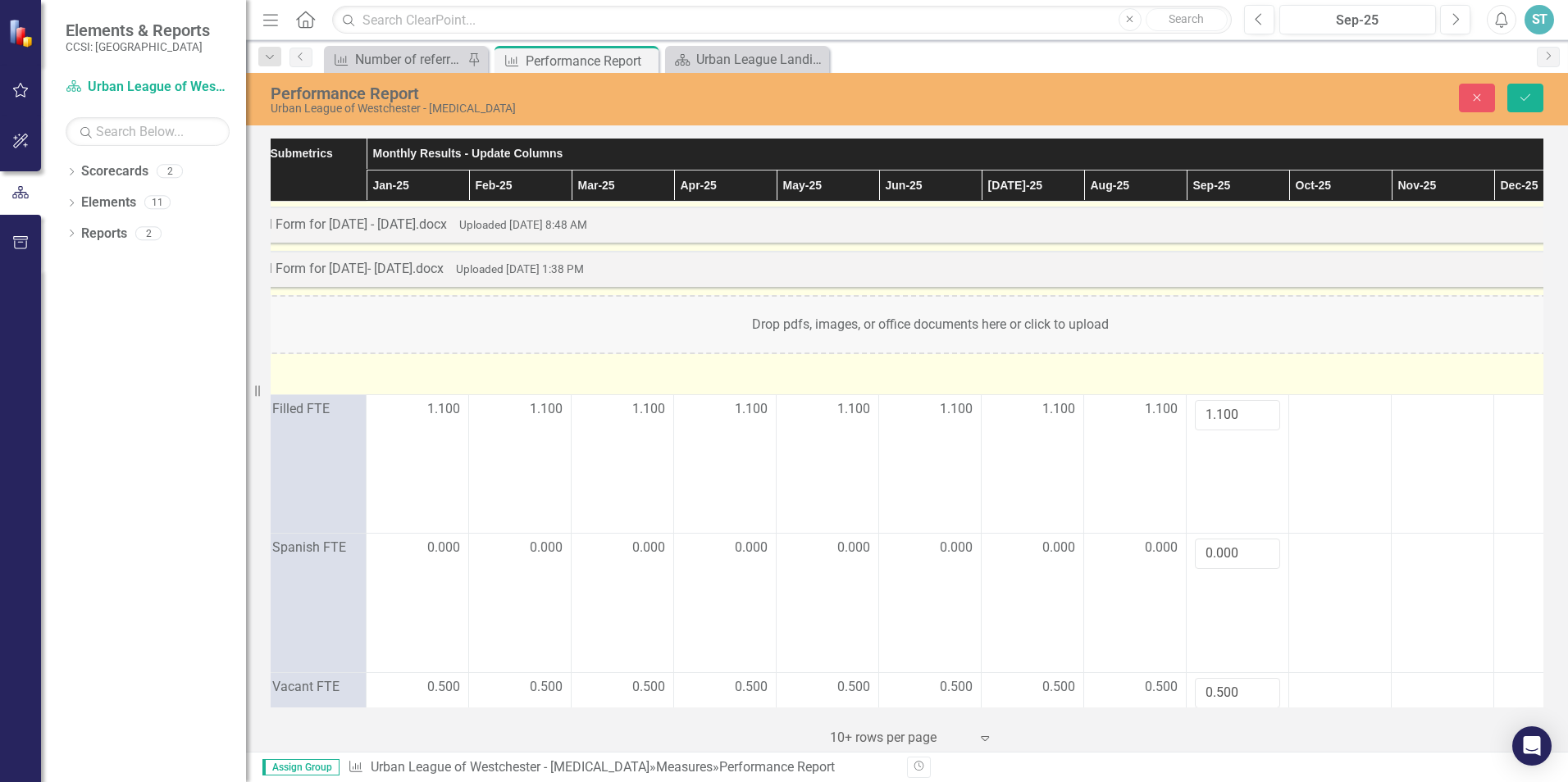
type input "748"
click at [823, 323] on div "Drop pdfs, images, or office documents here or click to upload" at bounding box center [930, 325] width 1725 height 59
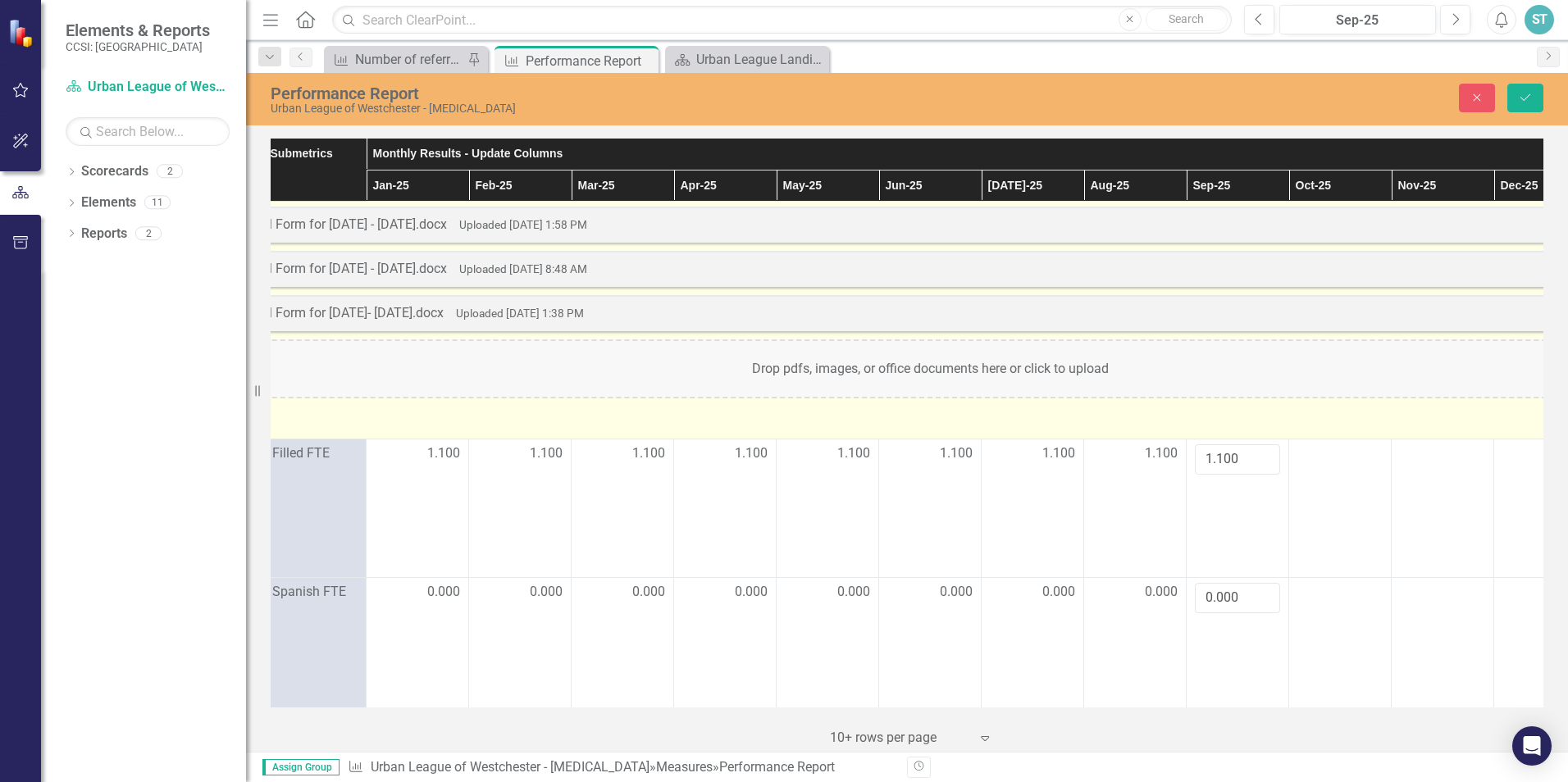
click at [587, 227] on small "Uploaded [DATE] 1:58 PM" at bounding box center [523, 225] width 128 height 13
click at [548, 220] on small "Uploaded [DATE] 1:58 PM" at bounding box center [523, 225] width 128 height 13
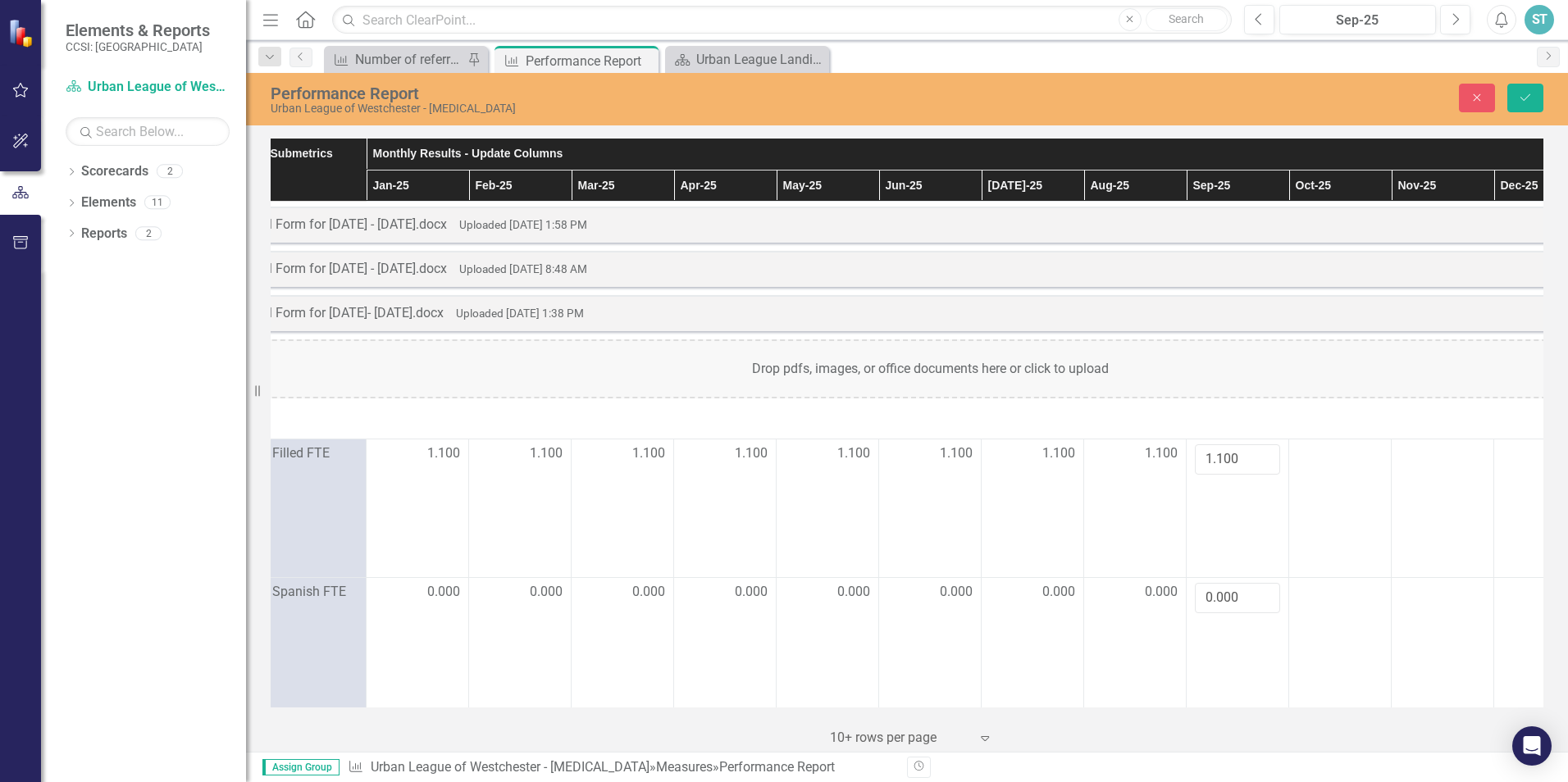
scroll to position [0, 483]
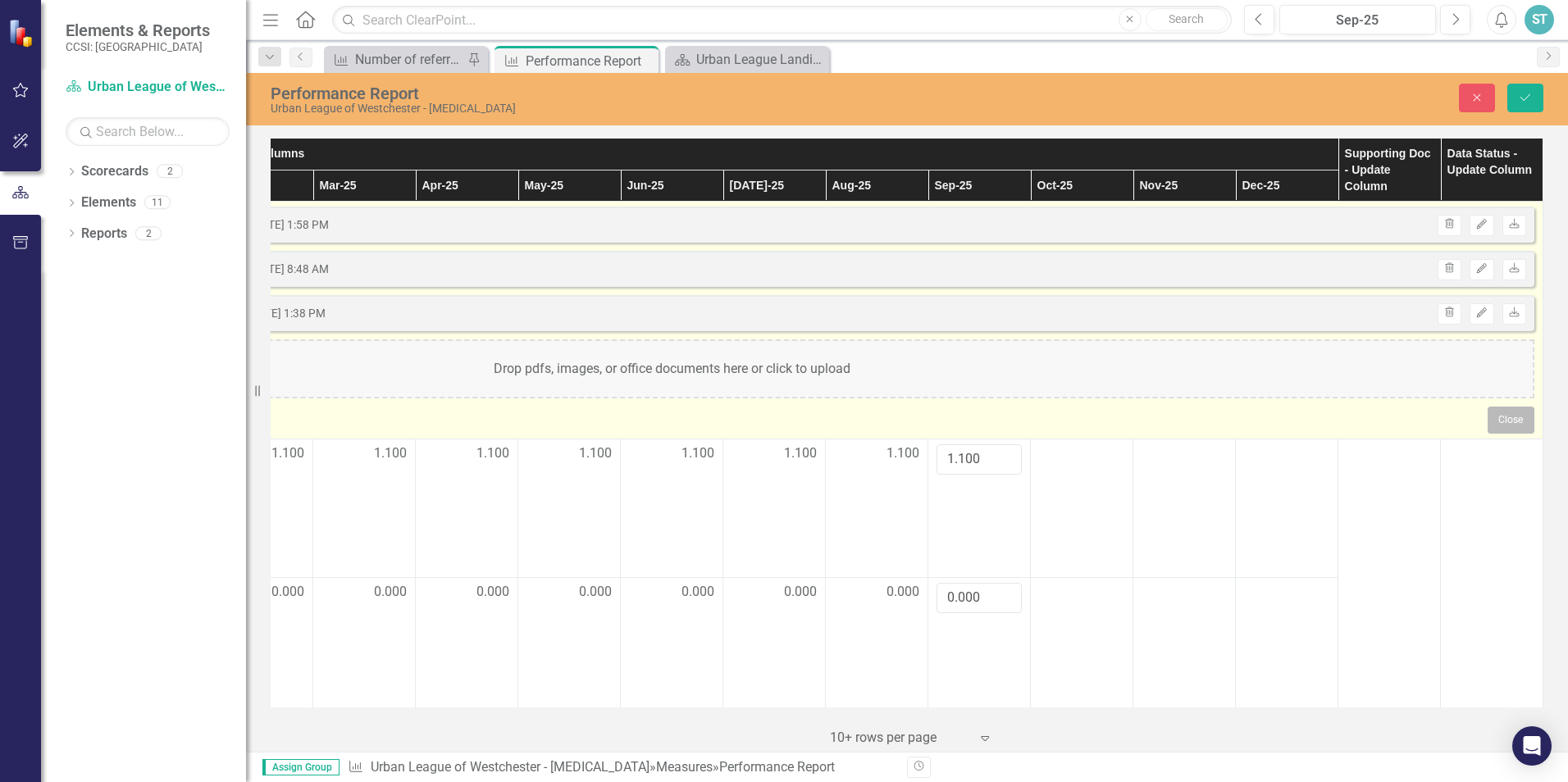
click at [1504, 418] on button "Close" at bounding box center [1510, 419] width 47 height 26
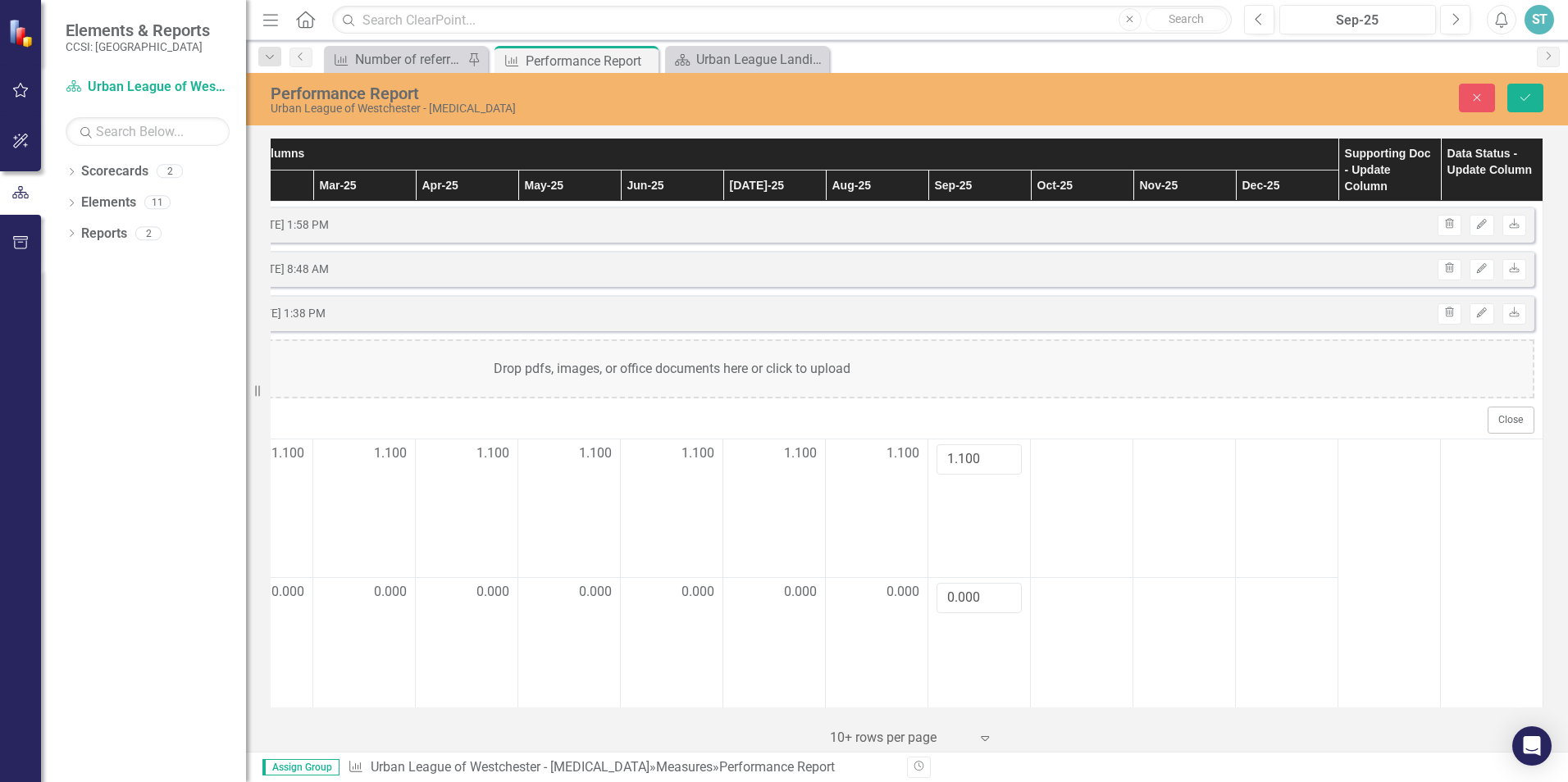
click at [1472, 162] on th "Data Status - Update Column" at bounding box center [1491, 170] width 102 height 63
click at [1451, 159] on th "Data Status - Update Column" at bounding box center [1491, 170] width 102 height 63
click at [1357, 157] on th "Supporting Doc - Update Column" at bounding box center [1389, 170] width 102 height 63
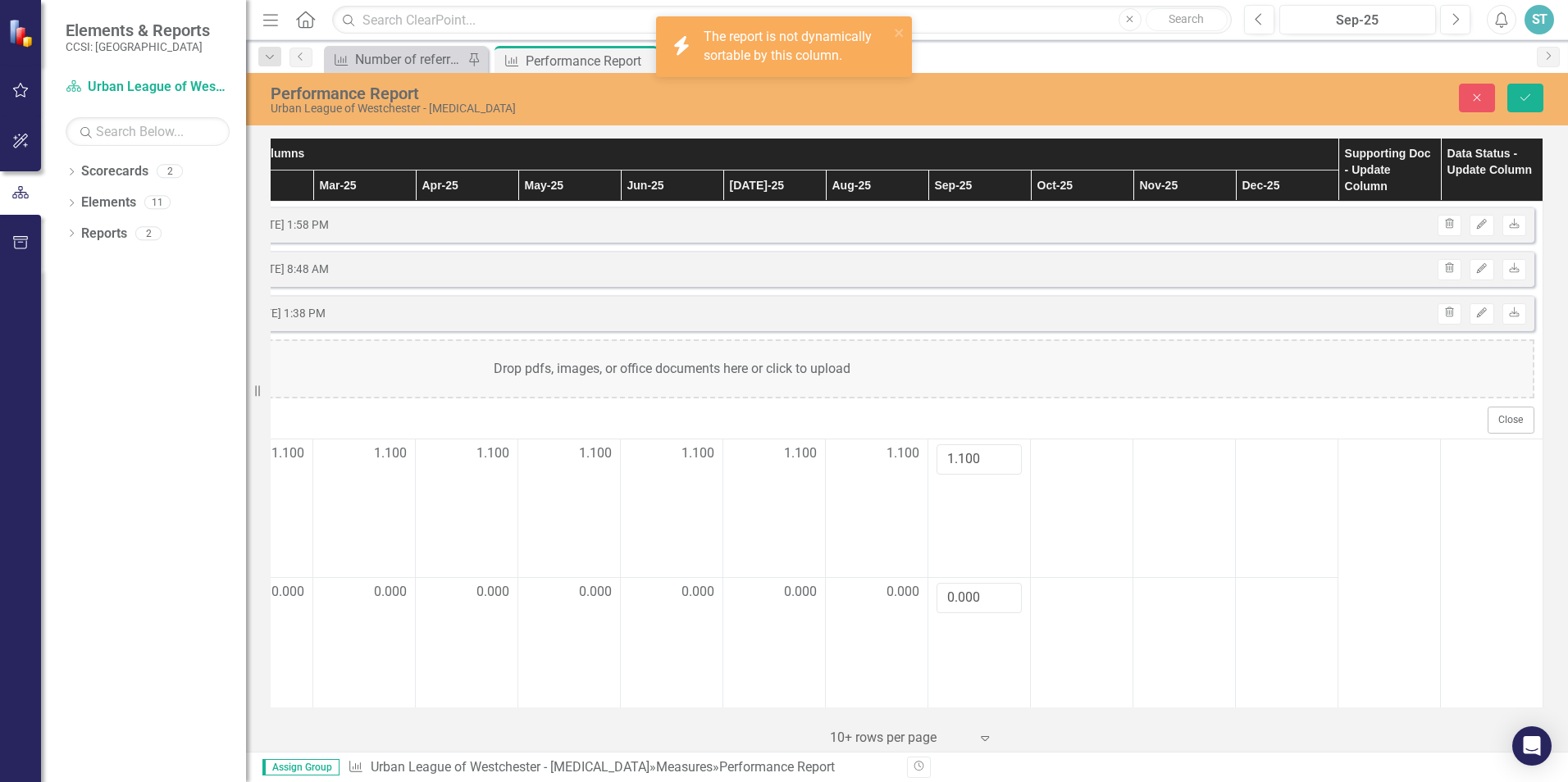
click at [1488, 158] on th "Data Status - Update Column" at bounding box center [1491, 170] width 102 height 63
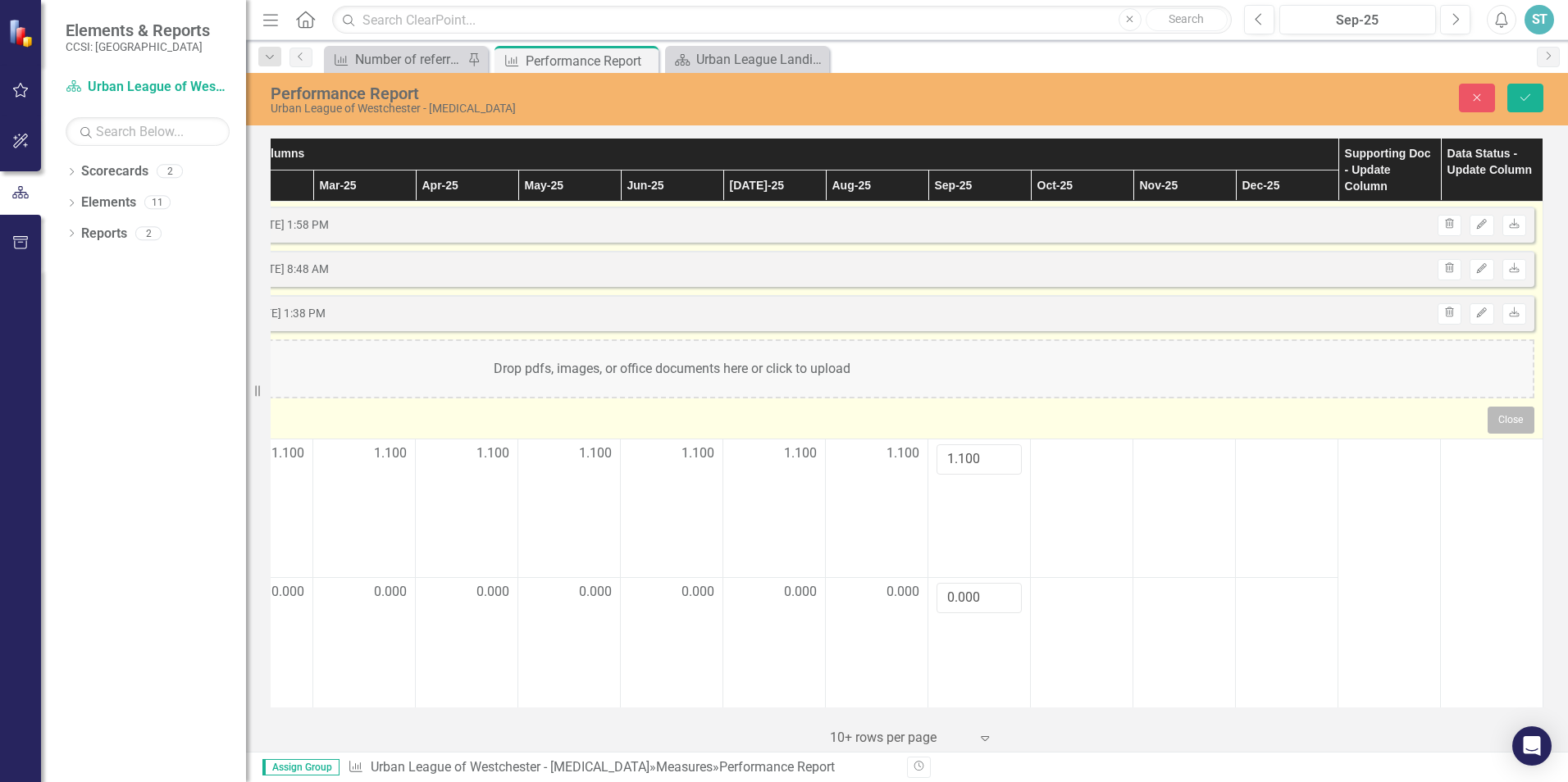
click at [1512, 427] on button "Close" at bounding box center [1510, 419] width 47 height 26
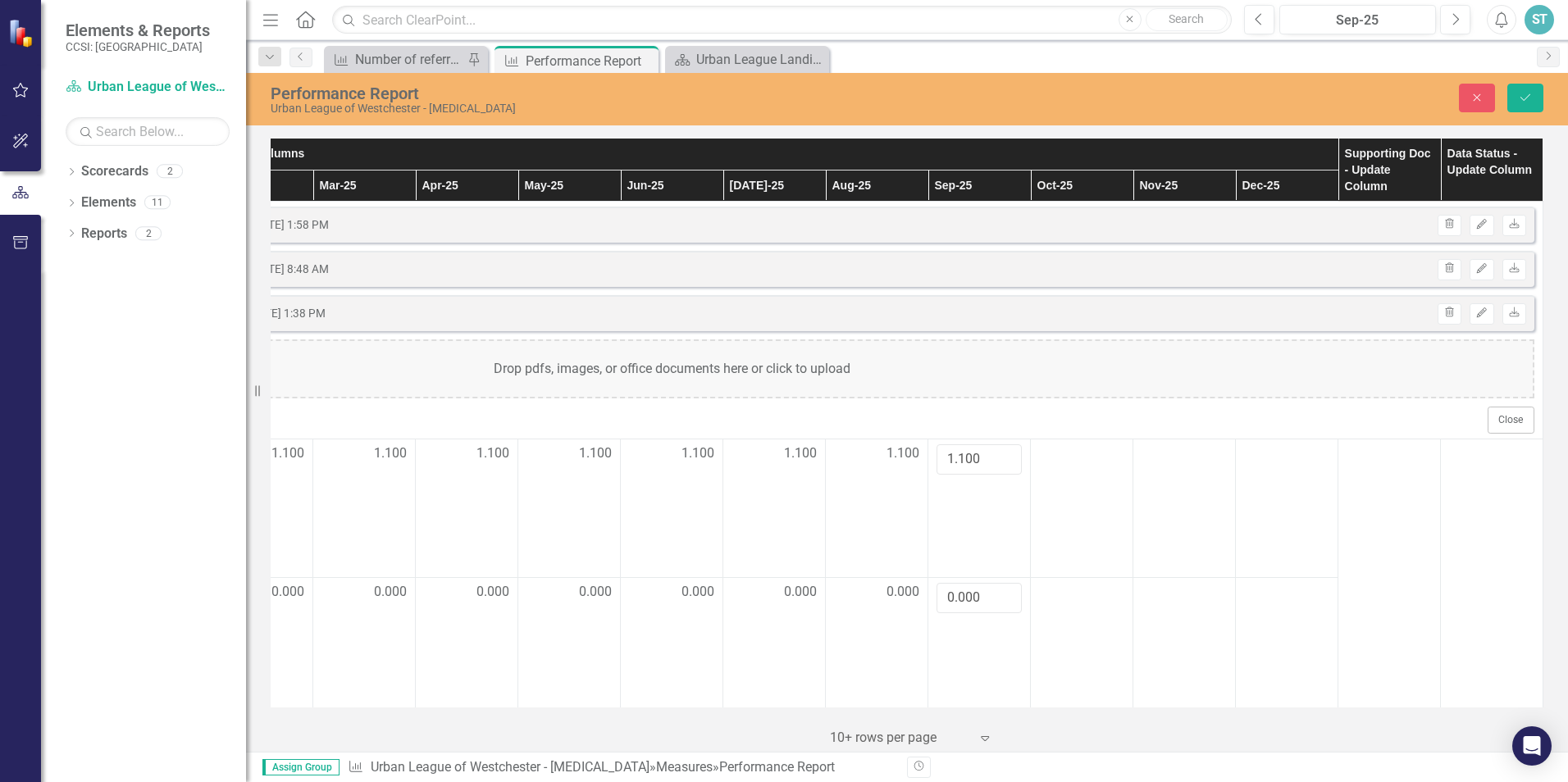
drag, startPoint x: 1470, startPoint y: 168, endPoint x: 1450, endPoint y: 152, distance: 25.6
click at [1450, 152] on th "Data Status - Update Column" at bounding box center [1491, 170] width 102 height 63
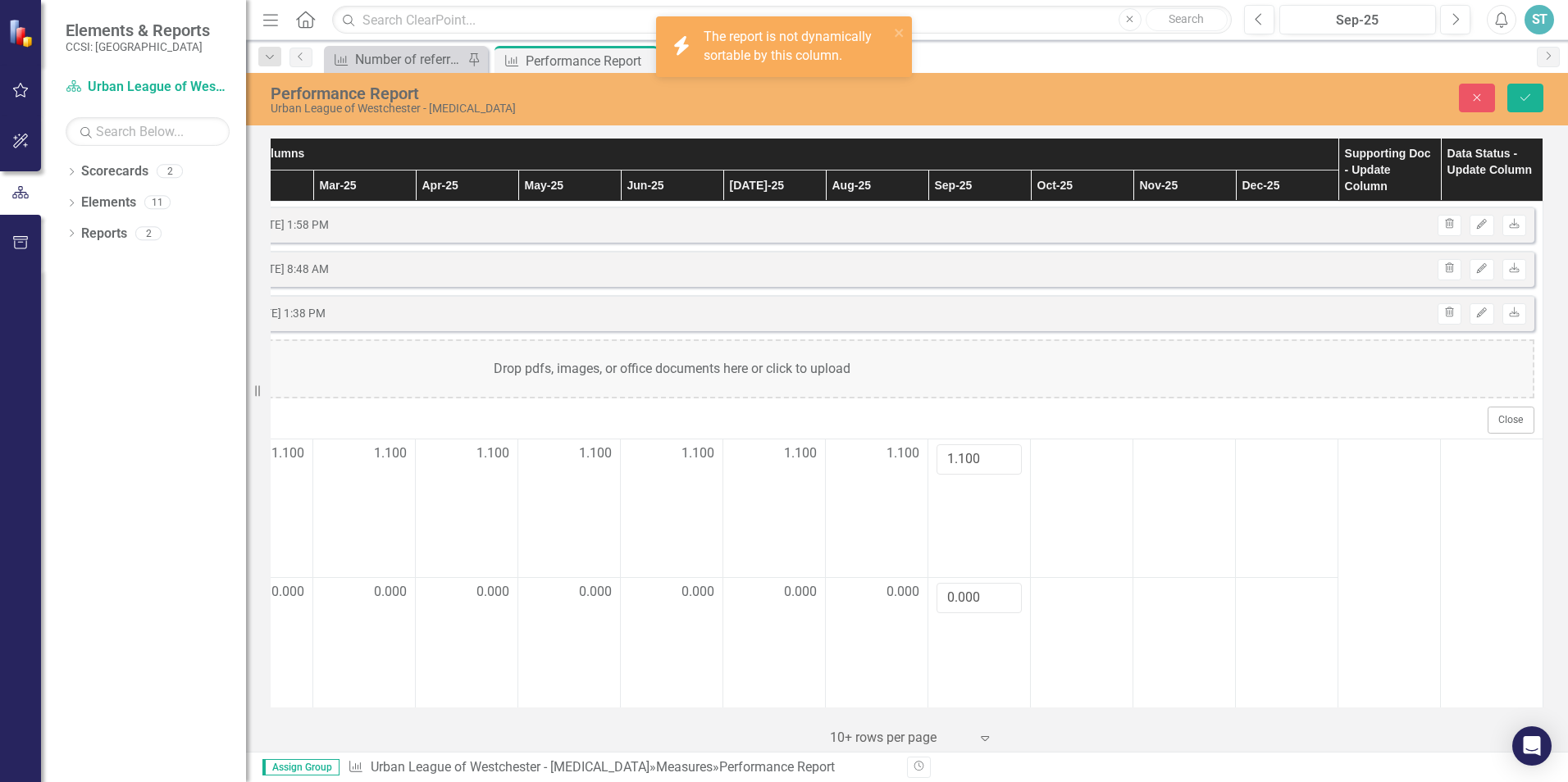
click at [1384, 166] on th "Supporting Doc - Update Column" at bounding box center [1389, 170] width 102 height 63
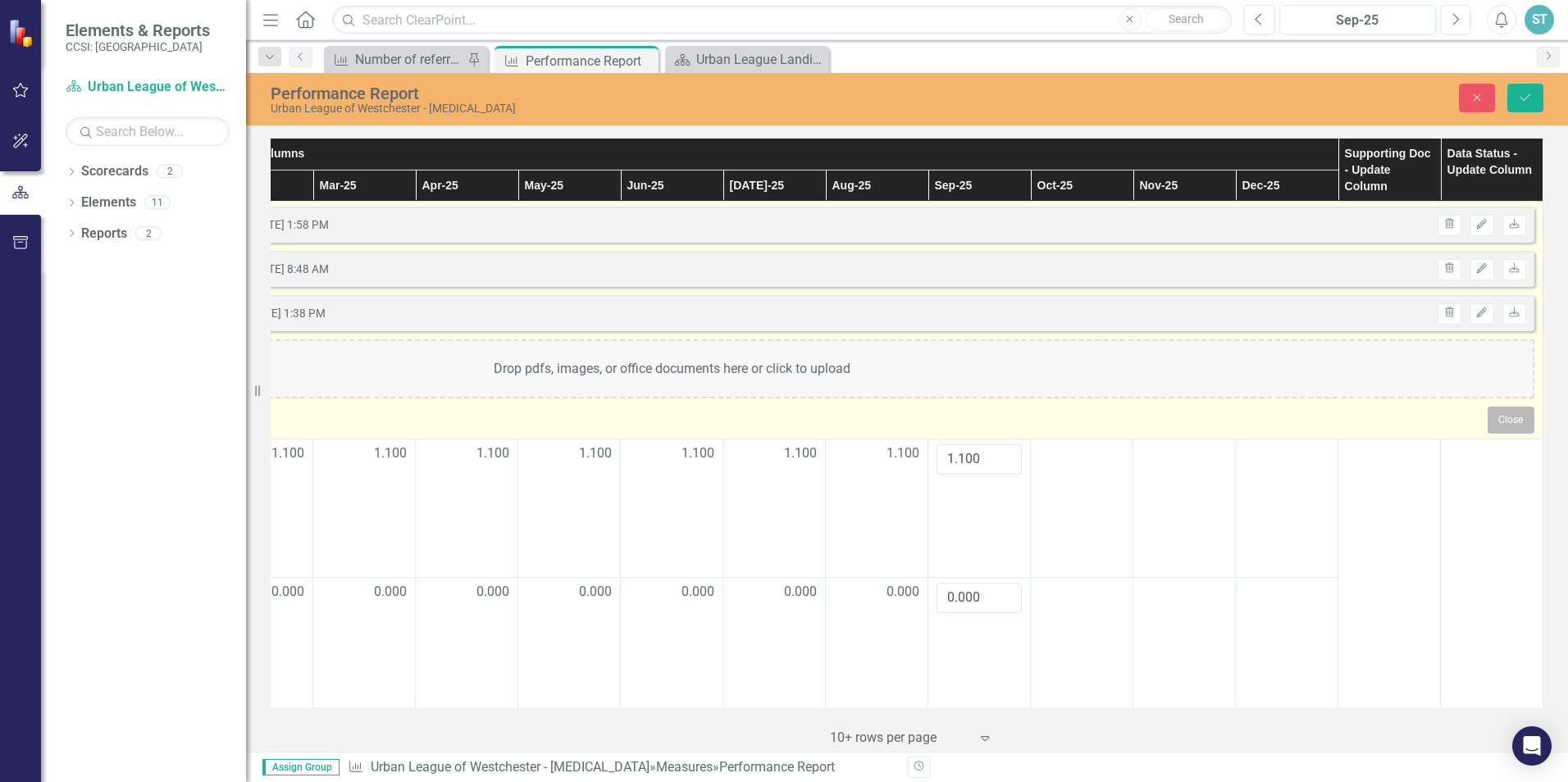
click at [1500, 424] on button "Close" at bounding box center [1510, 419] width 47 height 26
click at [1495, 410] on button "Close" at bounding box center [1510, 419] width 47 height 26
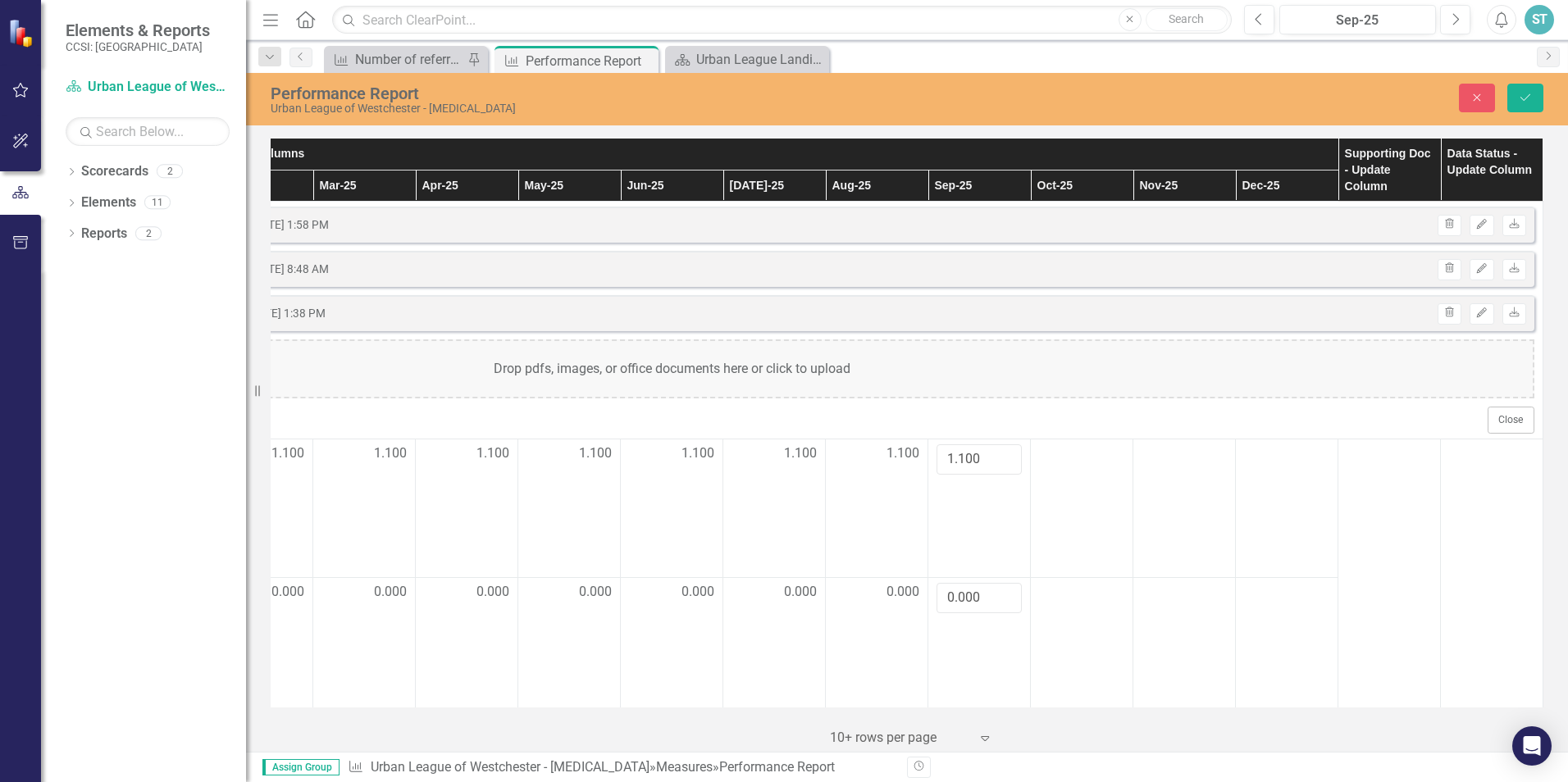
drag, startPoint x: 1500, startPoint y: 416, endPoint x: 1557, endPoint y: 401, distance: 58.9
click at [1560, 401] on div "Measures Definition Submetrics Monthly Results - Update Columns Supporting Doc …" at bounding box center [906, 443] width 1322 height 618
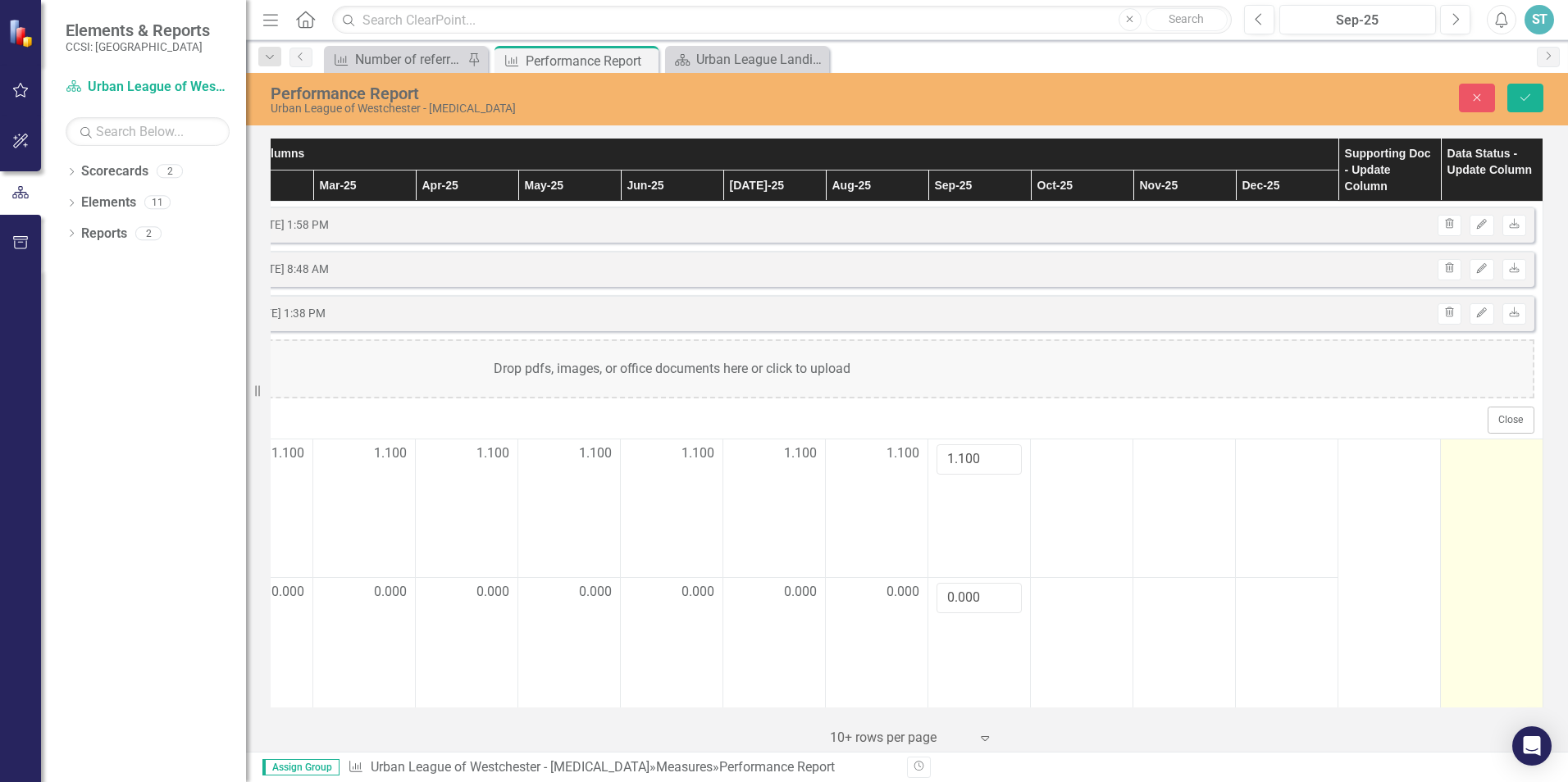
click at [1472, 462] on div at bounding box center [1491, 454] width 85 height 20
click at [1474, 457] on div at bounding box center [1491, 454] width 85 height 20
drag, startPoint x: 1474, startPoint y: 457, endPoint x: 1507, endPoint y: 458, distance: 33.0
click at [1510, 458] on icon "Expand" at bounding box center [1519, 459] width 16 height 13
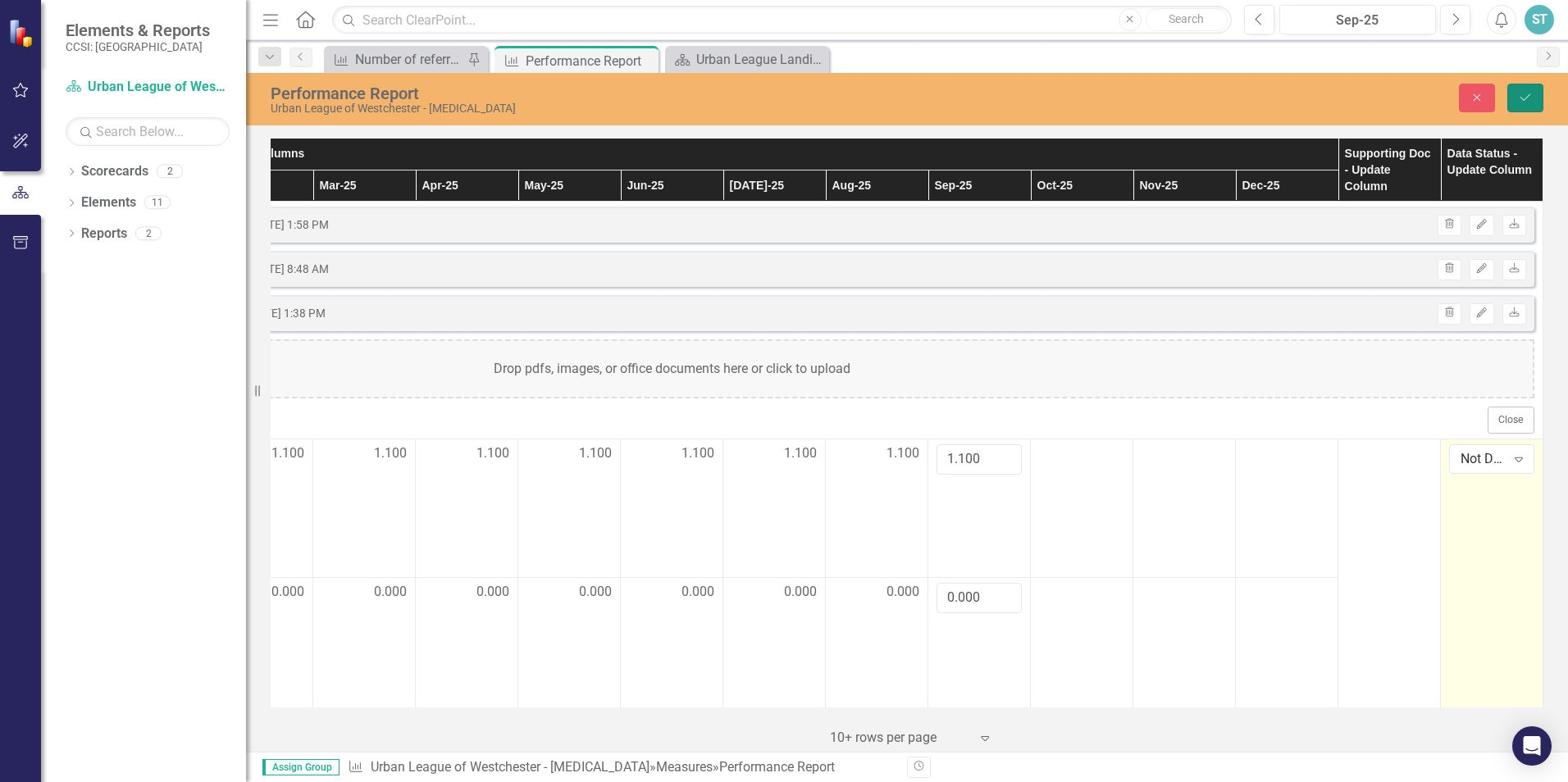
click at [1527, 96] on icon "Save" at bounding box center [1525, 97] width 15 height 12
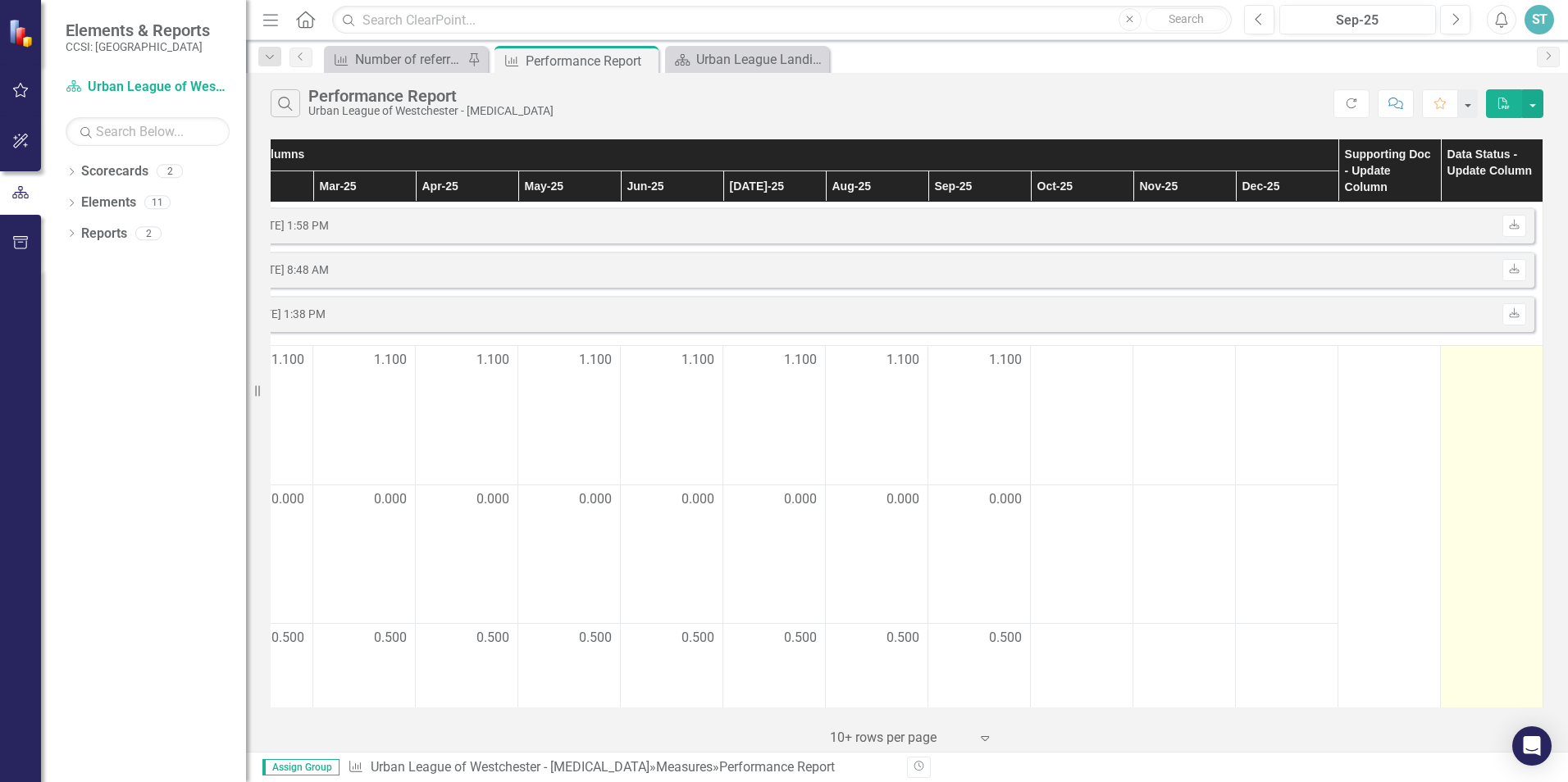
drag, startPoint x: 1478, startPoint y: 361, endPoint x: 1447, endPoint y: 348, distance: 33.6
click at [1453, 361] on div at bounding box center [1491, 361] width 85 height 20
drag, startPoint x: 1453, startPoint y: 361, endPoint x: 1455, endPoint y: 352, distance: 9.2
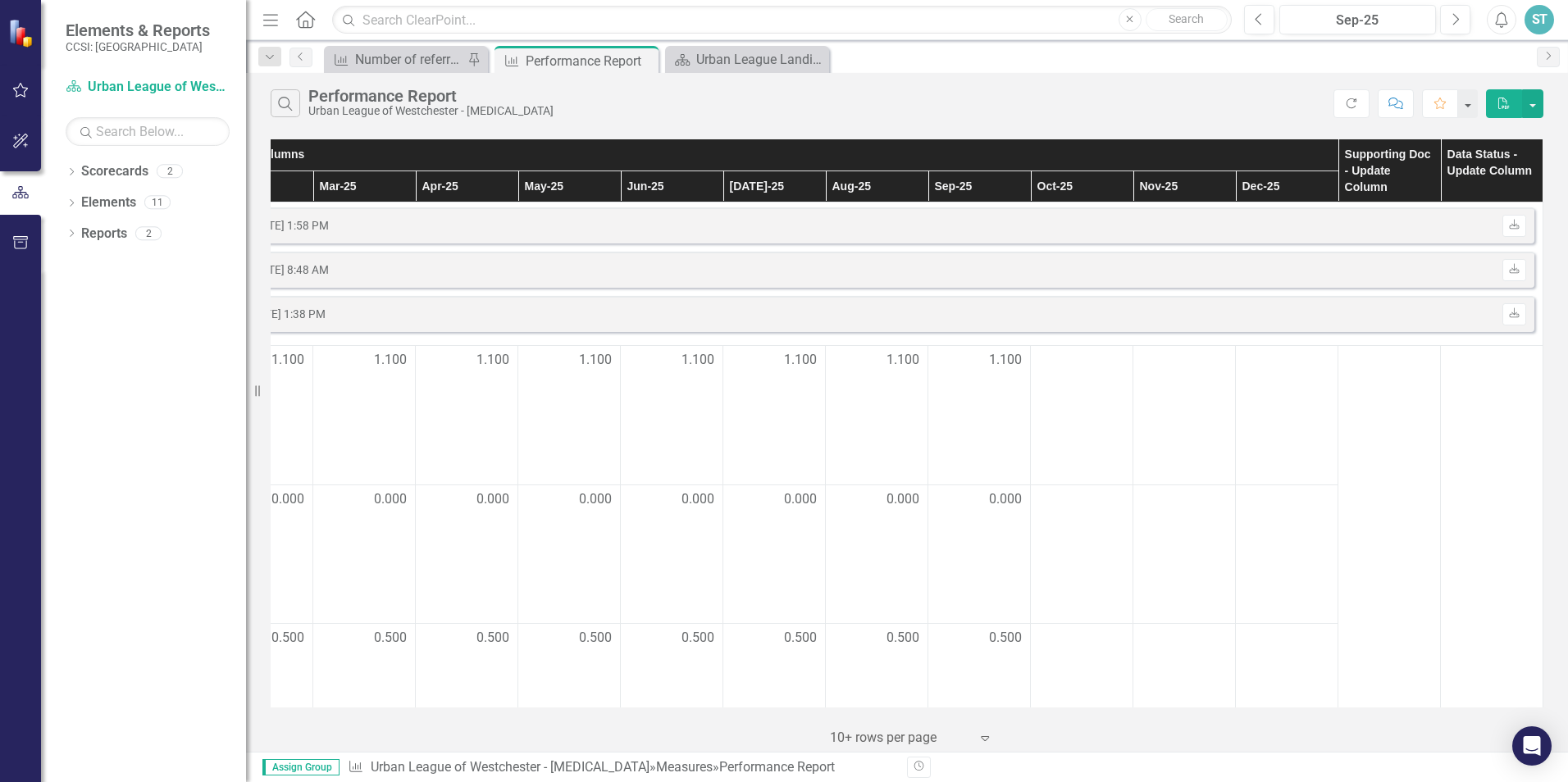
drag, startPoint x: 1455, startPoint y: 352, endPoint x: 1549, endPoint y: 339, distance: 94.9
click at [1549, 339] on div "Measures Definition Submetrics Monthly Results - Update Columns Supporting Doc …" at bounding box center [906, 443] width 1322 height 617
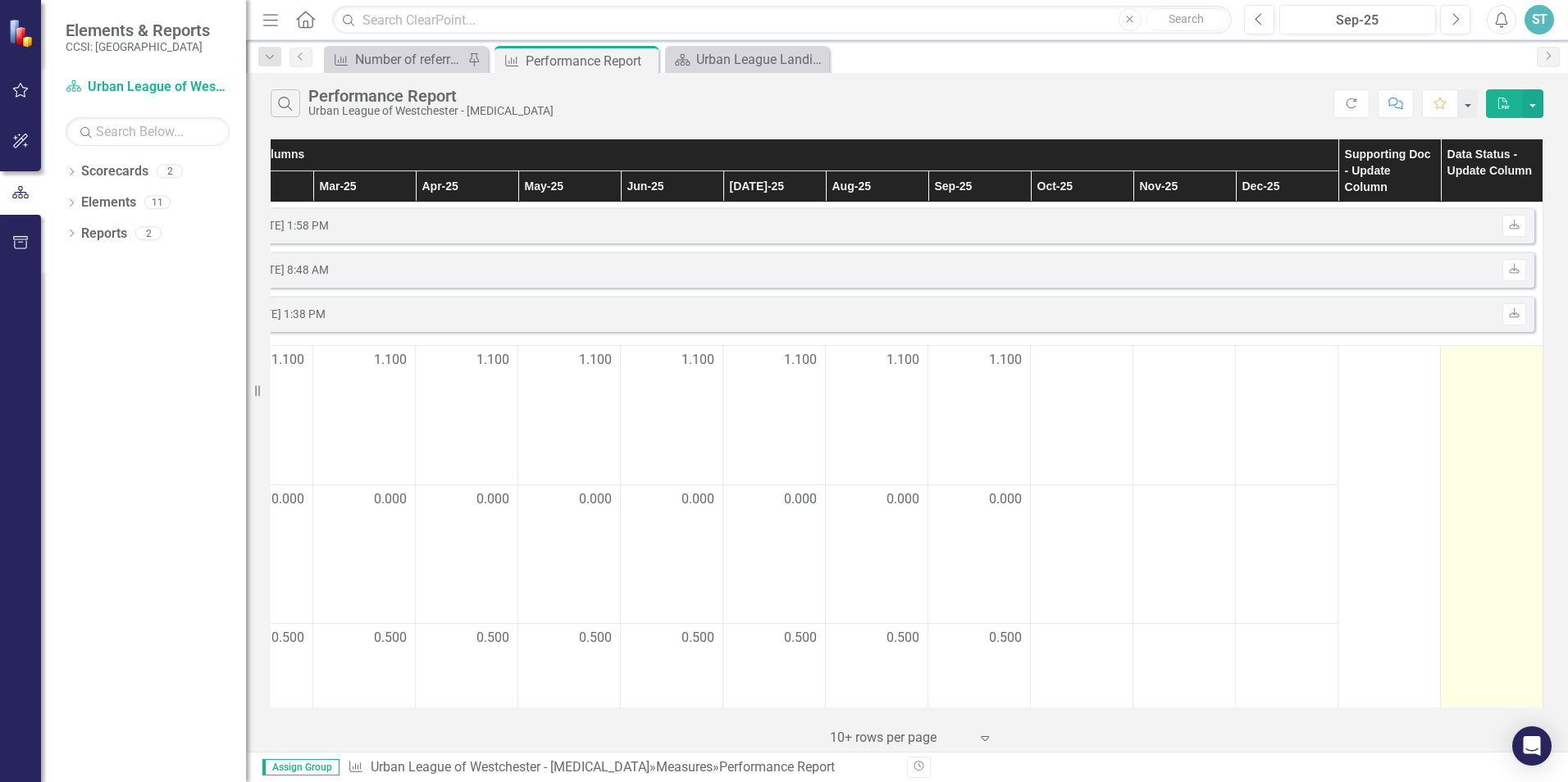
click at [1497, 363] on div at bounding box center [1491, 361] width 85 height 20
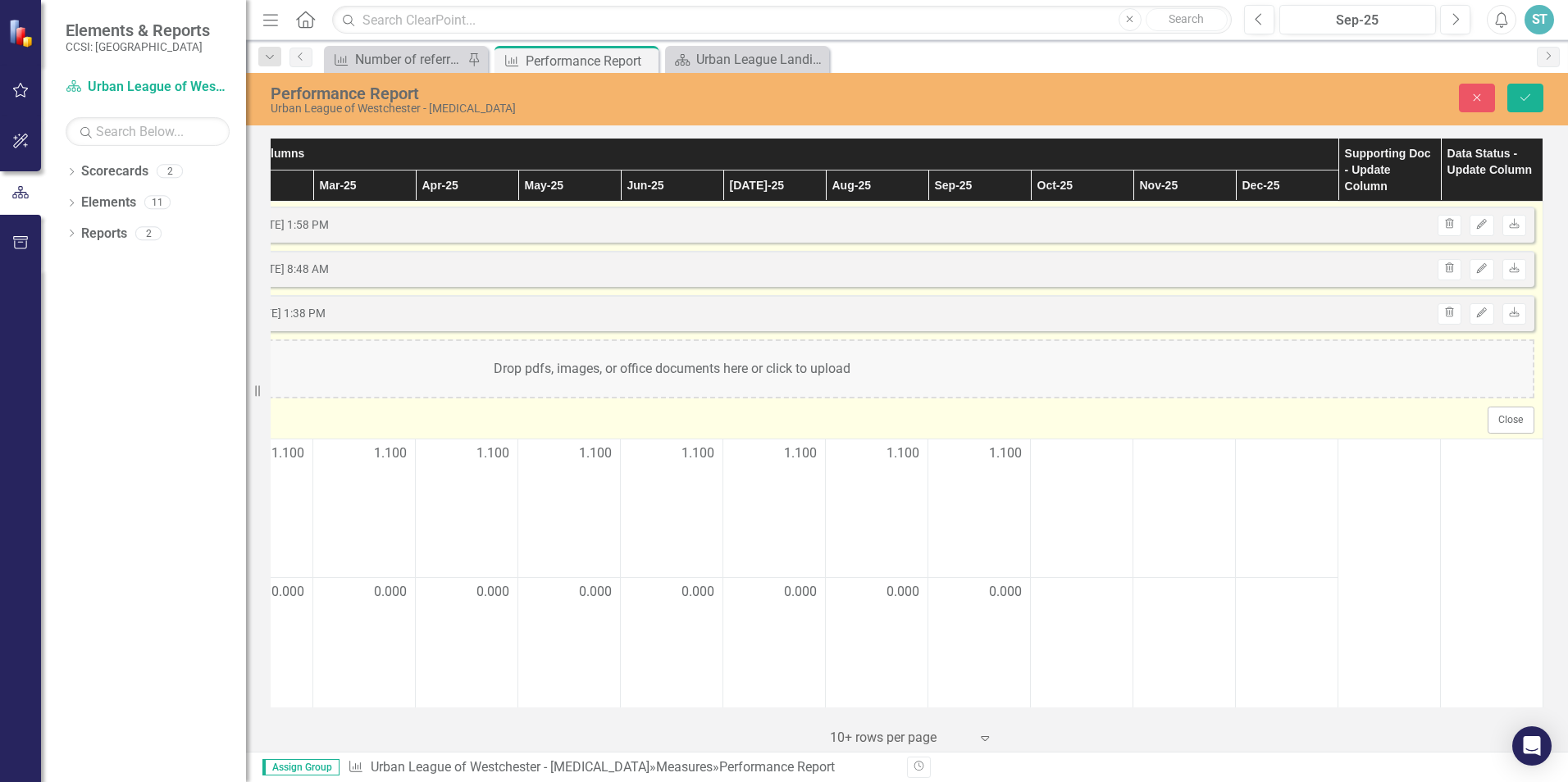
click at [1497, 363] on div "Drop pdfs, images, or office documents here or click to upload" at bounding box center [671, 369] width 1725 height 59
click at [1496, 417] on button "Close" at bounding box center [1510, 419] width 47 height 26
click at [1495, 418] on button "Close" at bounding box center [1510, 419] width 47 height 26
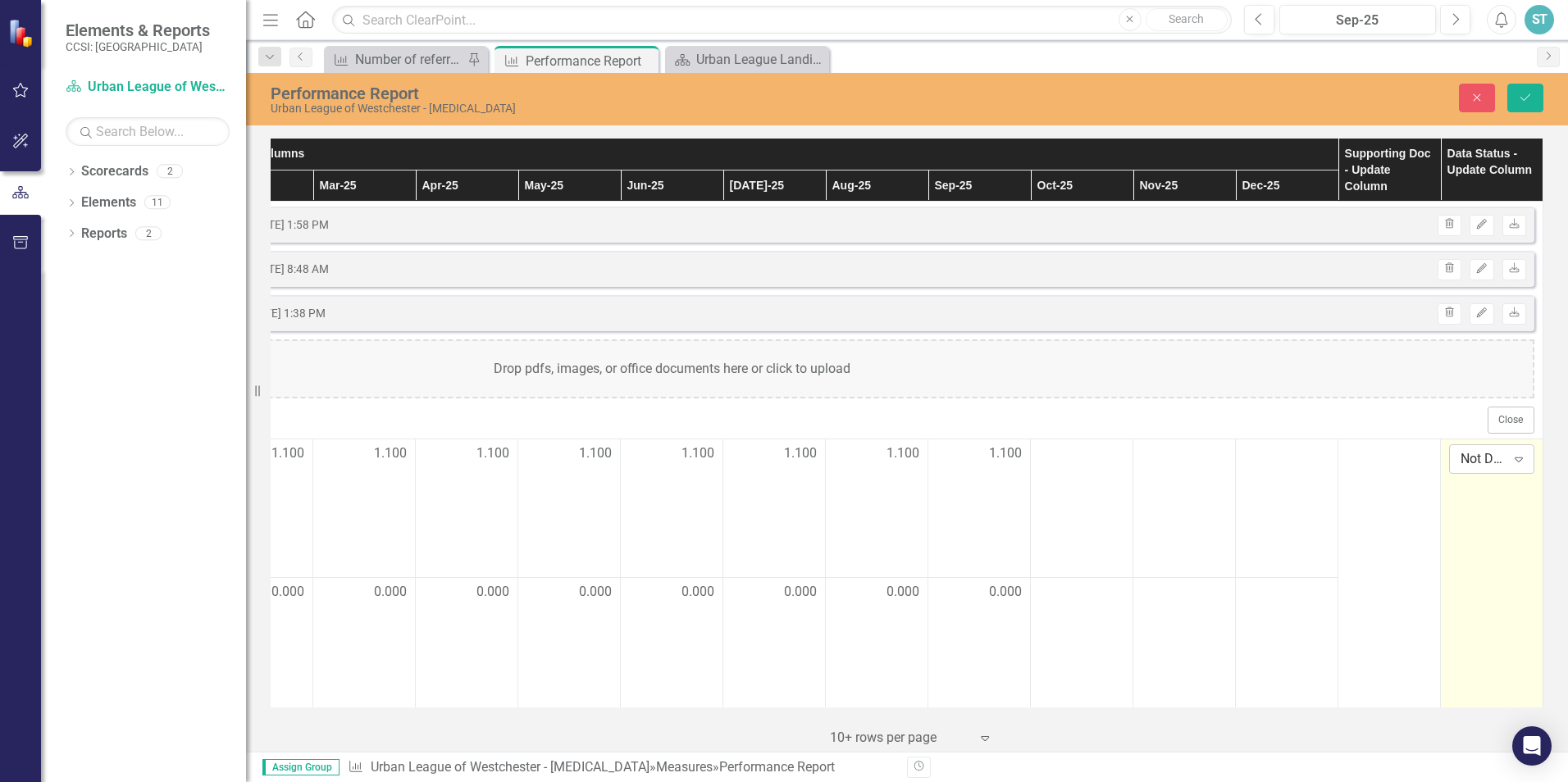
drag, startPoint x: 1495, startPoint y: 418, endPoint x: 1507, endPoint y: 460, distance: 43.7
click at [1510, 460] on icon "Expand" at bounding box center [1519, 459] width 16 height 13
click at [1489, 544] on div "Submitted" at bounding box center [1505, 541] width 105 height 19
click at [1531, 95] on icon "Save" at bounding box center [1525, 97] width 15 height 12
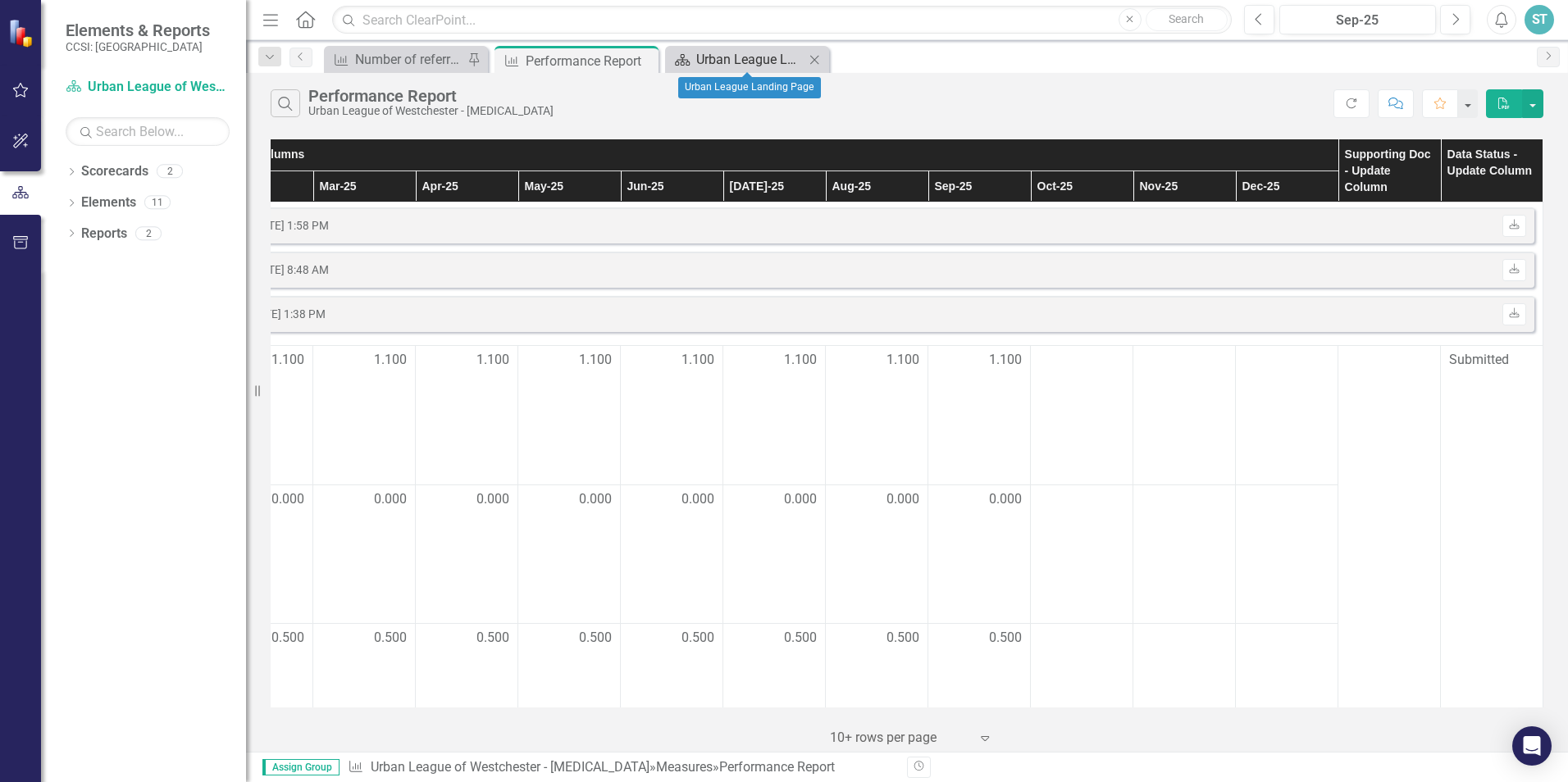
click at [758, 54] on div "Urban League Landing Page" at bounding box center [749, 59] width 108 height 21
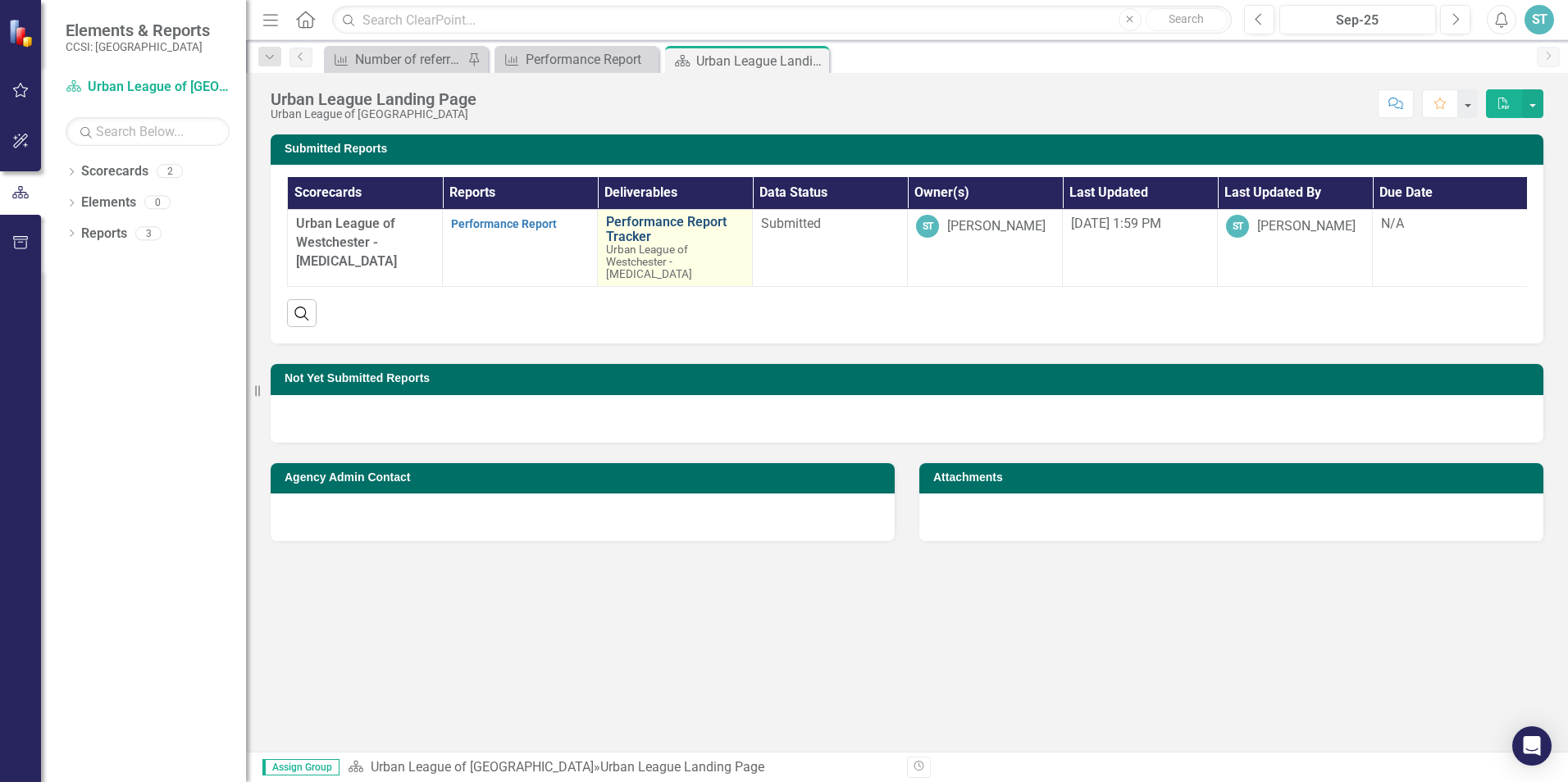
click at [626, 223] on link "Performance Report Tracker" at bounding box center [674, 229] width 138 height 29
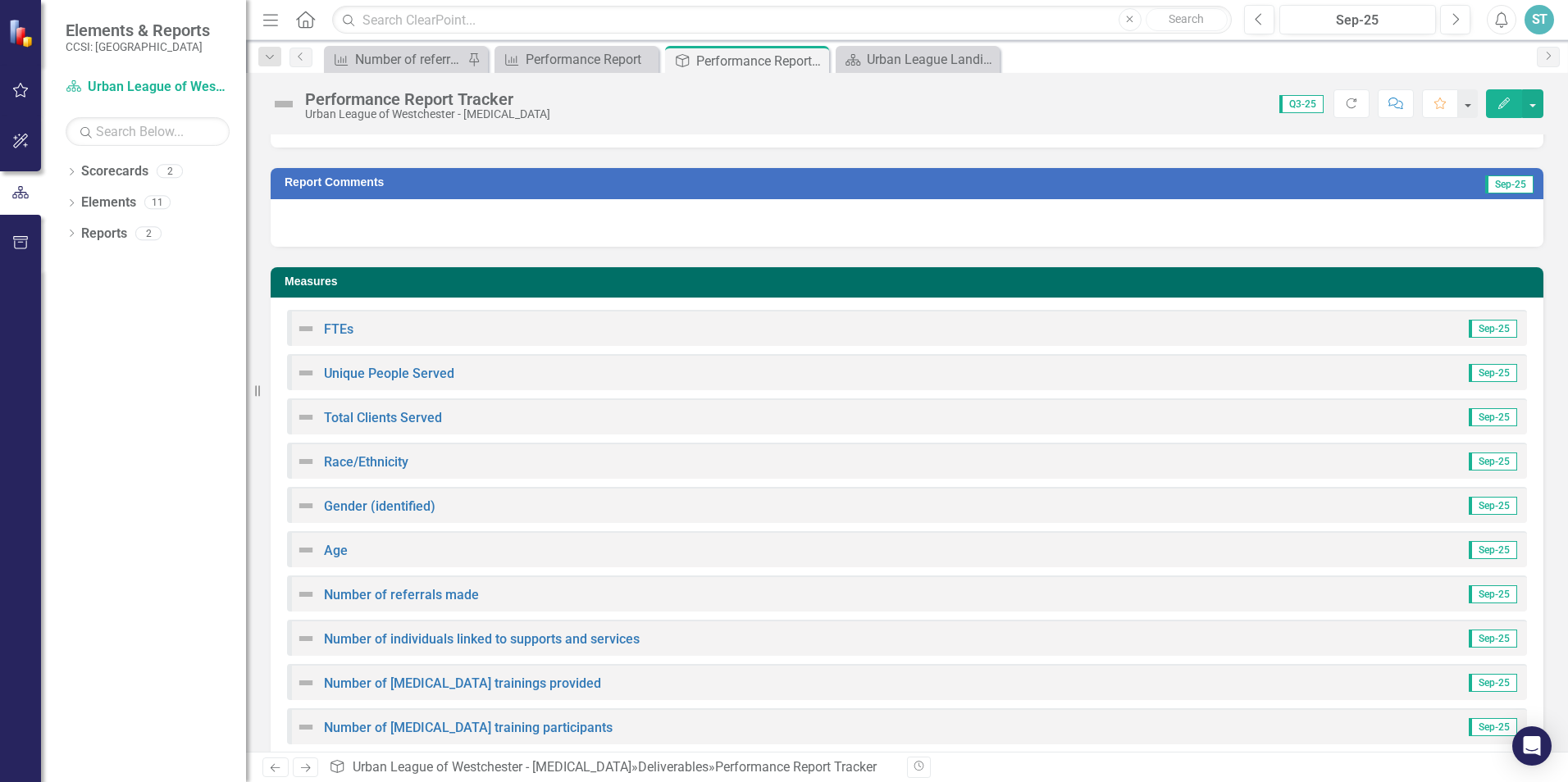
scroll to position [98, 0]
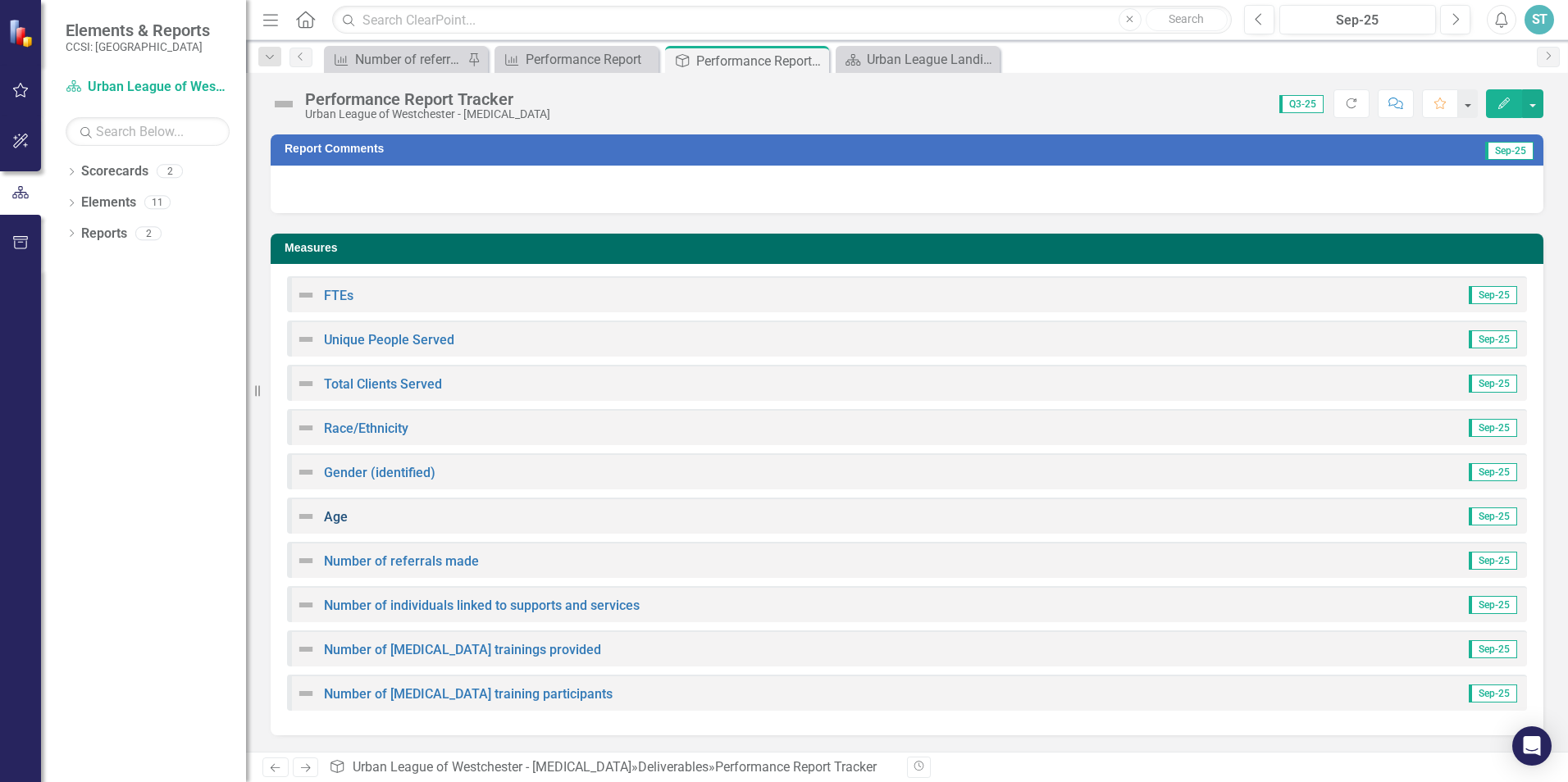
click at [342, 517] on link "Age" at bounding box center [336, 517] width 24 height 16
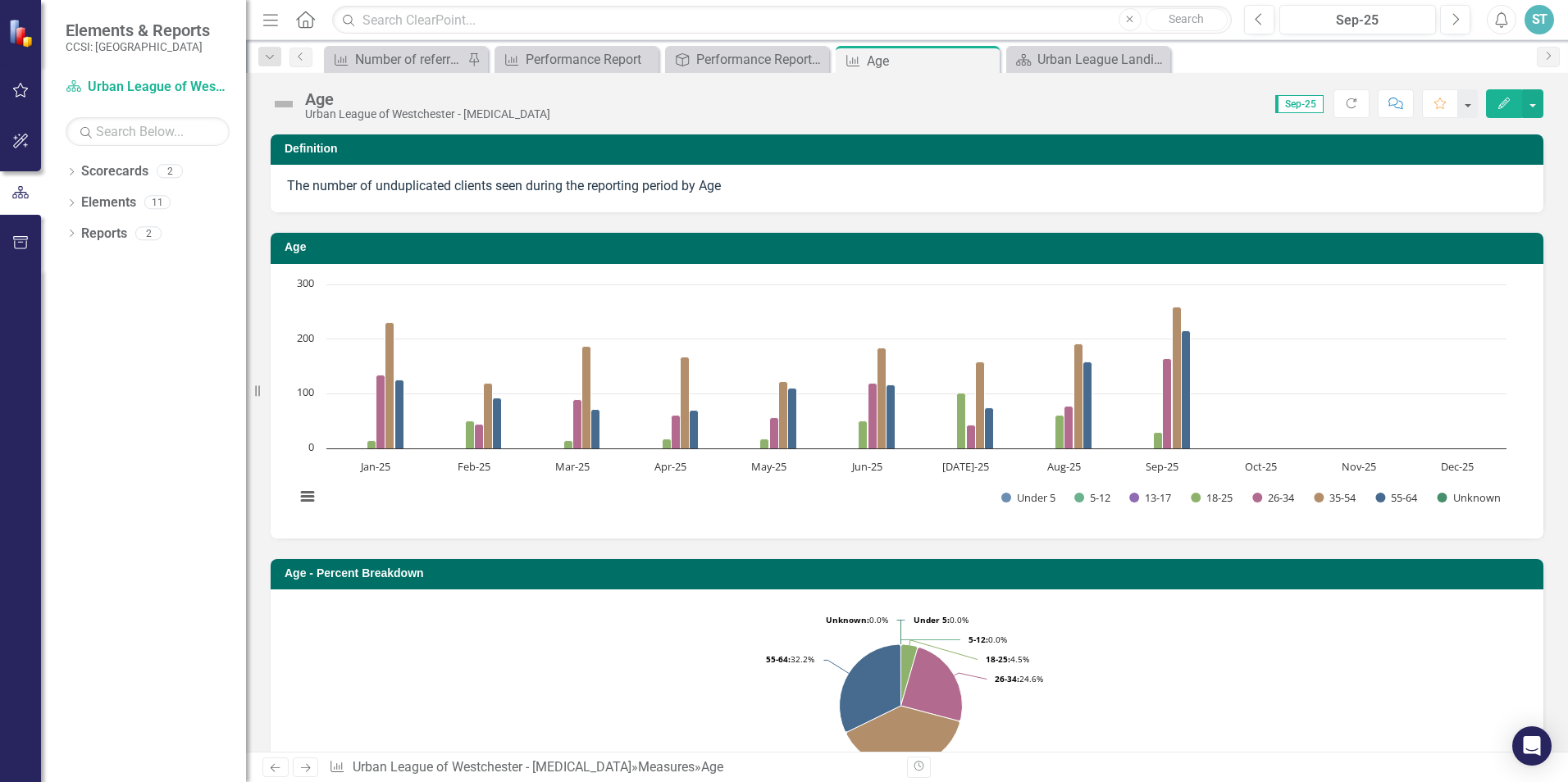
click at [1537, 27] on div "ST" at bounding box center [1539, 20] width 30 height 30
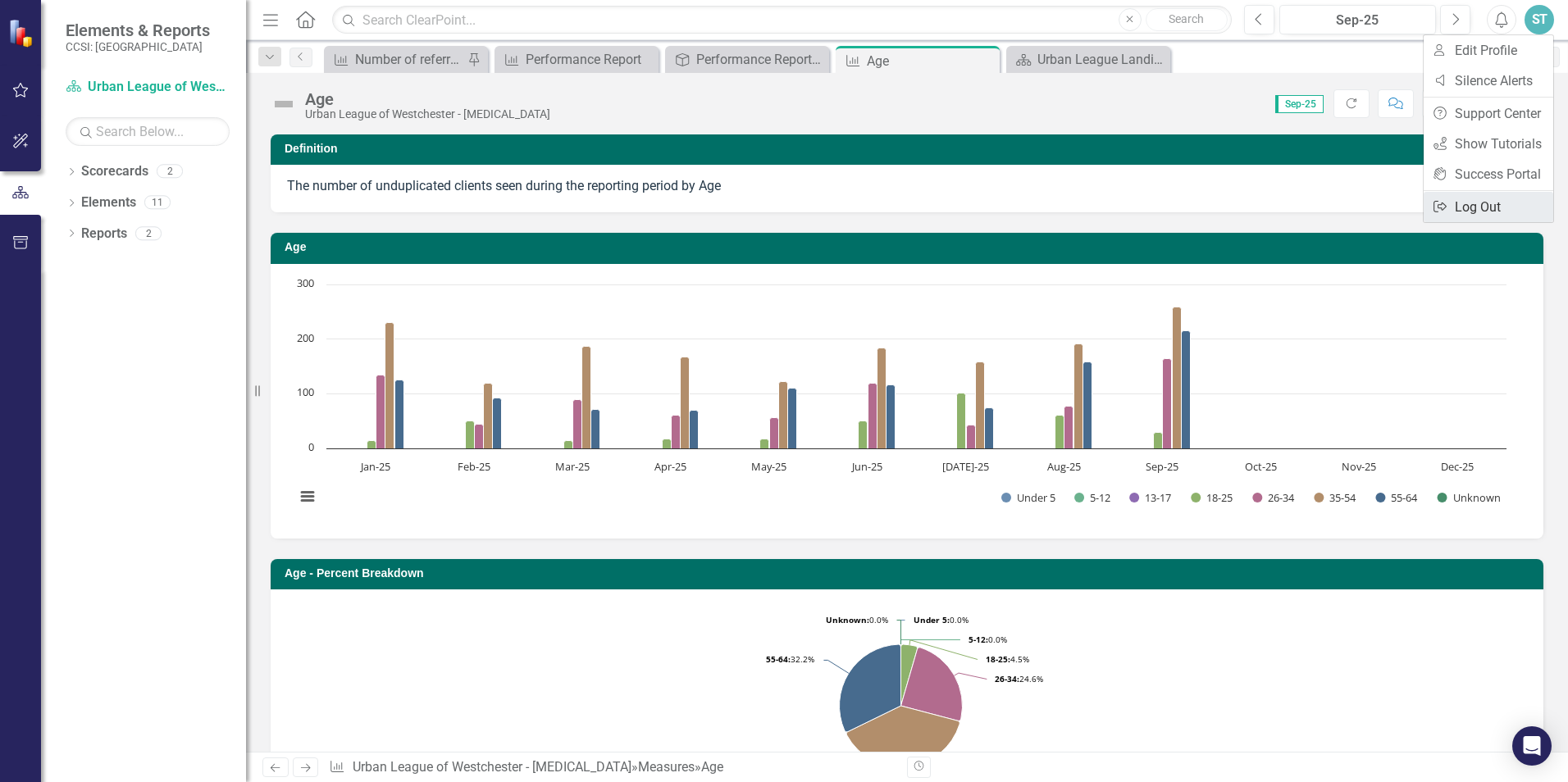
click at [1482, 205] on link "Logout Log Out" at bounding box center [1488, 207] width 129 height 30
